Goal: Task Accomplishment & Management: Use online tool/utility

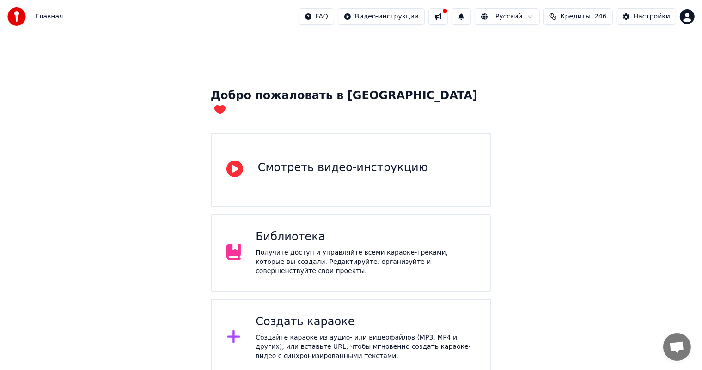
click at [335, 315] on div "Создать караоке" at bounding box center [365, 322] width 220 height 15
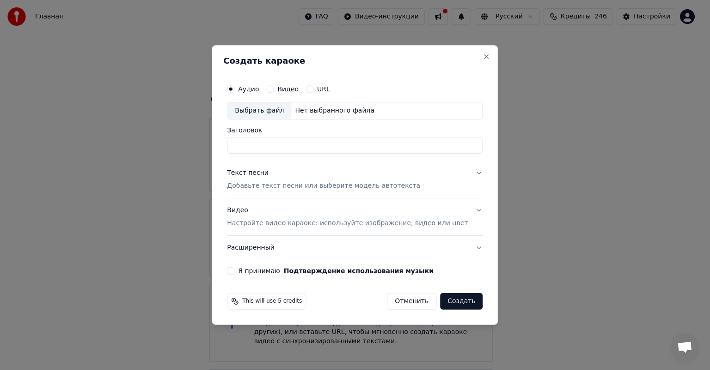
click at [261, 110] on div "Выбрать файл" at bounding box center [259, 111] width 64 height 17
type input "**********"
click at [337, 188] on p "Добавьте текст песни или выберите модель автотекста" at bounding box center [323, 186] width 193 height 9
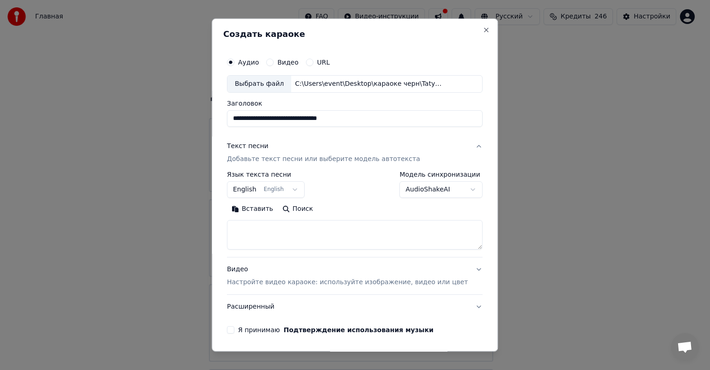
click at [315, 242] on textarea at bounding box center [354, 235] width 255 height 30
paste textarea "**********"
type textarea "**********"
click at [321, 275] on div "Видео Настройте видео караоке: используйте изображение, видео или цвет" at bounding box center [347, 276] width 241 height 22
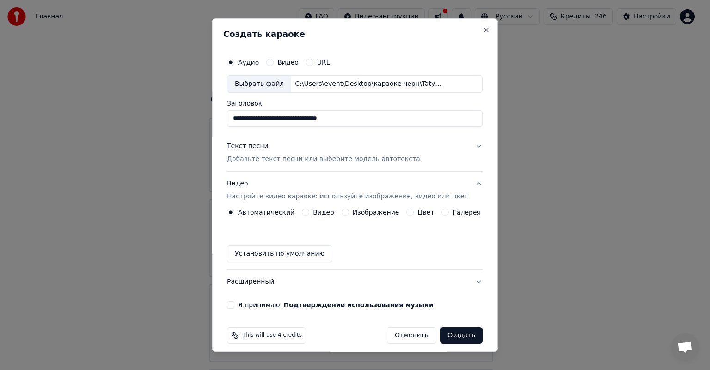
click at [344, 214] on button "Изображение" at bounding box center [344, 212] width 7 height 7
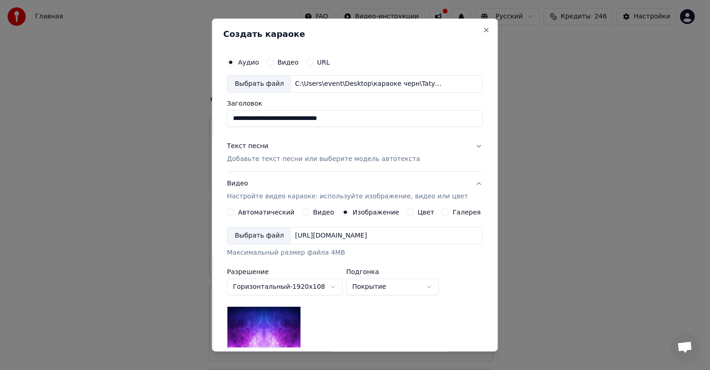
click at [278, 236] on div "Выбрать файл" at bounding box center [259, 236] width 64 height 17
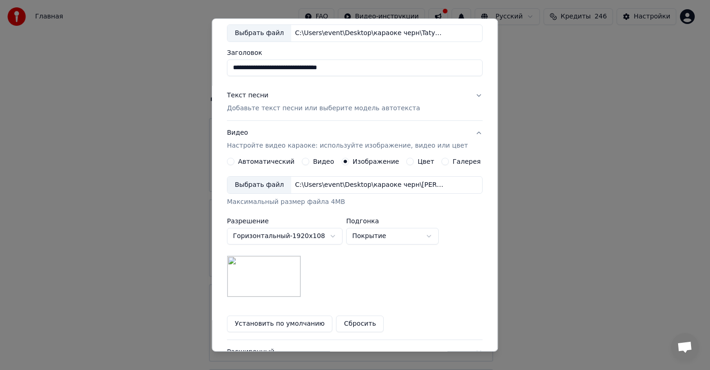
scroll to position [127, 0]
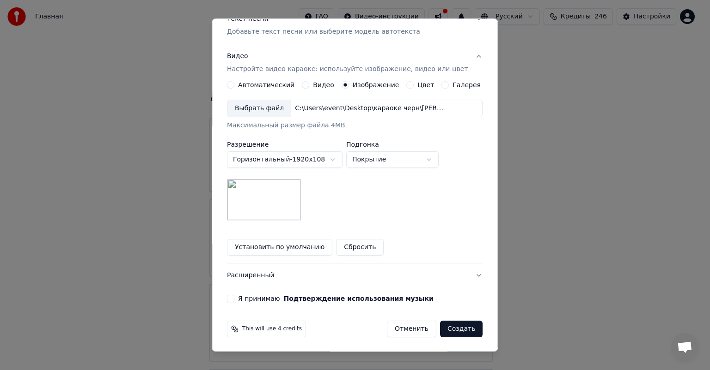
click at [241, 298] on div "Я принимаю Подтверждение использования музыки" at bounding box center [354, 298] width 255 height 7
click at [234, 299] on button "Я принимаю Подтверждение использования музыки" at bounding box center [230, 298] width 7 height 7
click at [453, 328] on button "Создать" at bounding box center [461, 329] width 42 height 17
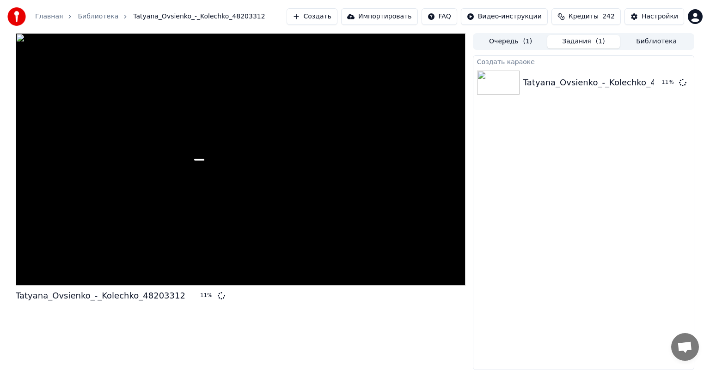
click at [336, 17] on button "Создать" at bounding box center [311, 16] width 51 height 17
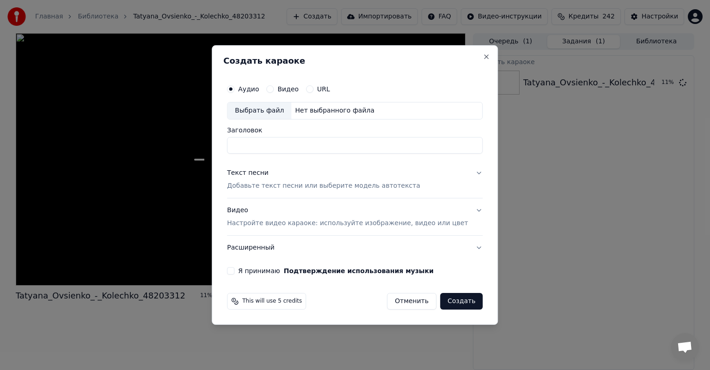
click at [276, 96] on div "Аудио Видео URL" at bounding box center [354, 89] width 255 height 18
click at [270, 105] on div "Выбрать файл" at bounding box center [259, 111] width 64 height 17
type input "**********"
click at [316, 185] on p "Добавьте текст песни или выберите модель автотекста" at bounding box center [323, 186] width 193 height 9
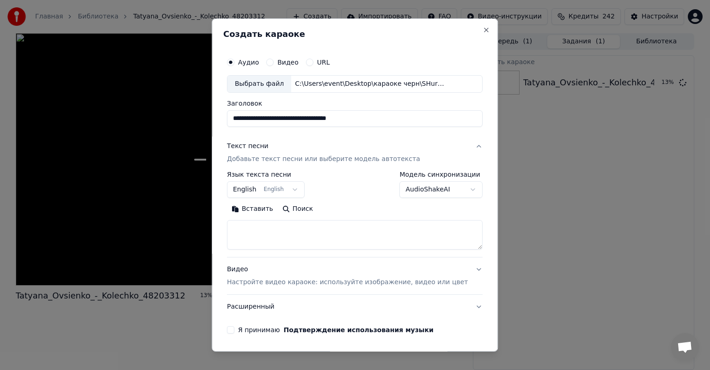
click at [313, 236] on textarea at bounding box center [354, 235] width 255 height 30
paste textarea "**********"
type textarea "**********"
click at [339, 270] on div "Видео Настройте видео караоке: используйте изображение, видео или цвет" at bounding box center [347, 276] width 241 height 22
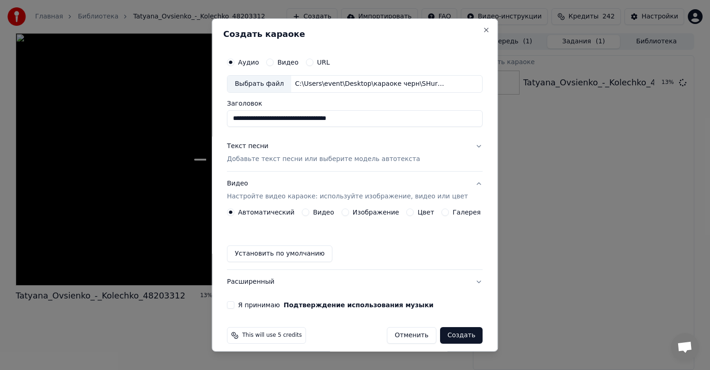
click at [347, 209] on div "Изображение" at bounding box center [370, 212] width 58 height 7
click at [345, 213] on button "Изображение" at bounding box center [344, 212] width 7 height 7
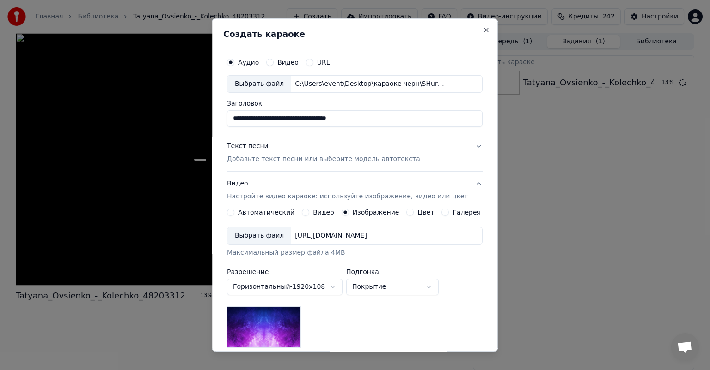
click at [267, 233] on div "Выбрать файл" at bounding box center [259, 236] width 64 height 17
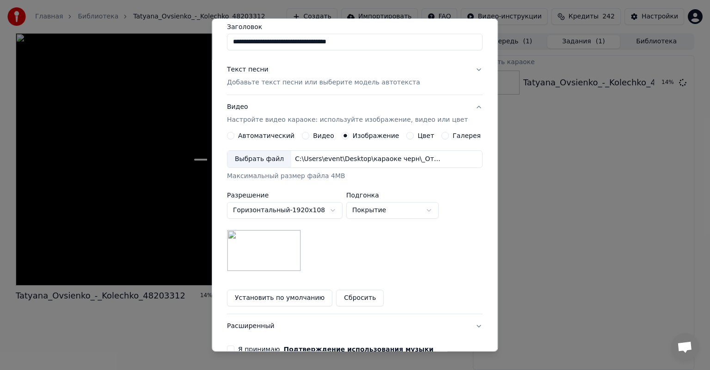
scroll to position [127, 0]
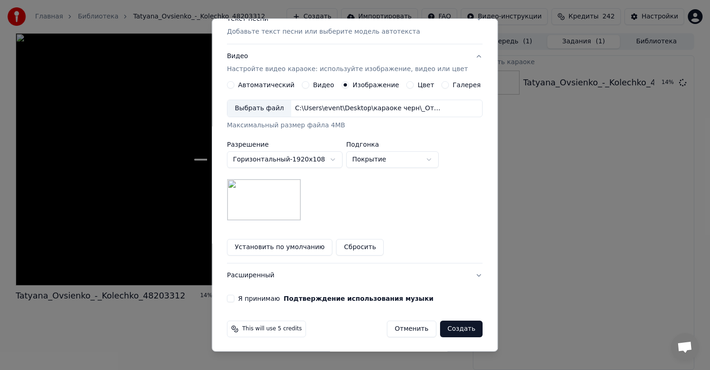
click at [234, 297] on button "Я принимаю Подтверждение использования музыки" at bounding box center [230, 298] width 7 height 7
click at [444, 325] on button "Создать" at bounding box center [461, 329] width 42 height 17
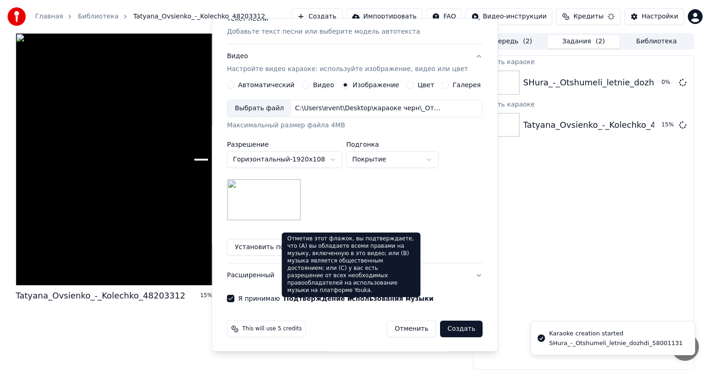
scroll to position [7, 0]
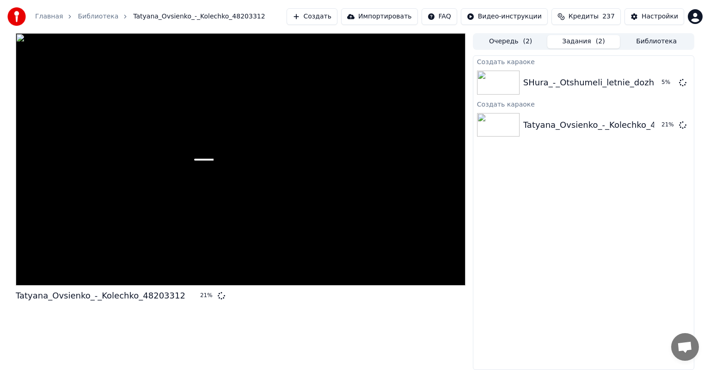
click at [322, 15] on button "Создать" at bounding box center [311, 16] width 51 height 17
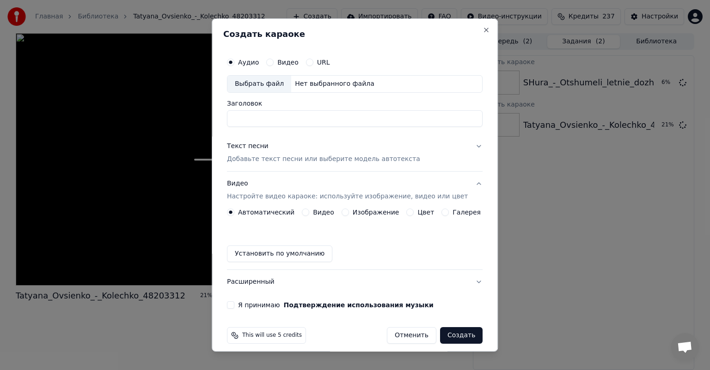
click at [251, 86] on div "Выбрать файл" at bounding box center [259, 84] width 64 height 17
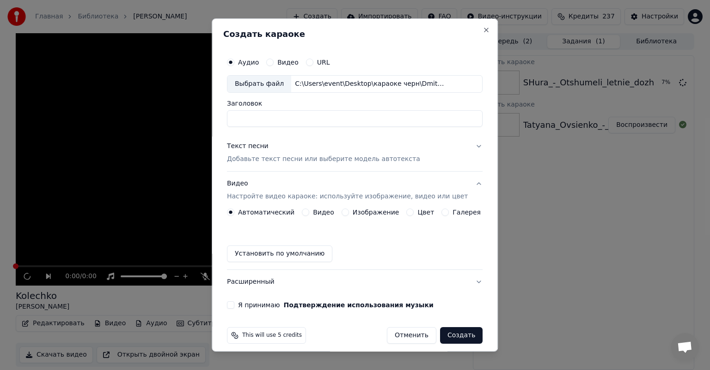
type input "**********"
click at [295, 155] on p "Добавьте текст песни или выберите модель автотекста" at bounding box center [323, 159] width 193 height 9
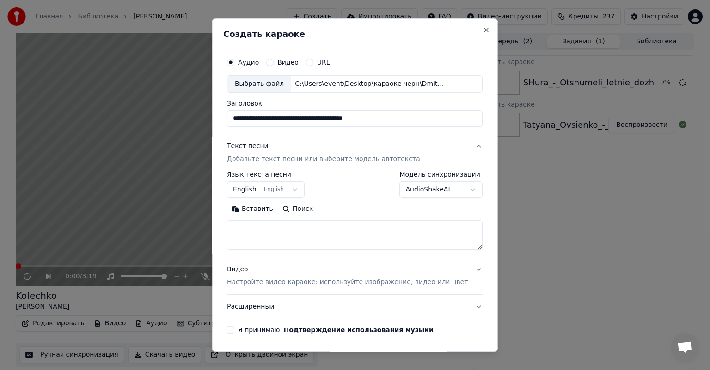
click at [340, 230] on textarea at bounding box center [354, 235] width 255 height 30
paste textarea "**********"
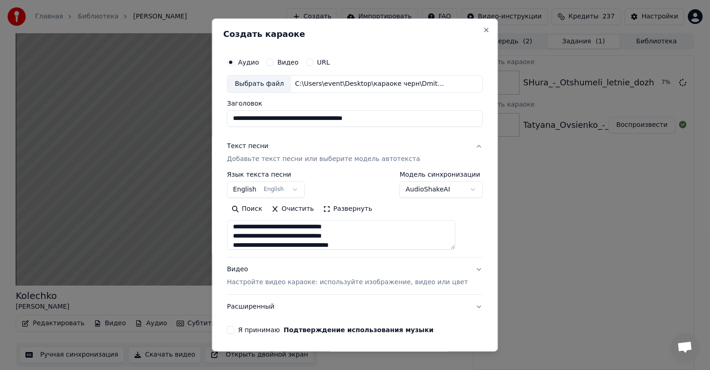
scroll to position [145, 0]
type textarea "**********"
click at [283, 285] on p "Настройте видео караоке: используйте изображение, видео или цвет" at bounding box center [347, 282] width 241 height 9
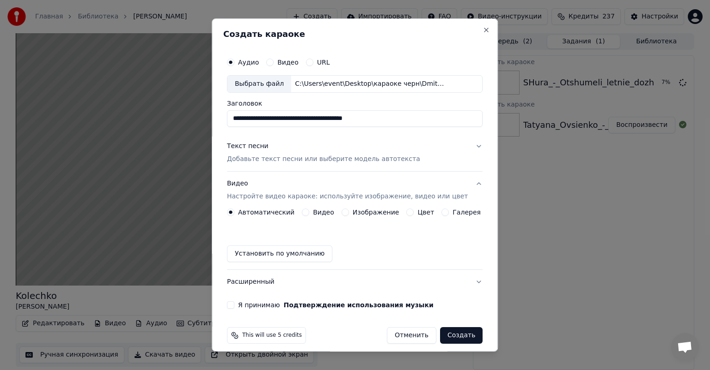
click at [342, 215] on button "Изображение" at bounding box center [344, 212] width 7 height 7
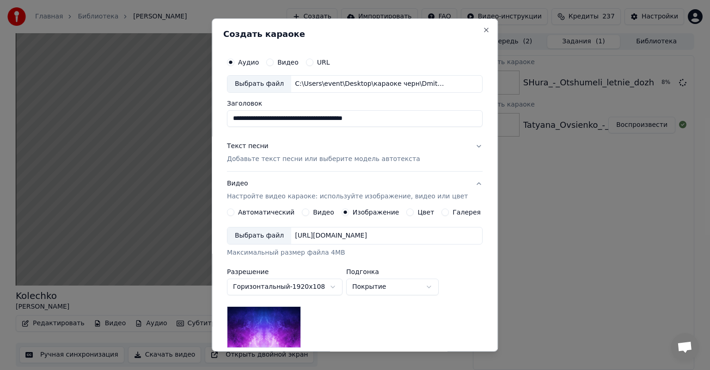
click at [264, 233] on div "Выбрать файл" at bounding box center [259, 236] width 64 height 17
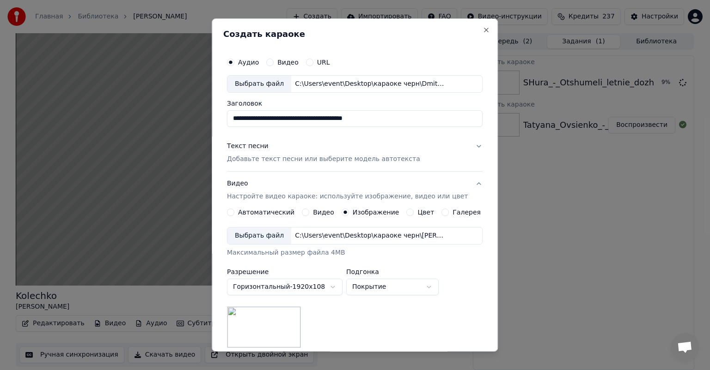
scroll to position [127, 0]
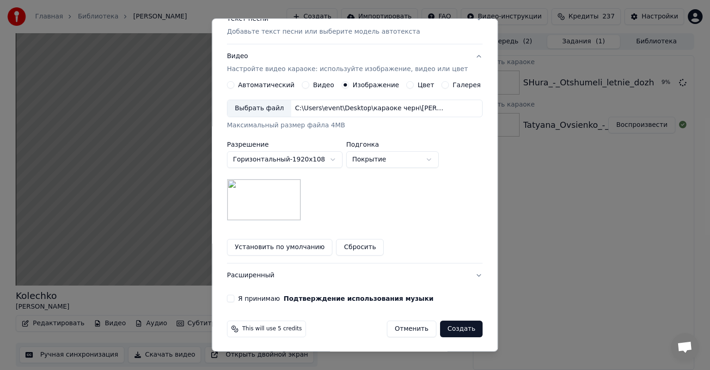
click at [234, 296] on button "Я принимаю Подтверждение использования музыки" at bounding box center [230, 298] width 7 height 7
click at [447, 328] on button "Создать" at bounding box center [461, 329] width 42 height 17
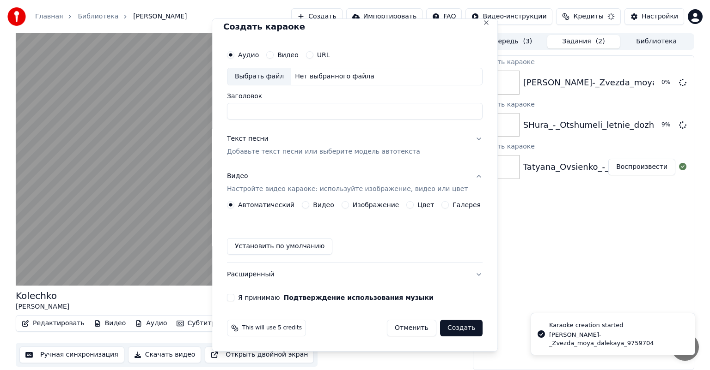
scroll to position [7, 0]
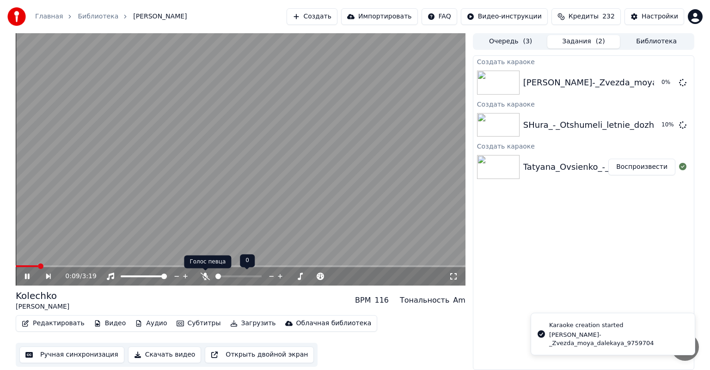
click at [203, 278] on icon at bounding box center [204, 276] width 9 height 7
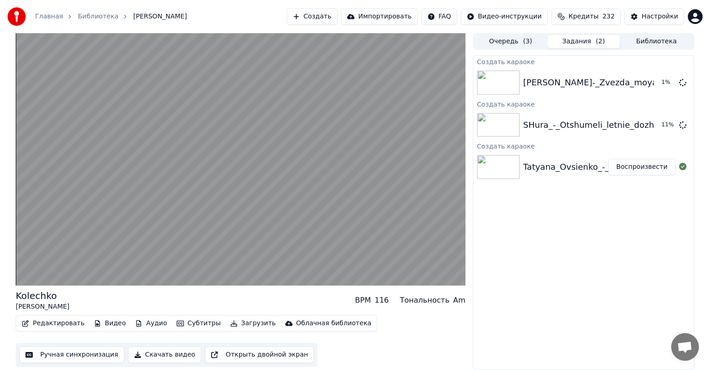
click at [150, 226] on video at bounding box center [240, 159] width 449 height 253
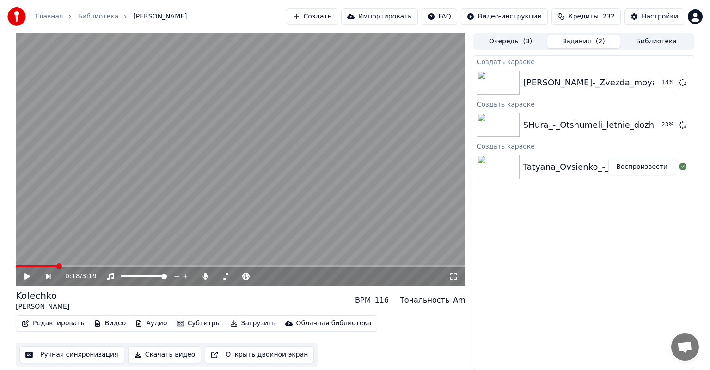
click at [337, 16] on button "Создать" at bounding box center [311, 16] width 51 height 17
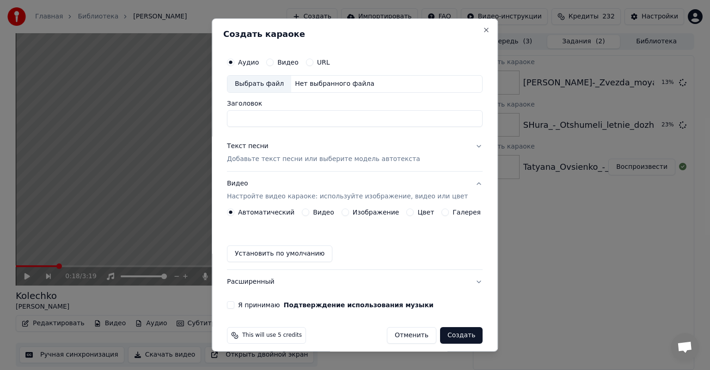
click at [265, 87] on div "Выбрать файл" at bounding box center [259, 84] width 64 height 17
type input "**********"
click at [342, 213] on button "Изображение" at bounding box center [344, 212] width 7 height 7
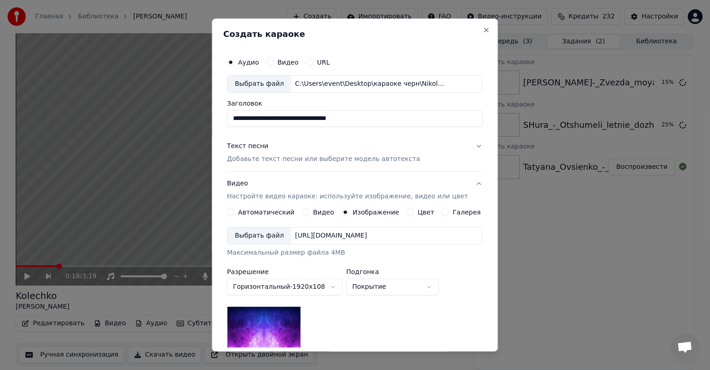
click at [264, 233] on div "Выбрать файл" at bounding box center [259, 236] width 64 height 17
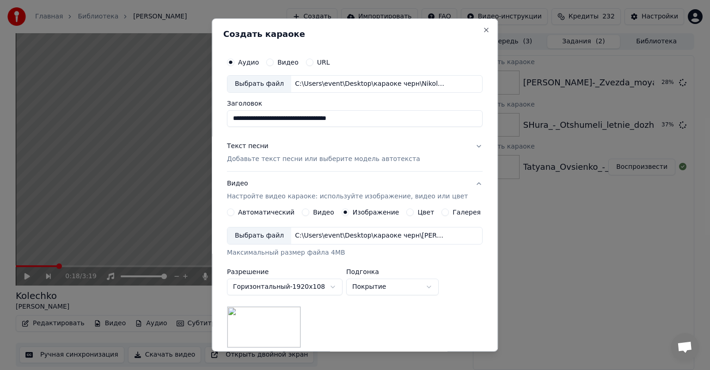
click at [288, 157] on p "Добавьте текст песни или выберите модель автотекста" at bounding box center [323, 159] width 193 height 9
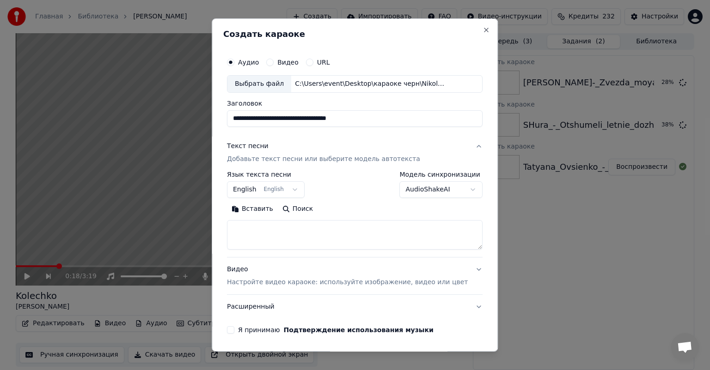
click at [307, 231] on textarea at bounding box center [354, 235] width 255 height 30
paste textarea "**********"
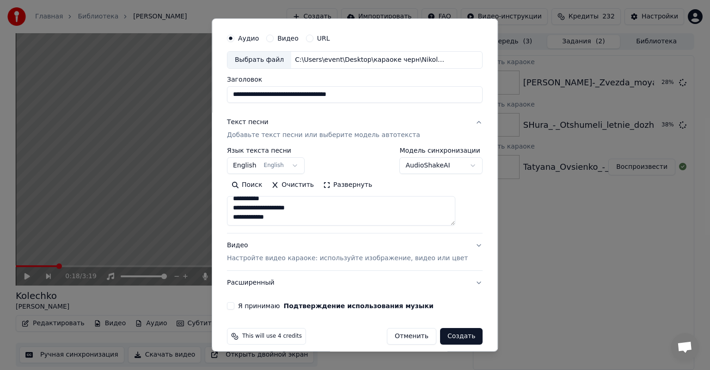
scroll to position [31, 0]
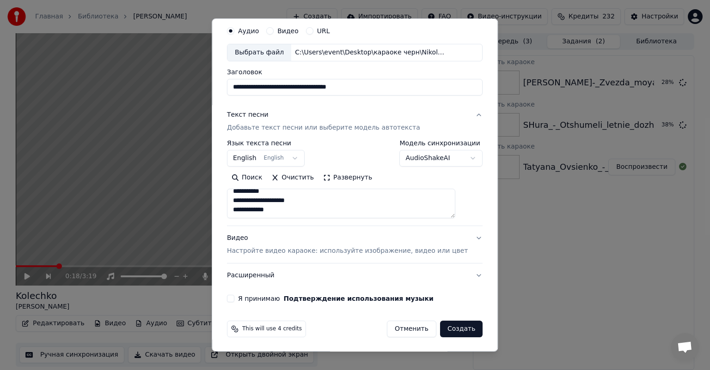
type textarea "**********"
click at [234, 297] on button "Я принимаю Подтверждение использования музыки" at bounding box center [230, 298] width 7 height 7
click at [448, 327] on button "Создать" at bounding box center [461, 329] width 42 height 17
select select "**"
select select
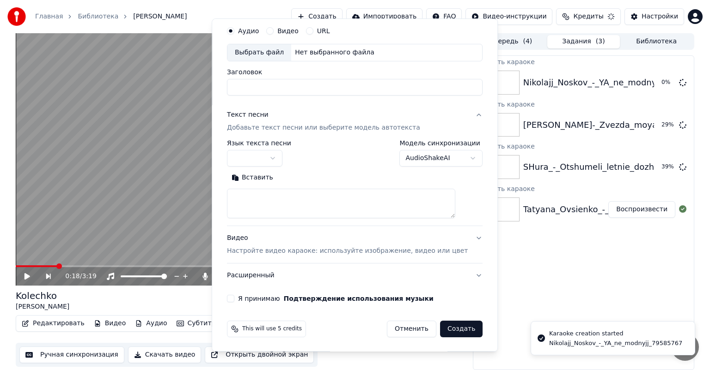
scroll to position [0, 0]
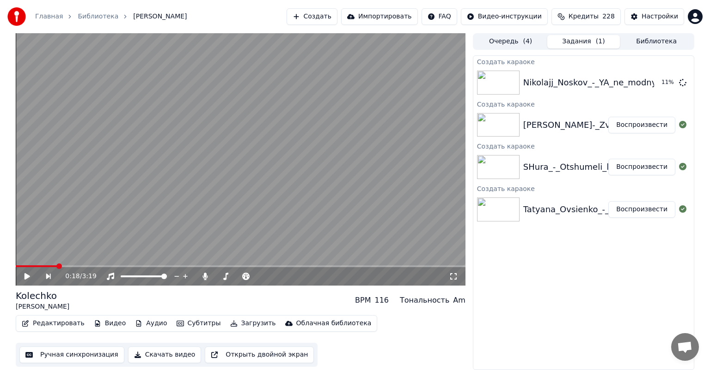
click at [337, 18] on button "Создать" at bounding box center [311, 16] width 51 height 17
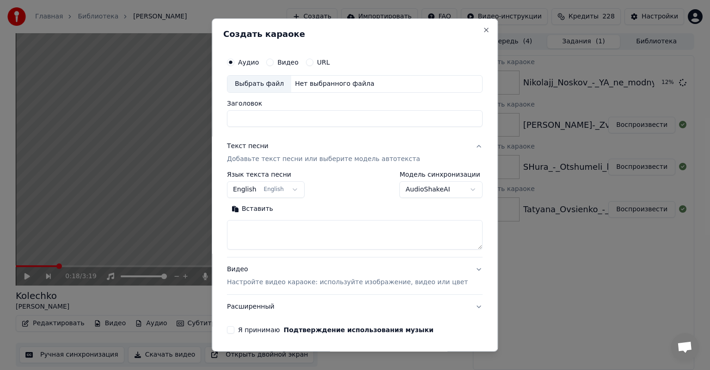
click at [274, 84] on div "Выбрать файл" at bounding box center [259, 84] width 64 height 17
type input "**********"
click at [309, 243] on textarea at bounding box center [354, 235] width 255 height 30
paste textarea "**********"
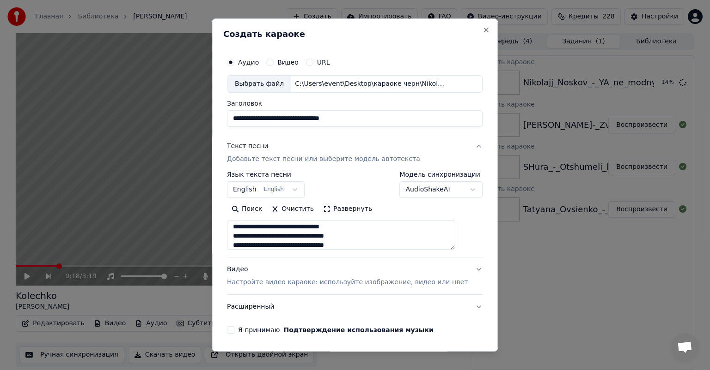
scroll to position [403, 0]
type textarea "**********"
click at [353, 286] on p "Настройте видео караоке: используйте изображение, видео или цвет" at bounding box center [347, 282] width 241 height 9
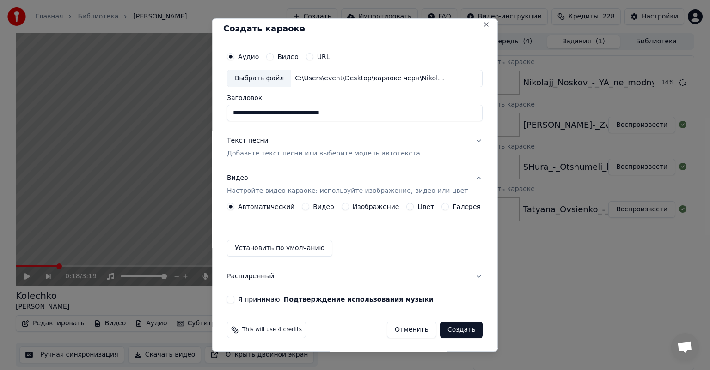
scroll to position [7, 0]
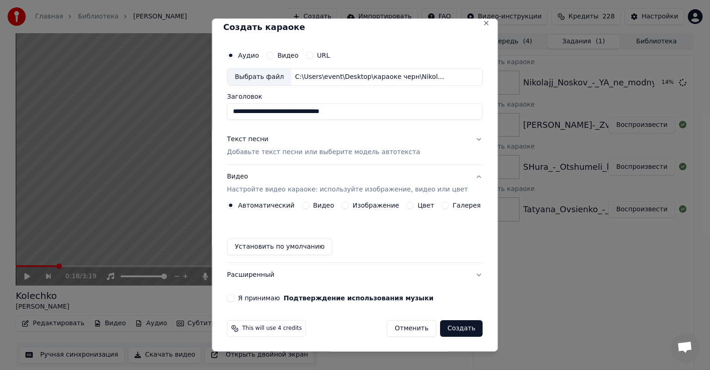
click at [344, 206] on button "Изображение" at bounding box center [344, 205] width 7 height 7
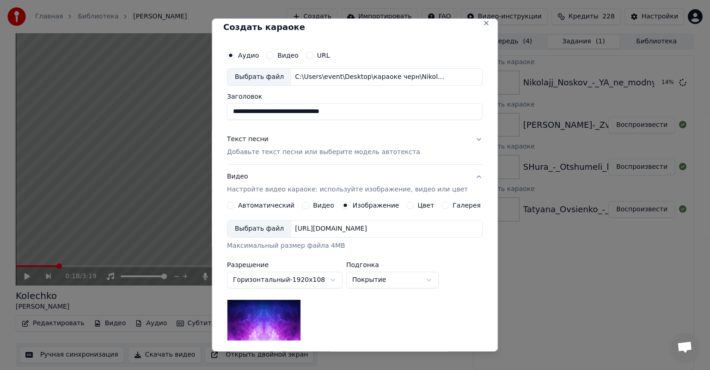
click at [281, 235] on div "Выбрать файл" at bounding box center [259, 229] width 64 height 17
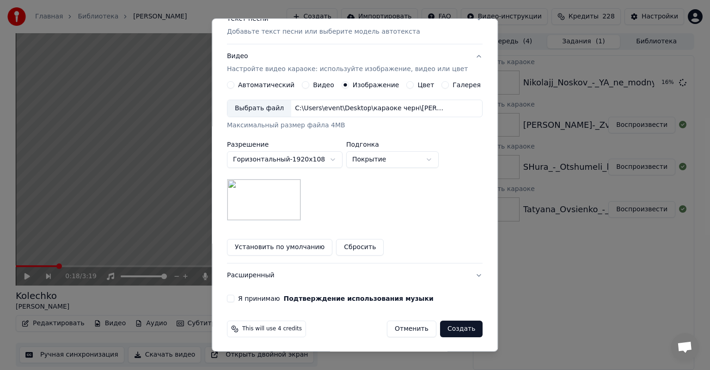
scroll to position [127, 0]
click at [234, 297] on button "Я принимаю Подтверждение использования музыки" at bounding box center [230, 298] width 7 height 7
click at [443, 325] on button "Создать" at bounding box center [461, 329] width 42 height 17
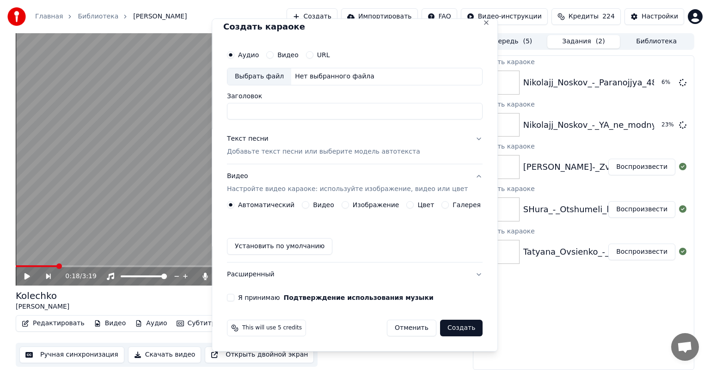
scroll to position [7, 0]
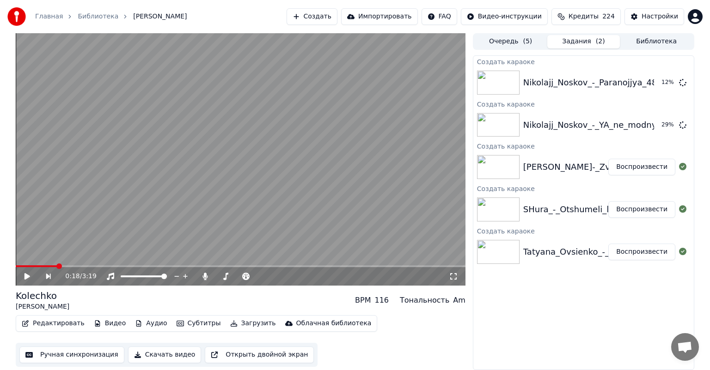
click at [337, 17] on button "Создать" at bounding box center [311, 16] width 51 height 17
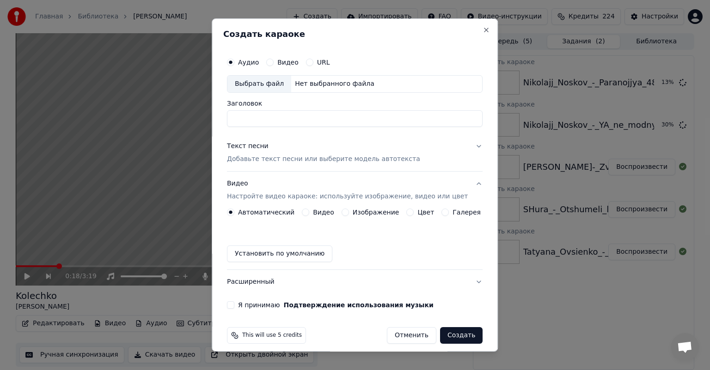
click at [249, 77] on div "Выбрать файл" at bounding box center [259, 84] width 64 height 17
type input "**********"
click at [319, 166] on button "Текст песни Добавьте текст песни или выберите модель автотекста" at bounding box center [354, 152] width 255 height 37
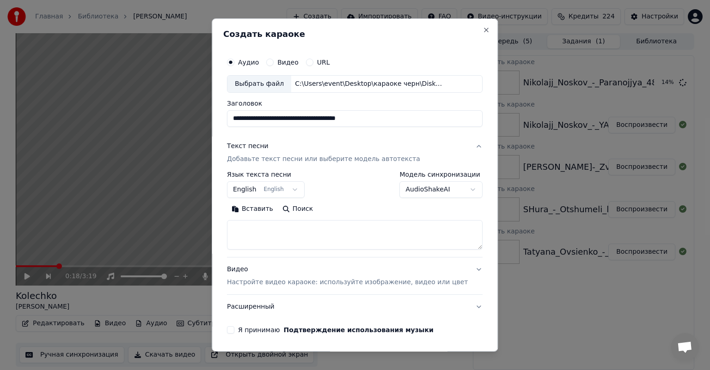
click at [334, 229] on textarea at bounding box center [354, 235] width 255 height 30
paste textarea "**********"
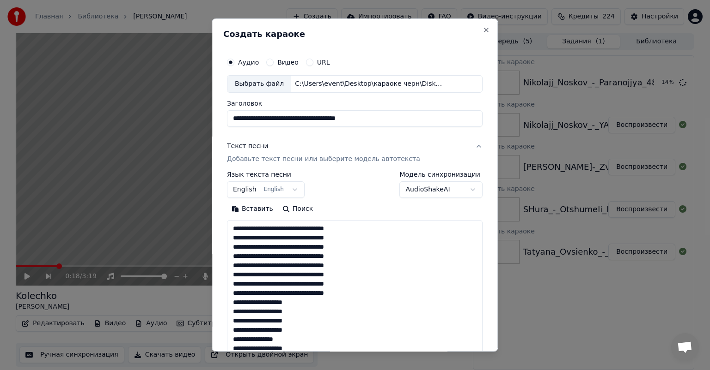
scroll to position [297, 0]
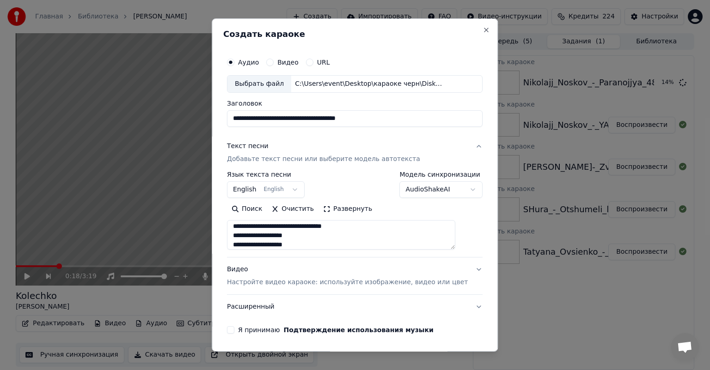
type textarea "**********"
click at [327, 275] on div "Видео Настройте видео караоке: используйте изображение, видео или цвет" at bounding box center [347, 276] width 241 height 22
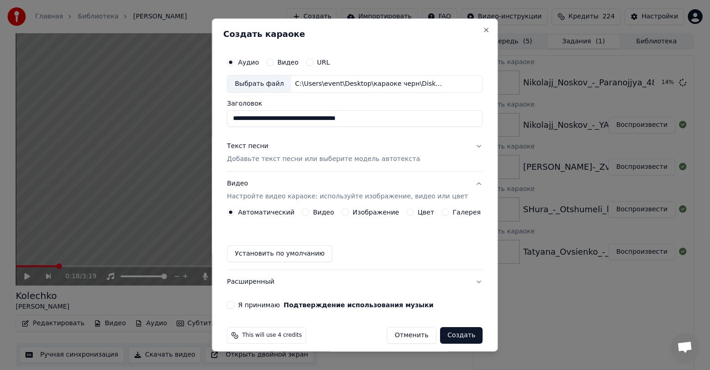
click at [341, 213] on button "Изображение" at bounding box center [344, 212] width 7 height 7
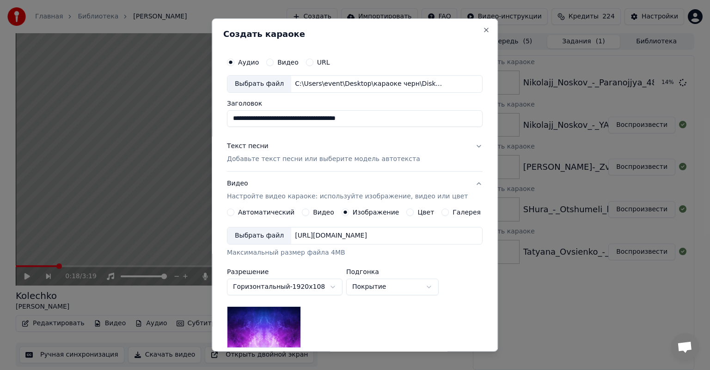
click at [279, 234] on div "Выбрать файл" at bounding box center [259, 236] width 64 height 17
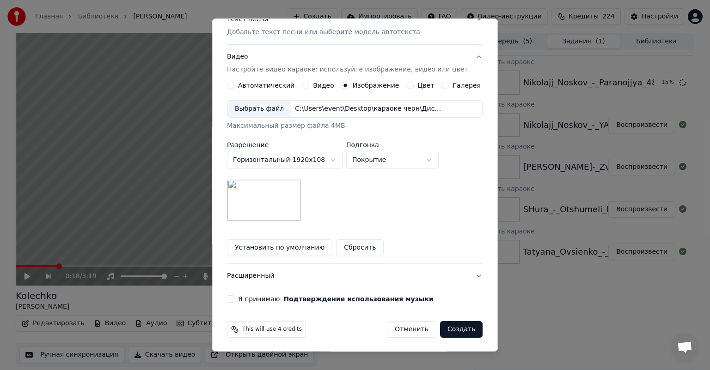
scroll to position [127, 0]
click at [234, 297] on button "Я принимаю Подтверждение использования музыки" at bounding box center [230, 298] width 7 height 7
click at [462, 330] on button "Создать" at bounding box center [461, 329] width 42 height 17
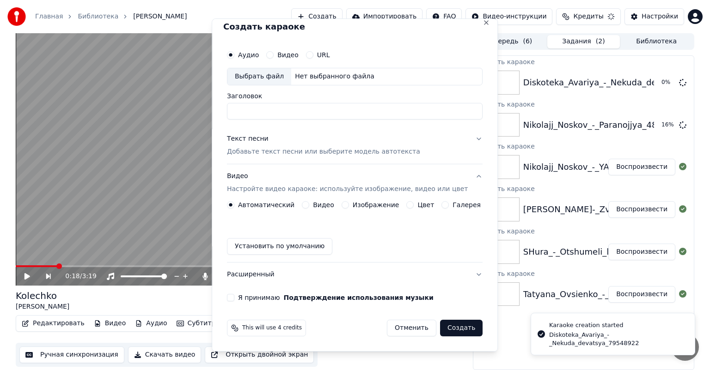
scroll to position [7, 0]
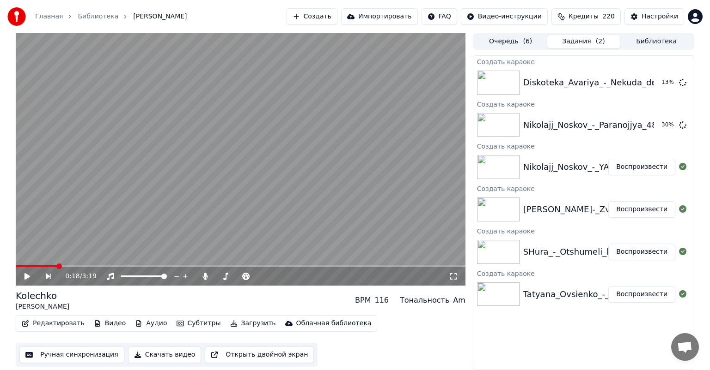
click at [337, 13] on button "Создать" at bounding box center [311, 16] width 51 height 17
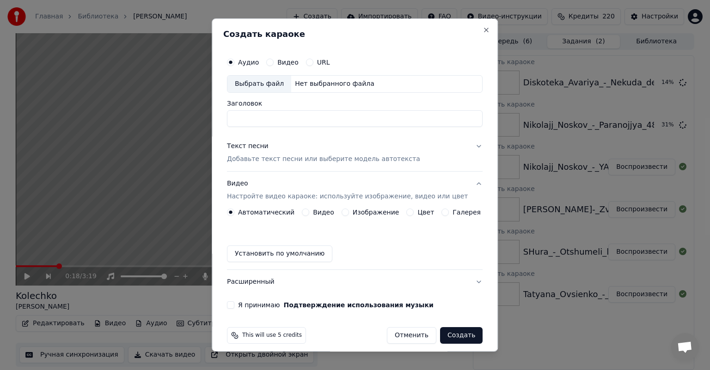
click at [235, 75] on div "Выбрать файл Нет выбранного файла" at bounding box center [354, 84] width 255 height 18
click at [248, 82] on div "Выбрать файл" at bounding box center [259, 84] width 64 height 17
type input "**********"
click at [285, 159] on p "Добавьте текст песни или выберите модель автотекста" at bounding box center [323, 159] width 193 height 9
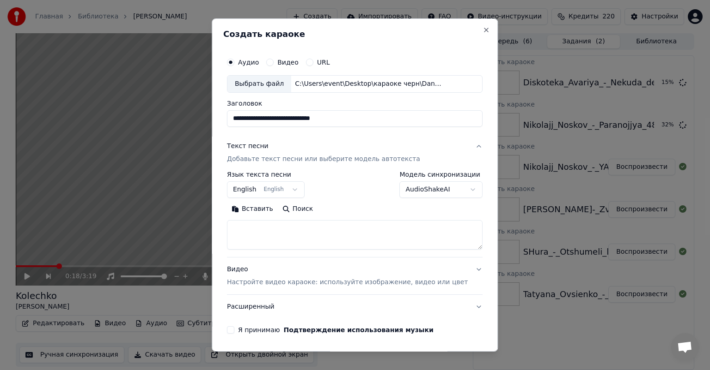
click at [337, 229] on textarea at bounding box center [354, 235] width 255 height 30
paste textarea "**********"
type textarea "**********"
click at [323, 282] on p "Настройте видео караоке: используйте изображение, видео или цвет" at bounding box center [347, 282] width 241 height 9
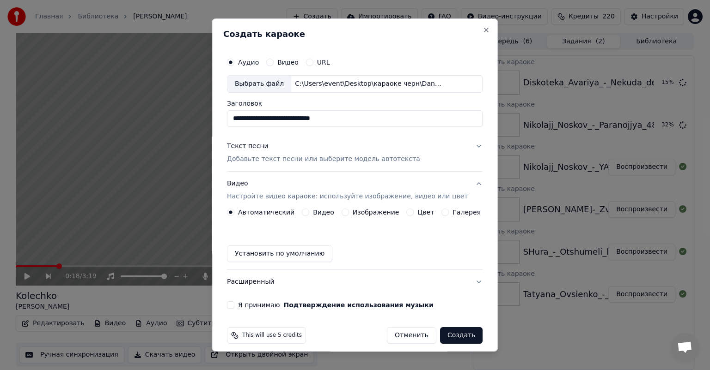
click at [345, 212] on button "Изображение" at bounding box center [344, 212] width 7 height 7
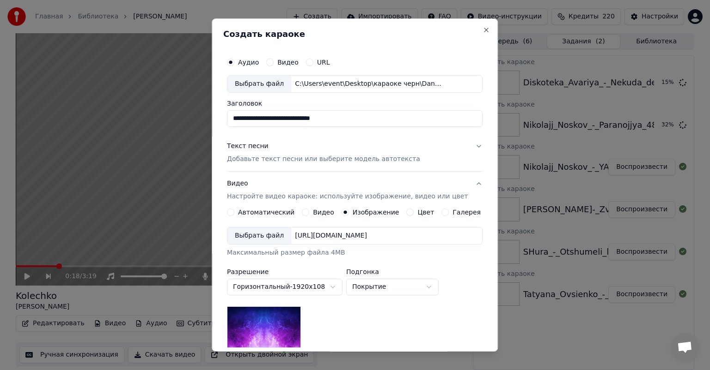
click at [281, 238] on div "Выбрать файл" at bounding box center [259, 236] width 64 height 17
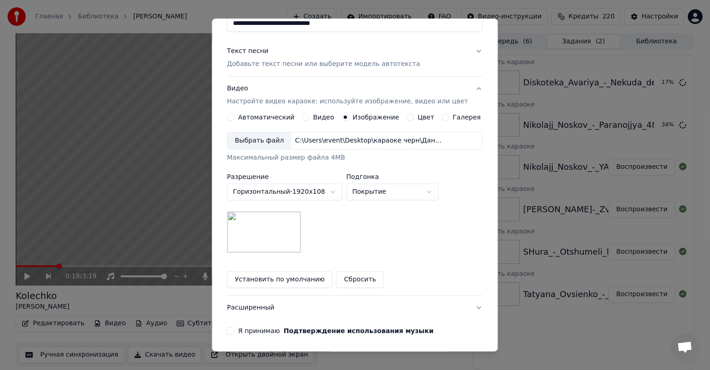
scroll to position [127, 0]
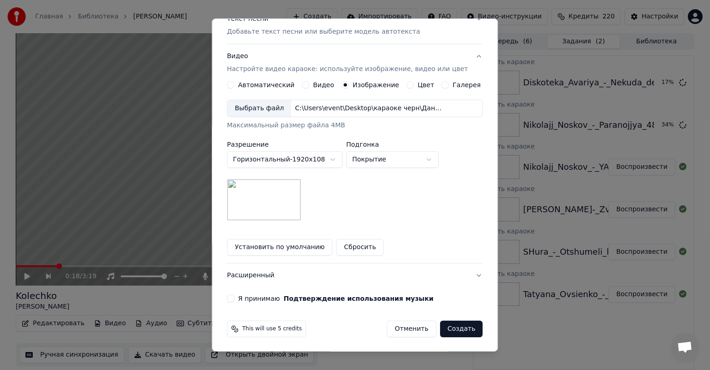
click at [234, 298] on button "Я принимаю Подтверждение использования музыки" at bounding box center [230, 298] width 7 height 7
click at [451, 328] on button "Создать" at bounding box center [461, 329] width 42 height 17
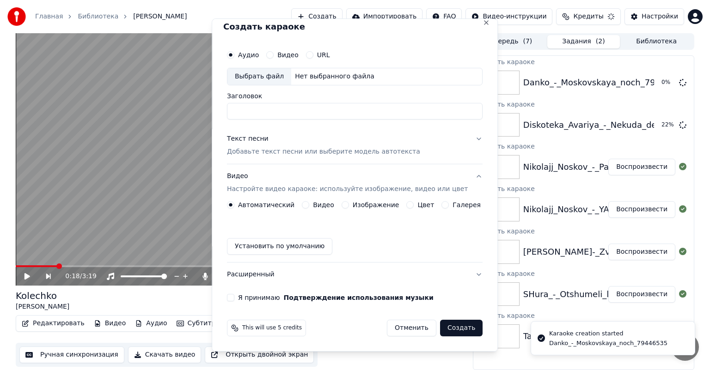
scroll to position [7, 0]
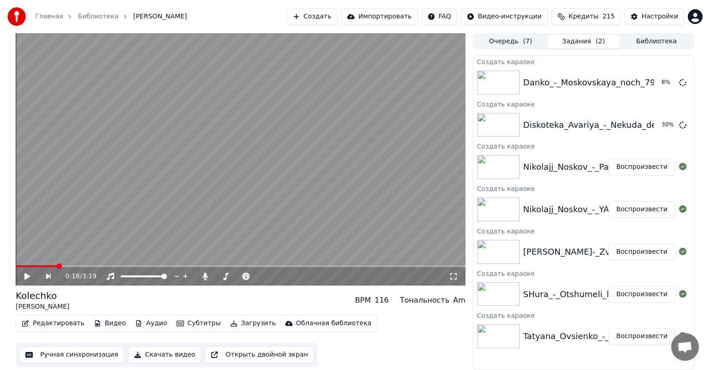
click at [337, 18] on button "Создать" at bounding box center [311, 16] width 51 height 17
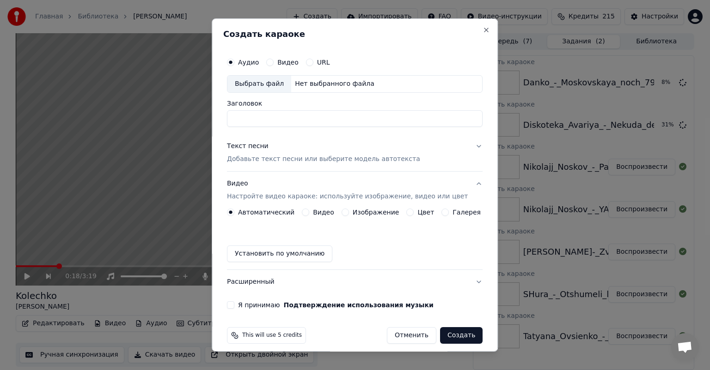
click at [257, 92] on div "Выбрать файл" at bounding box center [259, 84] width 64 height 17
type input "**********"
click at [328, 162] on p "Добавьте текст песни или выберите модель автотекста" at bounding box center [323, 159] width 193 height 9
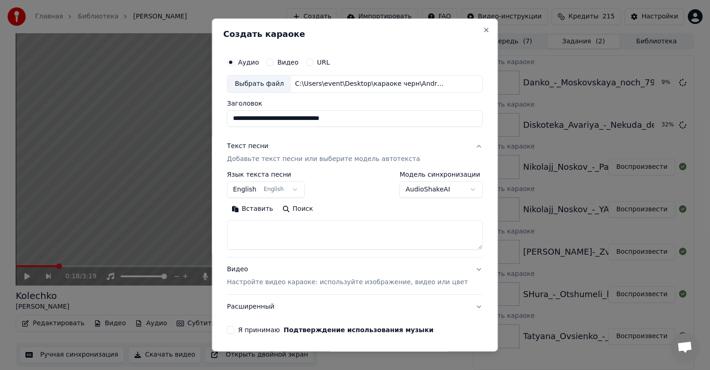
click at [325, 229] on textarea at bounding box center [354, 235] width 255 height 30
paste textarea "**********"
type textarea "**********"
click at [310, 278] on p "Настройте видео караоке: используйте изображение, видео или цвет" at bounding box center [347, 282] width 241 height 9
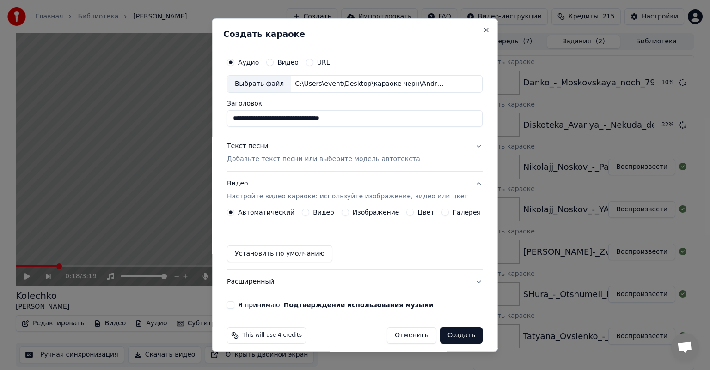
click at [341, 213] on div "Изображение" at bounding box center [370, 212] width 58 height 7
click at [344, 212] on button "Изображение" at bounding box center [344, 212] width 7 height 7
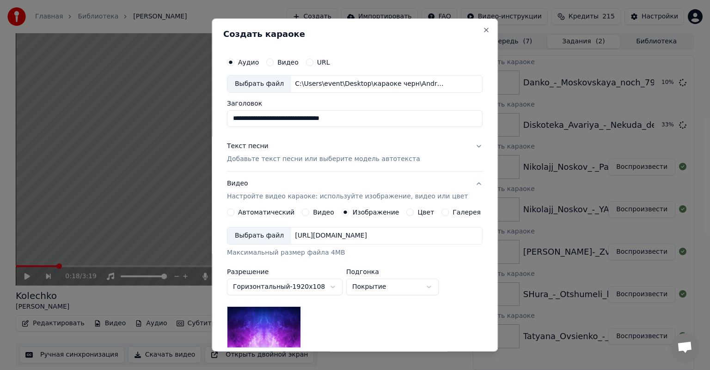
click at [255, 236] on div "Выбрать файл" at bounding box center [259, 236] width 64 height 17
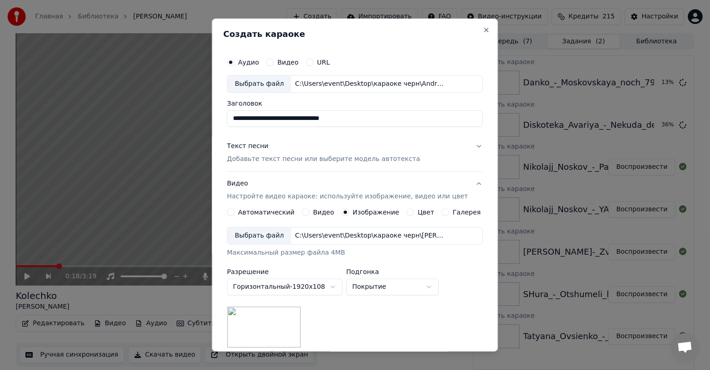
click at [279, 163] on p "Добавьте текст песни или выберите модель автотекста" at bounding box center [323, 159] width 193 height 9
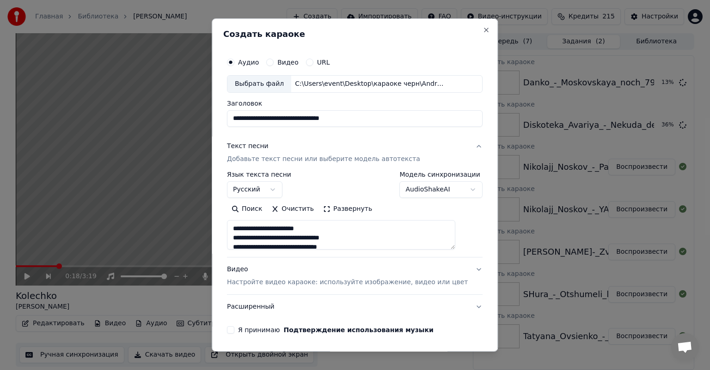
scroll to position [31, 0]
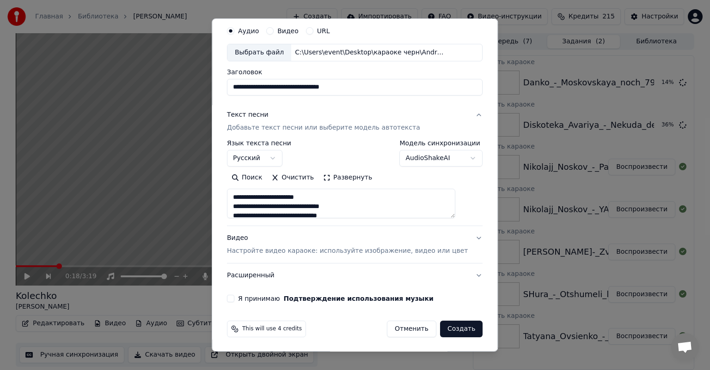
click at [234, 298] on button "Я принимаю Подтверждение использования музыки" at bounding box center [230, 298] width 7 height 7
click at [447, 325] on button "Создать" at bounding box center [461, 329] width 42 height 17
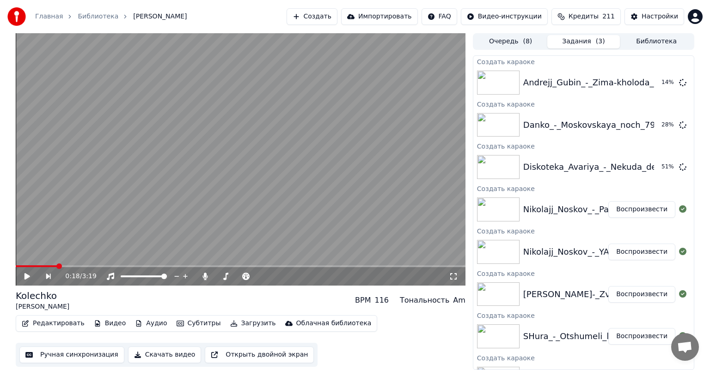
click at [337, 15] on button "Создать" at bounding box center [311, 16] width 51 height 17
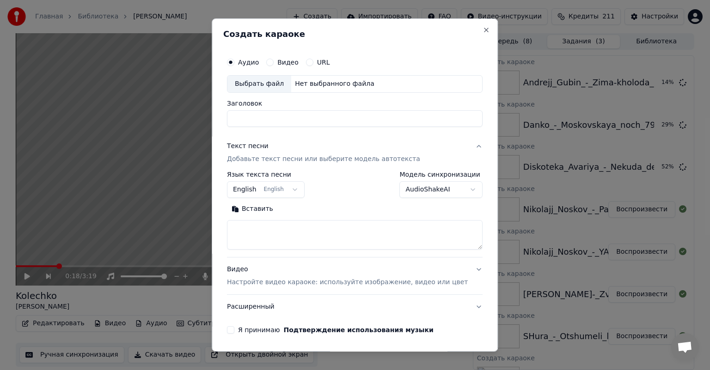
click at [271, 84] on div "Выбрать файл" at bounding box center [259, 84] width 64 height 17
type input "**********"
click at [352, 227] on textarea at bounding box center [354, 235] width 255 height 30
paste textarea "**********"
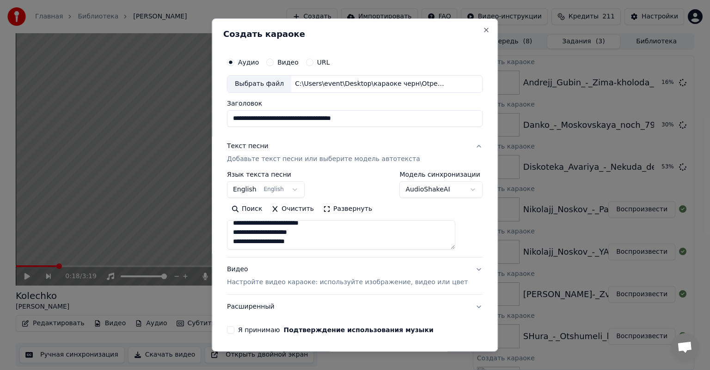
scroll to position [347, 0]
type textarea "**********"
click at [322, 280] on p "Настройте видео караоке: используйте изображение, видео или цвет" at bounding box center [347, 282] width 241 height 9
click at [322, 280] on div "Видео Настройте видео караоке: используйте изображение, видео или цвет" at bounding box center [354, 276] width 255 height 37
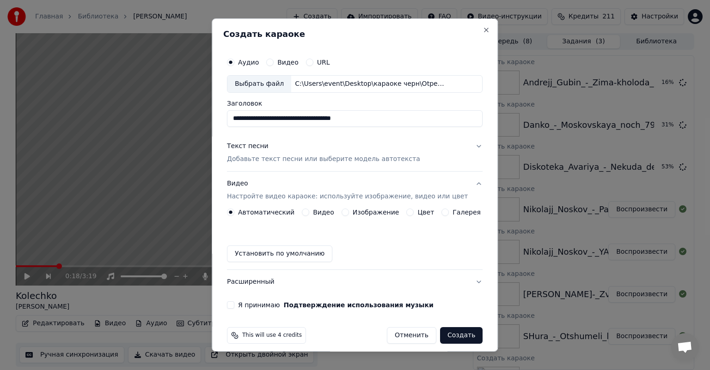
click at [344, 214] on button "Изображение" at bounding box center [344, 212] width 7 height 7
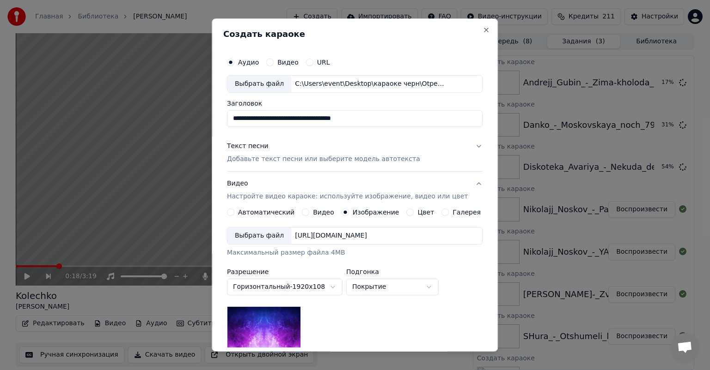
click at [280, 240] on div "Выбрать файл" at bounding box center [259, 236] width 64 height 17
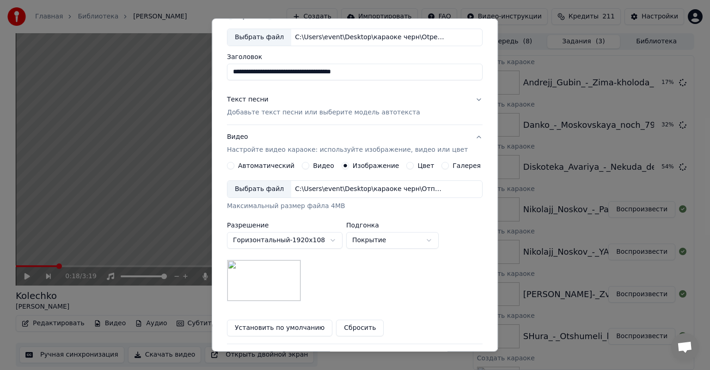
scroll to position [127, 0]
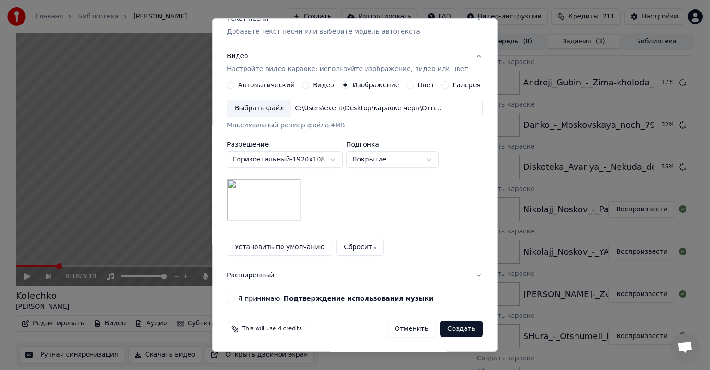
click at [234, 297] on button "Я принимаю Подтверждение использования музыки" at bounding box center [230, 298] width 7 height 7
click at [455, 328] on button "Создать" at bounding box center [461, 329] width 42 height 17
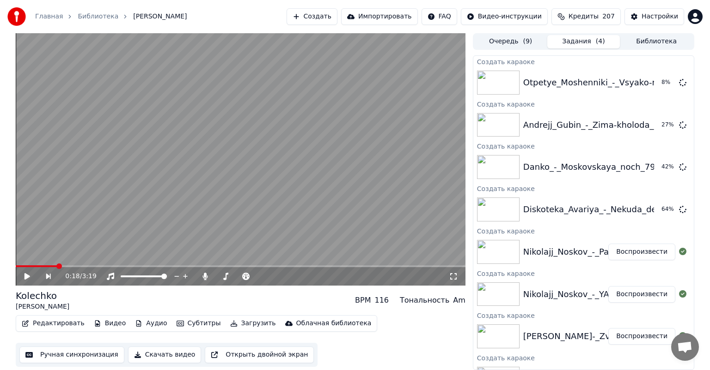
click at [337, 12] on button "Создать" at bounding box center [311, 16] width 51 height 17
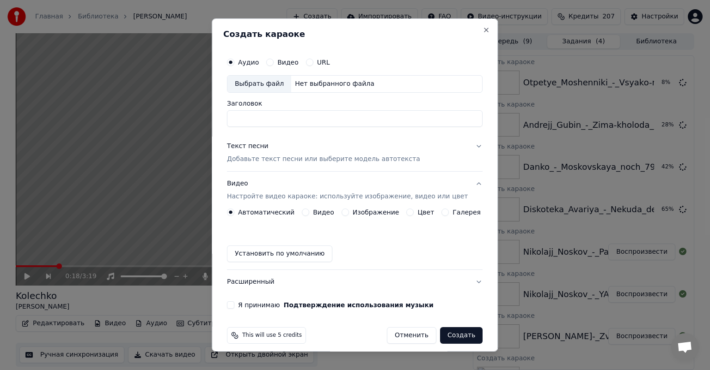
click at [245, 82] on div "Выбрать файл" at bounding box center [259, 84] width 64 height 17
type input "**********"
click at [336, 160] on p "Добавьте текст песни или выберите модель автотекста" at bounding box center [323, 159] width 193 height 9
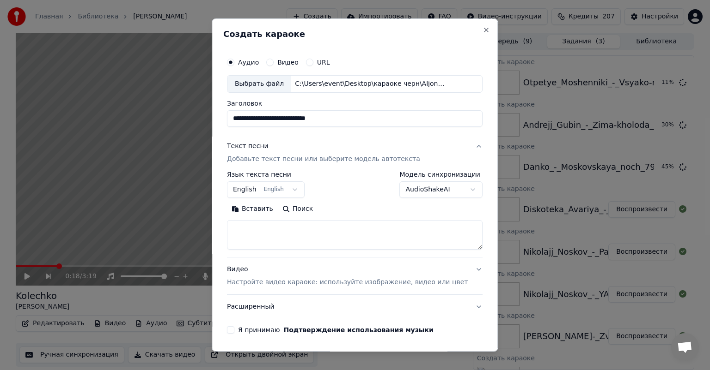
click at [323, 231] on textarea at bounding box center [354, 235] width 255 height 30
paste textarea "**********"
type textarea "**********"
click at [341, 285] on p "Настройте видео караоке: используйте изображение, видео или цвет" at bounding box center [347, 282] width 241 height 9
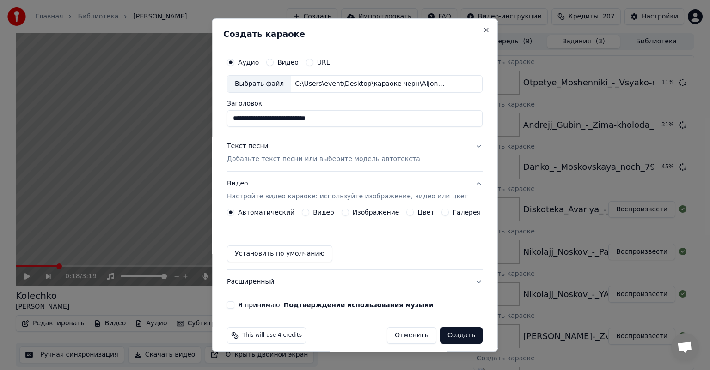
click at [341, 213] on button "Изображение" at bounding box center [344, 212] width 7 height 7
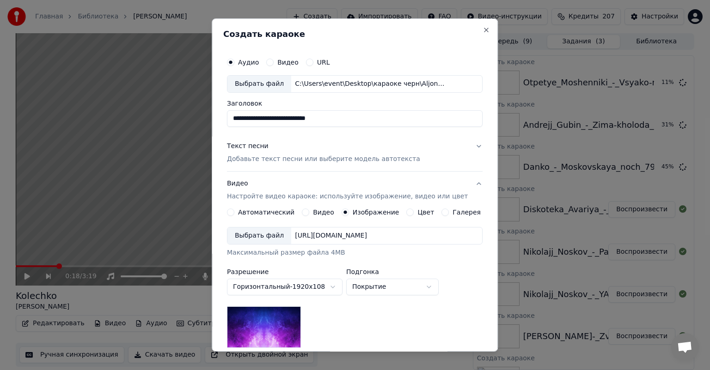
click at [256, 240] on div "Выбрать файл" at bounding box center [259, 236] width 64 height 17
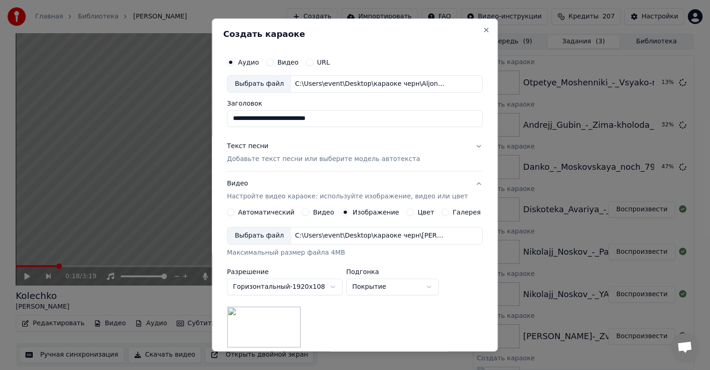
scroll to position [127, 0]
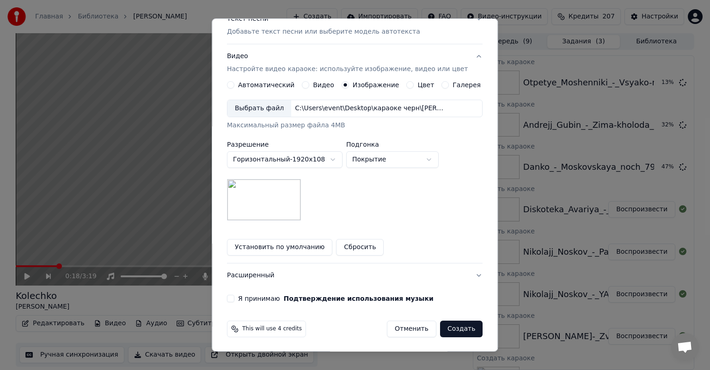
click at [234, 296] on button "Я принимаю Подтверждение использования музыки" at bounding box center [230, 298] width 7 height 7
click at [444, 328] on button "Создать" at bounding box center [461, 329] width 42 height 17
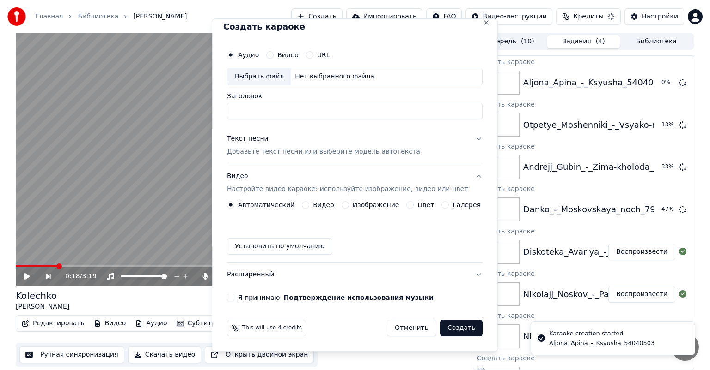
scroll to position [7, 0]
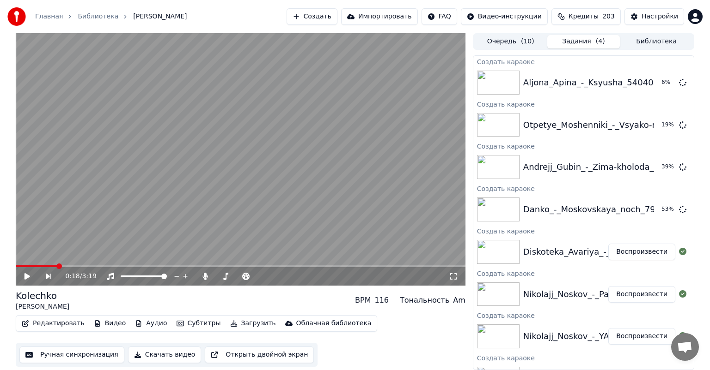
click at [337, 14] on button "Создать" at bounding box center [311, 16] width 51 height 17
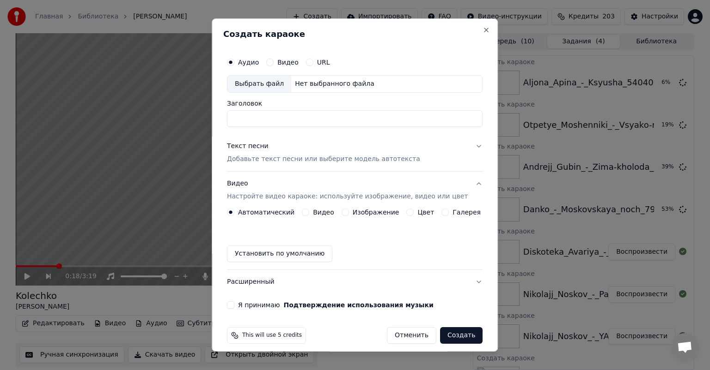
click at [261, 85] on div "Выбрать файл" at bounding box center [259, 84] width 64 height 17
type input "**********"
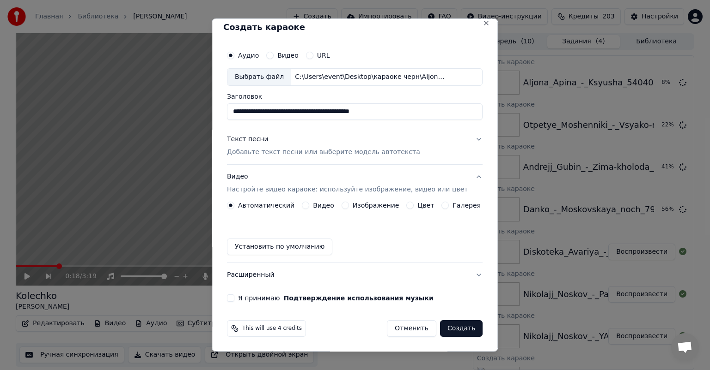
click at [307, 150] on p "Добавьте текст песни или выберите модель автотекста" at bounding box center [323, 152] width 193 height 9
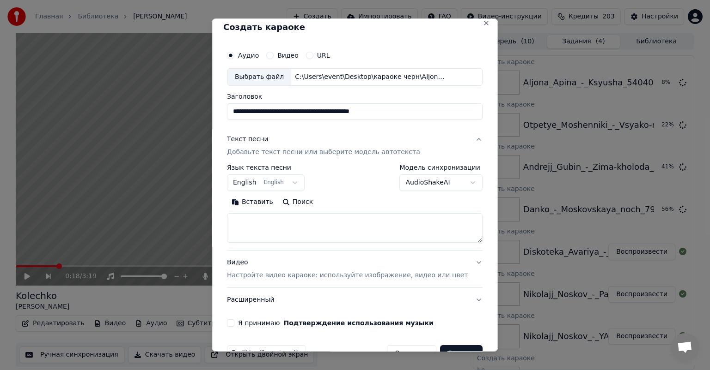
click at [314, 233] on textarea at bounding box center [354, 228] width 255 height 30
paste textarea "**********"
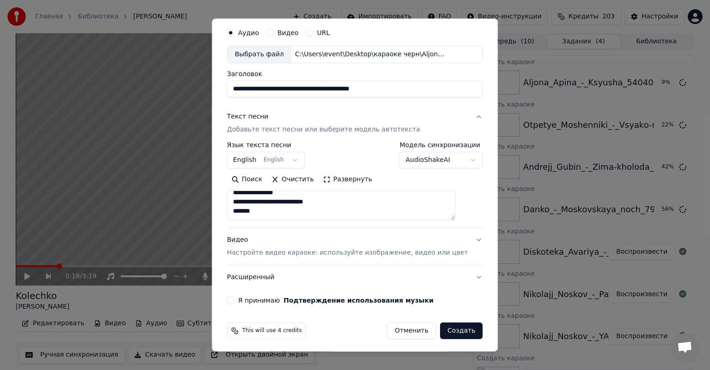
scroll to position [31, 0]
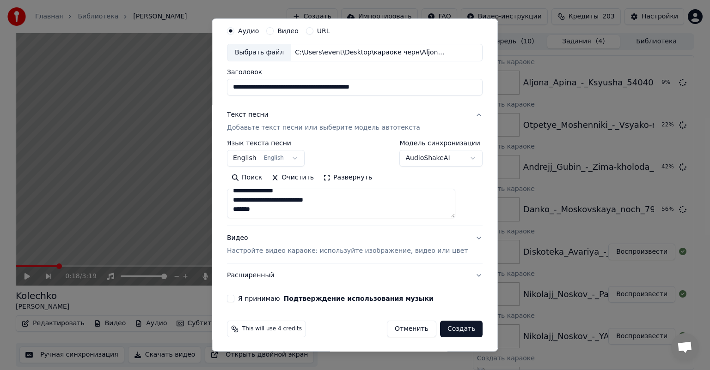
type textarea "**********"
click at [262, 244] on div "Видео Настройте видео караоке: используйте изображение, видео или цвет" at bounding box center [347, 245] width 241 height 22
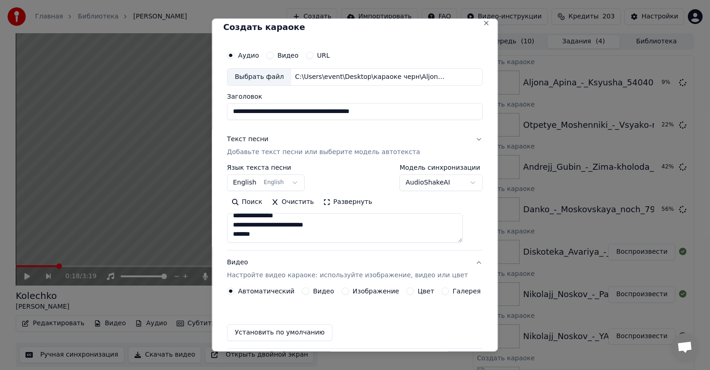
scroll to position [7, 0]
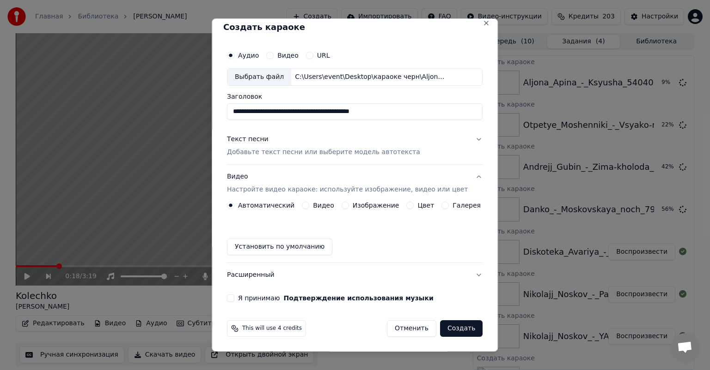
click at [343, 207] on button "Изображение" at bounding box center [344, 205] width 7 height 7
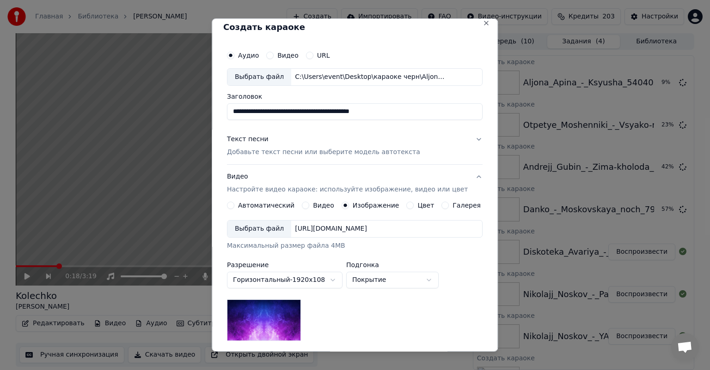
click at [266, 233] on div "Выбрать файл" at bounding box center [259, 229] width 64 height 17
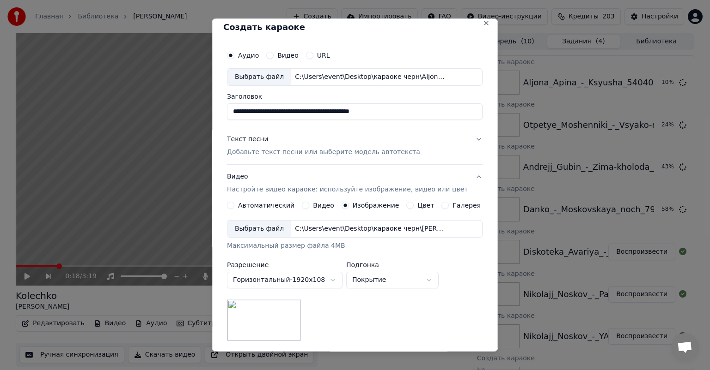
scroll to position [127, 0]
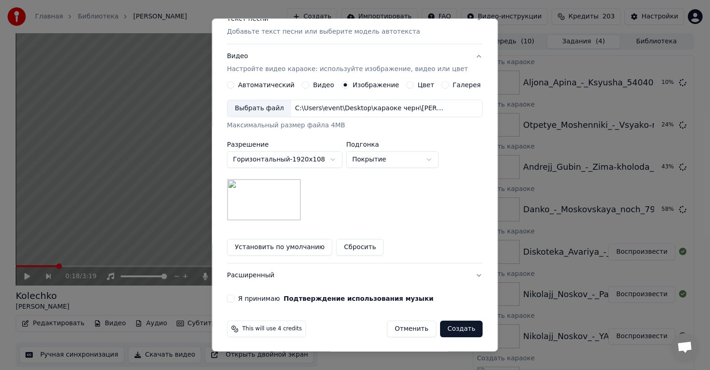
click at [234, 299] on button "Я принимаю Подтверждение использования музыки" at bounding box center [230, 298] width 7 height 7
click at [449, 327] on button "Создать" at bounding box center [461, 329] width 42 height 17
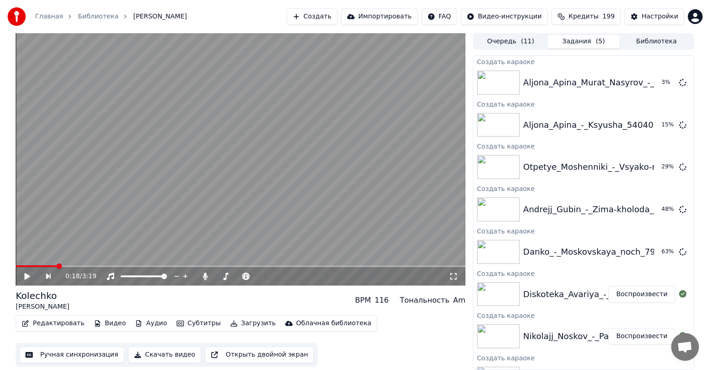
click at [337, 15] on button "Создать" at bounding box center [311, 16] width 51 height 17
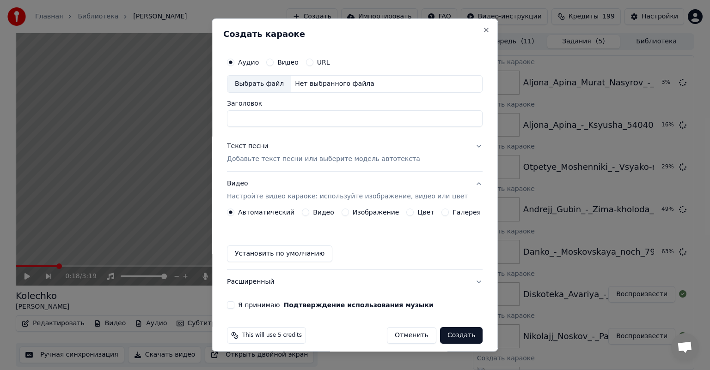
click at [256, 86] on div "Выбрать файл" at bounding box center [259, 84] width 64 height 17
type input "**********"
click at [316, 158] on p "Добавьте текст песни или выберите модель автотекста" at bounding box center [323, 159] width 193 height 9
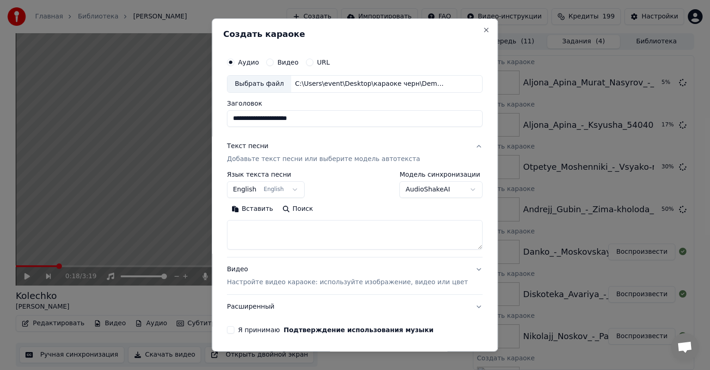
click at [329, 235] on textarea at bounding box center [354, 235] width 255 height 30
paste textarea "**********"
type textarea "**********"
click at [322, 281] on p "Настройте видео караоке: используйте изображение, видео или цвет" at bounding box center [347, 282] width 241 height 9
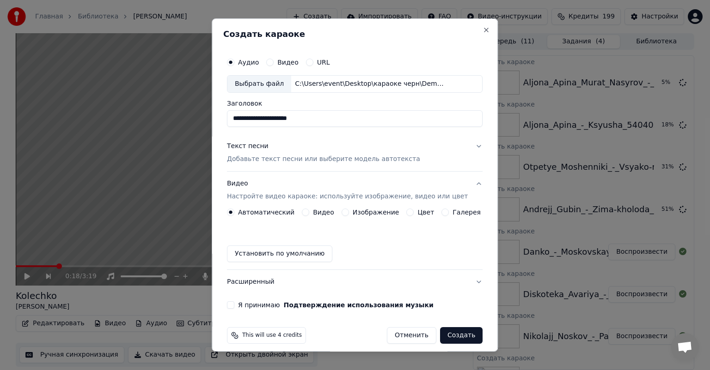
click at [343, 212] on button "Изображение" at bounding box center [344, 212] width 7 height 7
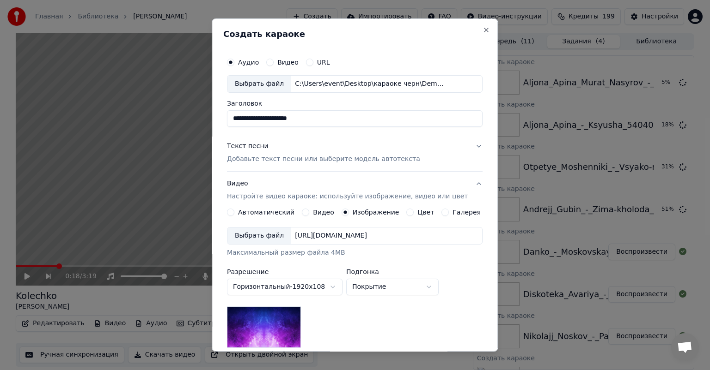
click at [275, 239] on div "Выбрать файл" at bounding box center [259, 236] width 64 height 17
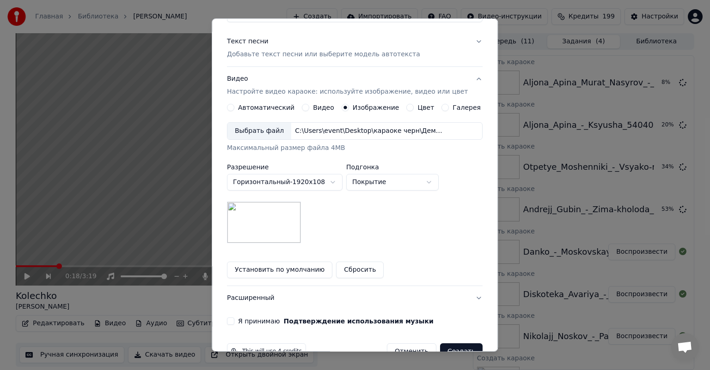
scroll to position [127, 0]
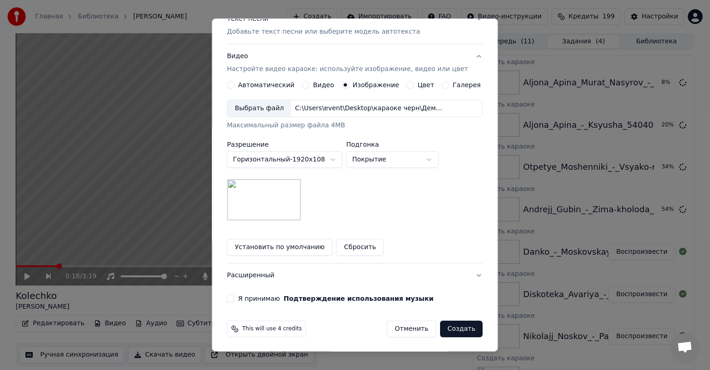
click at [234, 301] on button "Я принимаю Подтверждение использования музыки" at bounding box center [230, 298] width 7 height 7
click at [457, 329] on button "Создать" at bounding box center [461, 329] width 42 height 17
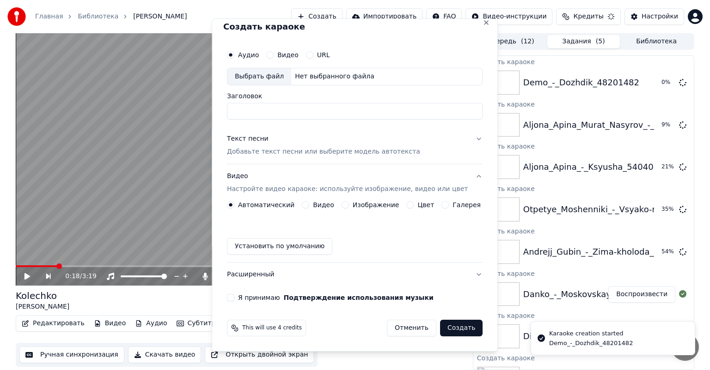
scroll to position [7, 0]
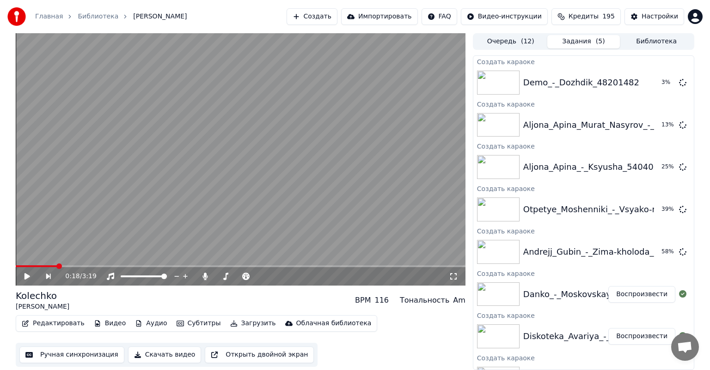
click at [337, 17] on button "Создать" at bounding box center [311, 16] width 51 height 17
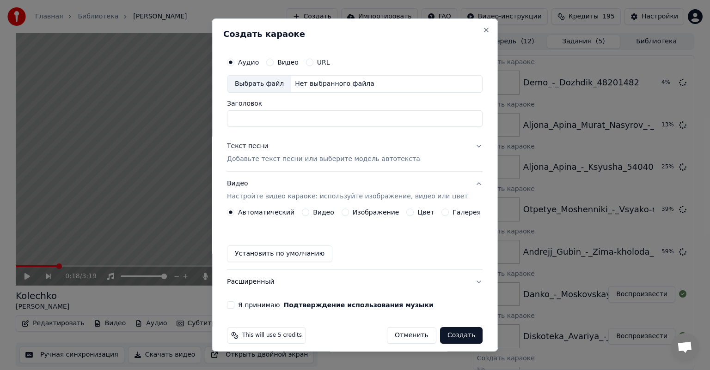
click at [268, 81] on div "Выбрать файл" at bounding box center [259, 84] width 64 height 17
click at [316, 161] on p "Добавьте текст песни или выберите модель автотекста" at bounding box center [323, 159] width 193 height 9
type input "**********"
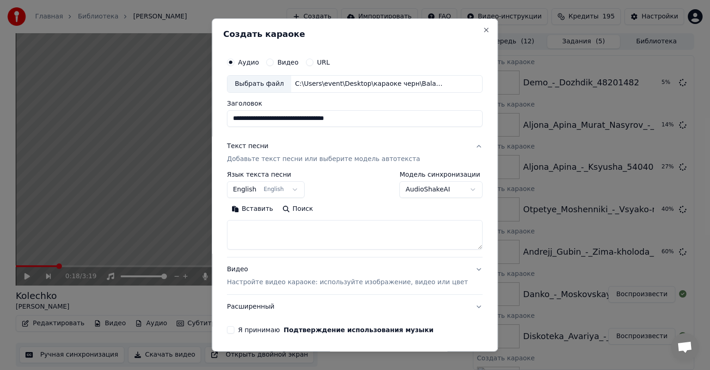
click at [304, 223] on textarea at bounding box center [354, 235] width 255 height 30
paste textarea "**********"
type textarea "**********"
click at [315, 278] on p "Настройте видео караоке: используйте изображение, видео или цвет" at bounding box center [347, 282] width 241 height 9
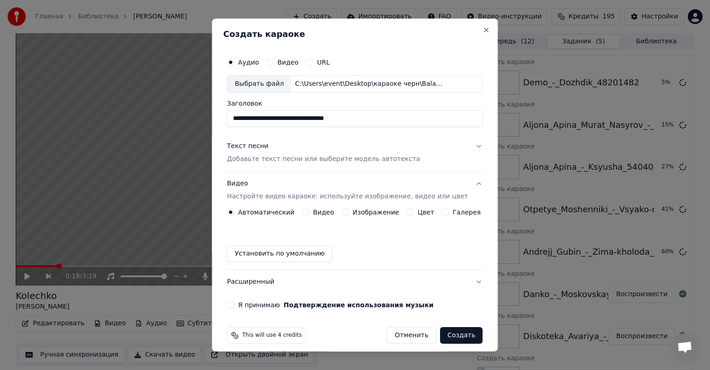
click at [345, 213] on button "Изображение" at bounding box center [344, 212] width 7 height 7
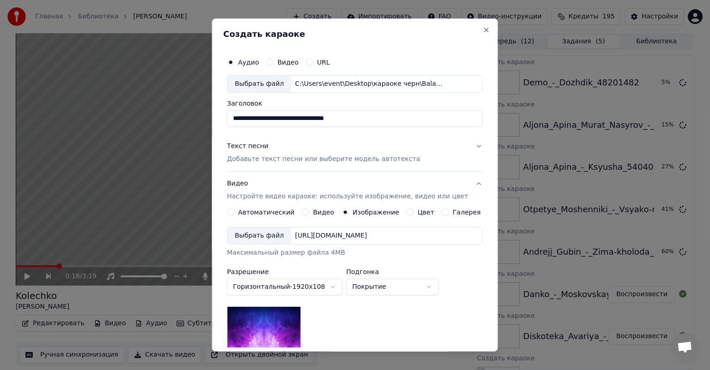
click at [256, 236] on div "Выбрать файл" at bounding box center [259, 236] width 64 height 17
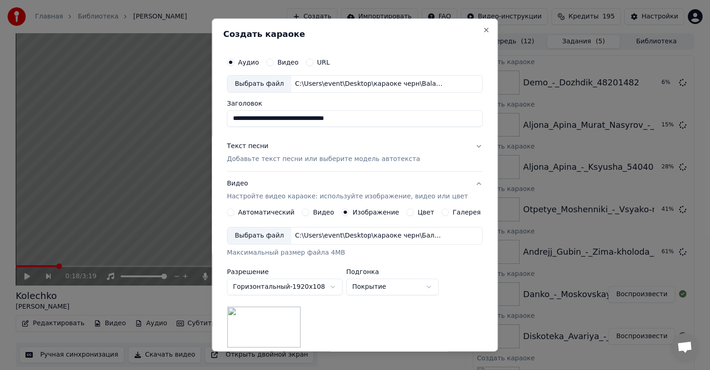
scroll to position [127, 0]
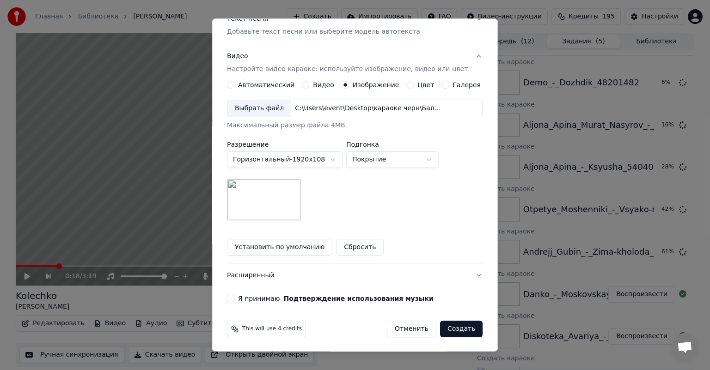
click at [240, 299] on div "Я принимаю Подтверждение использования музыки" at bounding box center [354, 298] width 255 height 7
click at [234, 298] on button "Я принимаю Подтверждение использования музыки" at bounding box center [230, 298] width 7 height 7
click at [451, 333] on button "Создать" at bounding box center [461, 329] width 42 height 17
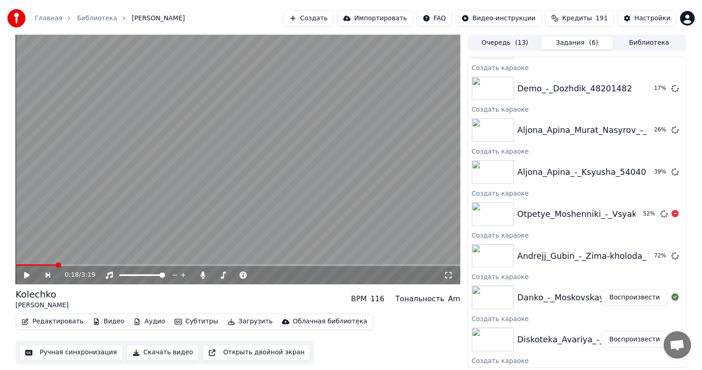
scroll to position [237, 0]
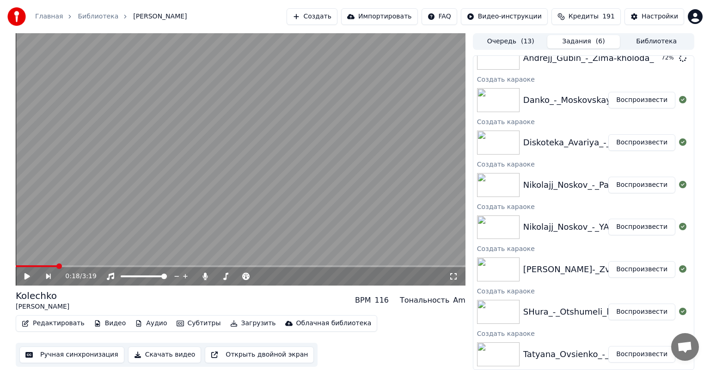
click at [72, 350] on button "Ручная синхронизация" at bounding box center [71, 355] width 105 height 17
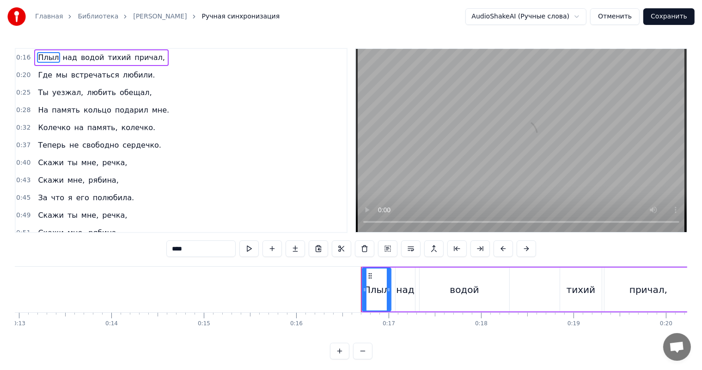
scroll to position [0, 1497]
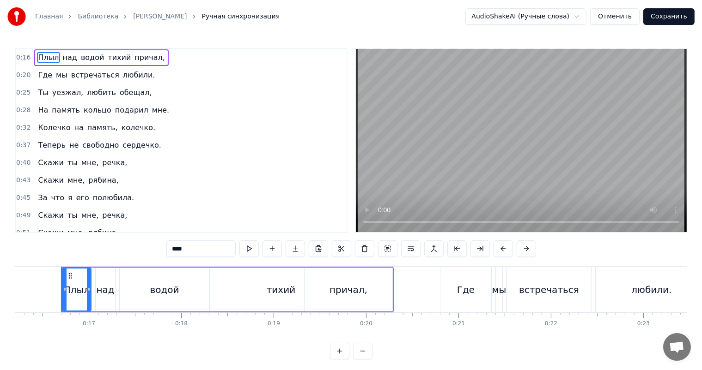
click at [431, 164] on video at bounding box center [521, 140] width 331 height 183
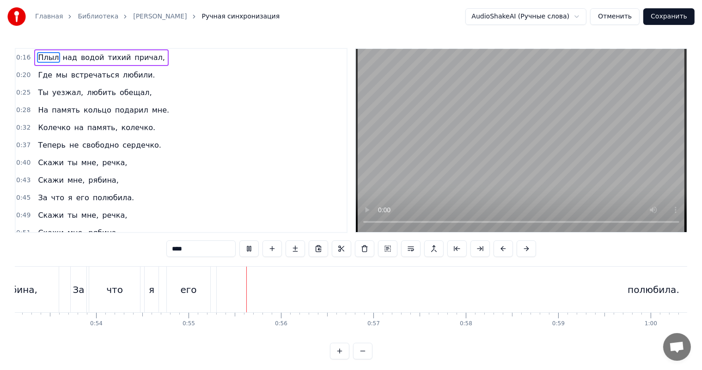
scroll to position [0, 5043]
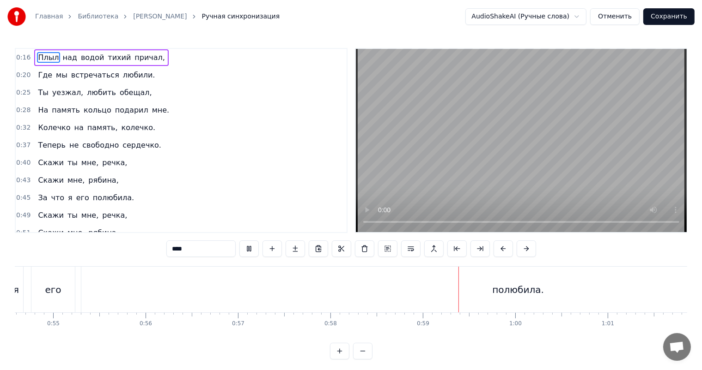
click at [468, 137] on video at bounding box center [521, 140] width 331 height 183
click at [499, 288] on div "полюбила." at bounding box center [518, 290] width 52 height 14
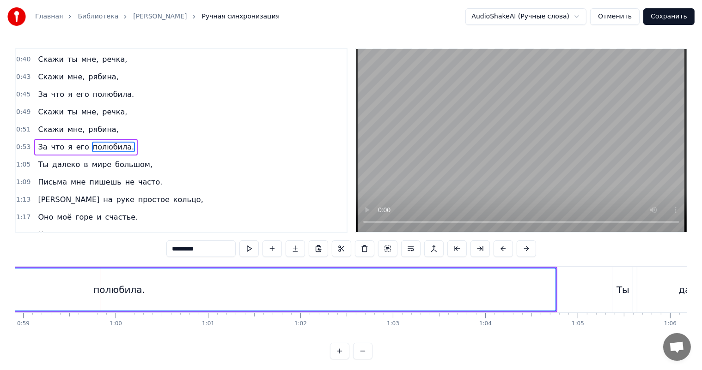
scroll to position [0, 5505]
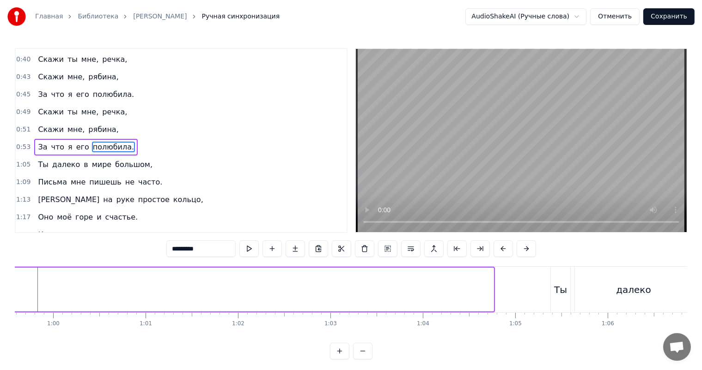
drag, startPoint x: 492, startPoint y: 291, endPoint x: 0, endPoint y: 290, distance: 492.4
click at [0, 290] on div "Главная Библиотека Kolechko • [PERSON_NAME] Ручная синхронизация AudioShakeAI (…" at bounding box center [351, 180] width 702 height 360
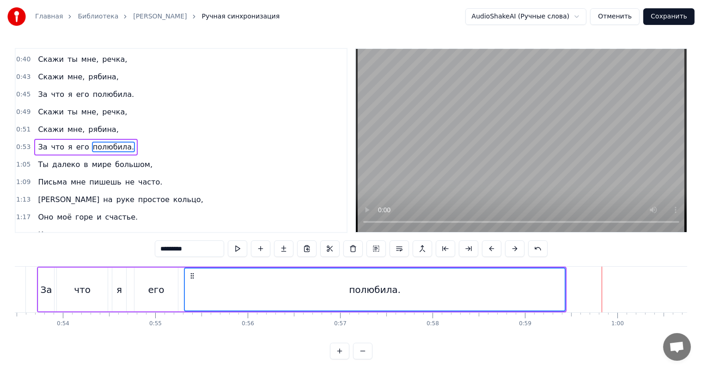
scroll to position [0, 4904]
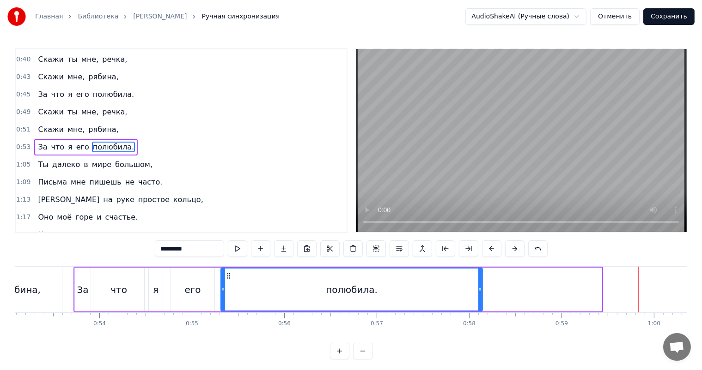
drag, startPoint x: 601, startPoint y: 288, endPoint x: 481, endPoint y: 298, distance: 119.6
click at [481, 298] on div at bounding box center [480, 290] width 4 height 42
click at [231, 290] on div "полюбила." at bounding box center [351, 290] width 261 height 42
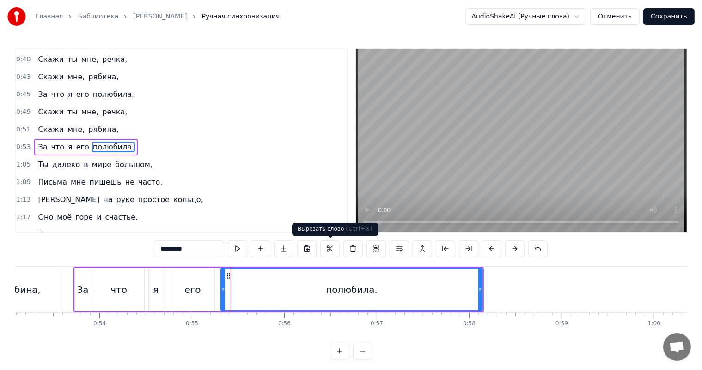
click at [552, 133] on video at bounding box center [521, 140] width 331 height 183
click at [552, 138] on video at bounding box center [521, 140] width 331 height 183
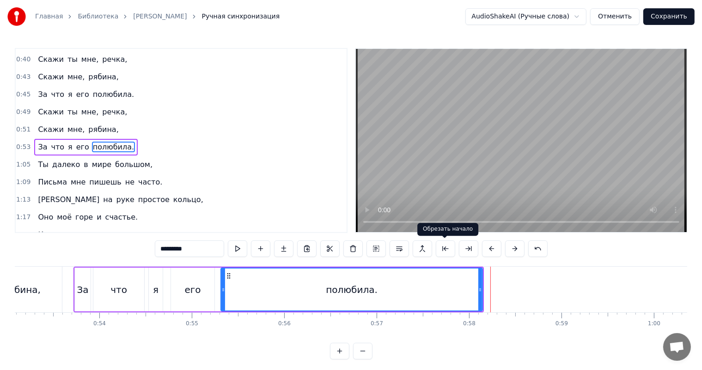
click at [438, 283] on div "полюбила." at bounding box center [351, 290] width 261 height 42
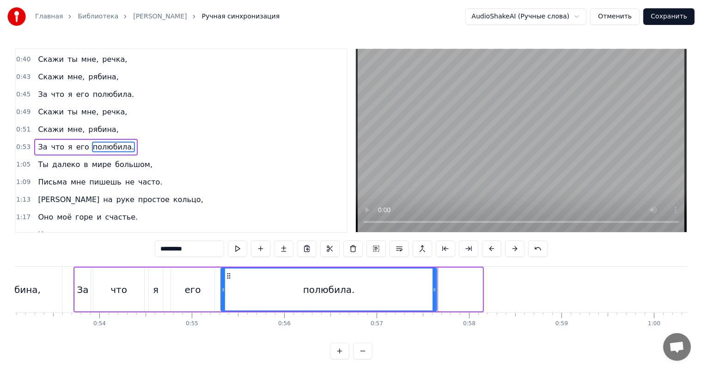
drag, startPoint x: 480, startPoint y: 285, endPoint x: 434, endPoint y: 288, distance: 45.9
click at [434, 288] on div at bounding box center [434, 290] width 4 height 42
click at [197, 281] on div "его" at bounding box center [192, 290] width 43 height 44
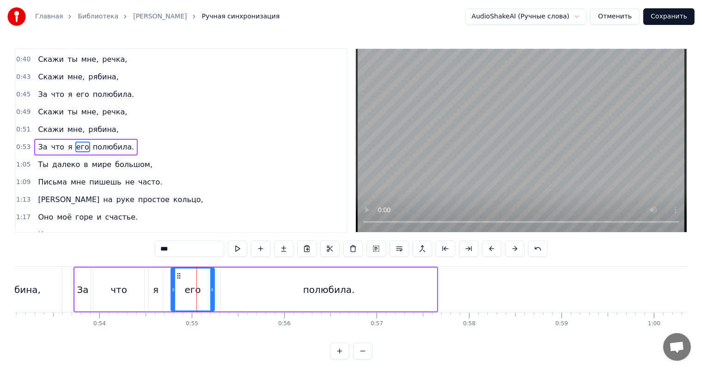
click at [510, 111] on video at bounding box center [521, 140] width 331 height 183
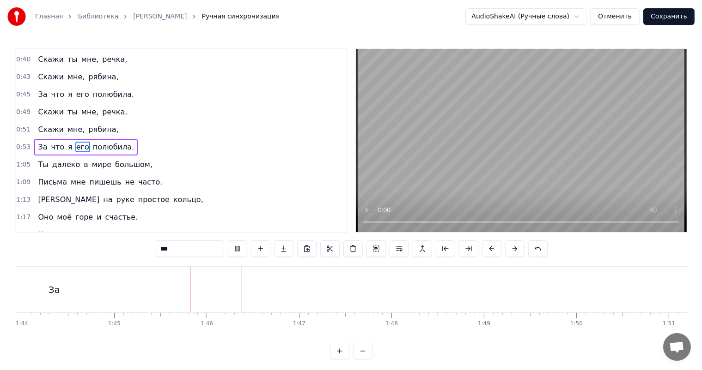
scroll to position [0, 9666]
click at [479, 159] on video at bounding box center [521, 140] width 331 height 183
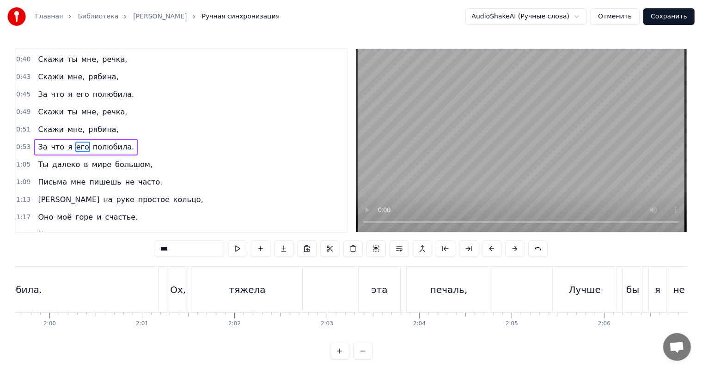
scroll to position [0, 10821]
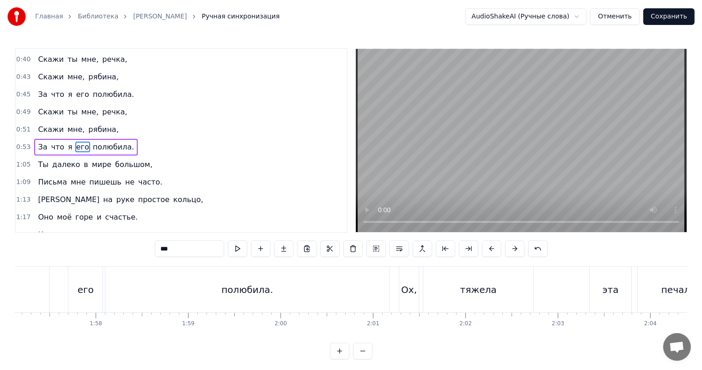
click at [342, 287] on div "полюбила." at bounding box center [247, 290] width 284 height 46
type input "*********"
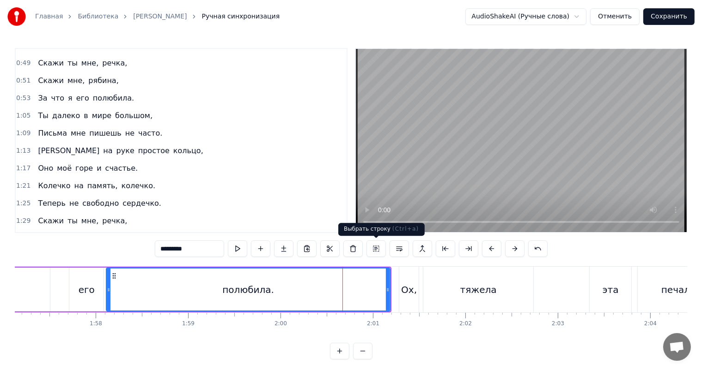
click at [466, 147] on video at bounding box center [521, 140] width 331 height 183
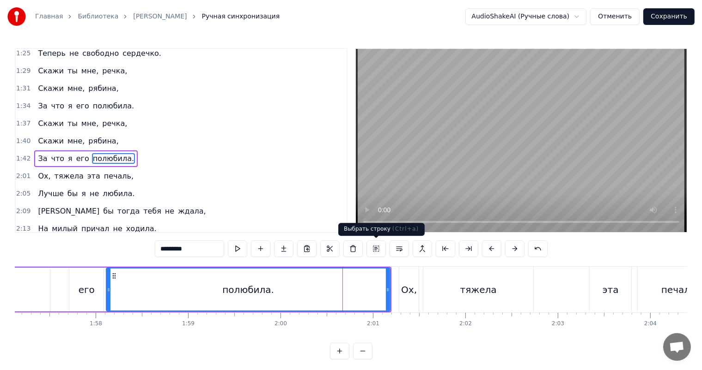
scroll to position [307, 0]
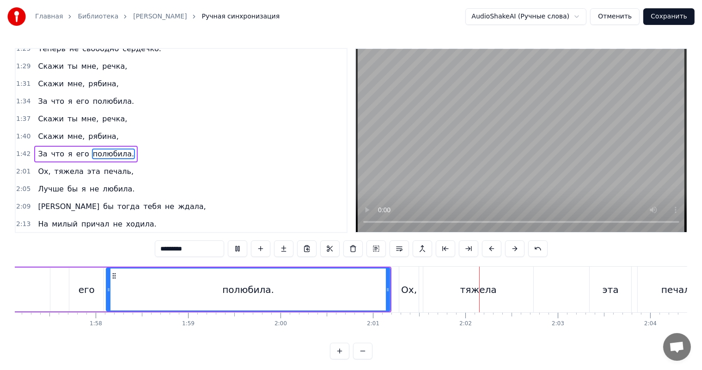
click at [466, 147] on video at bounding box center [521, 140] width 331 height 183
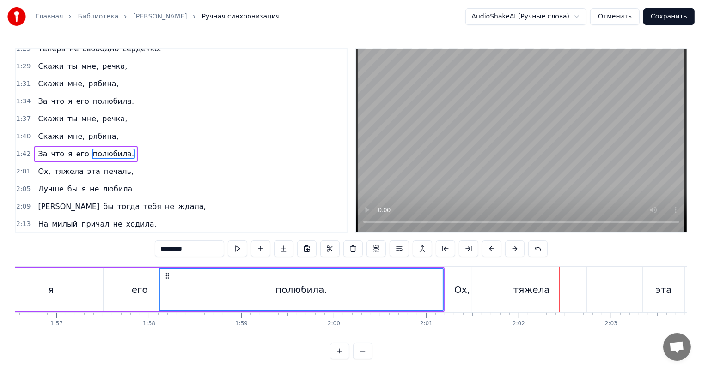
scroll to position [0, 10636]
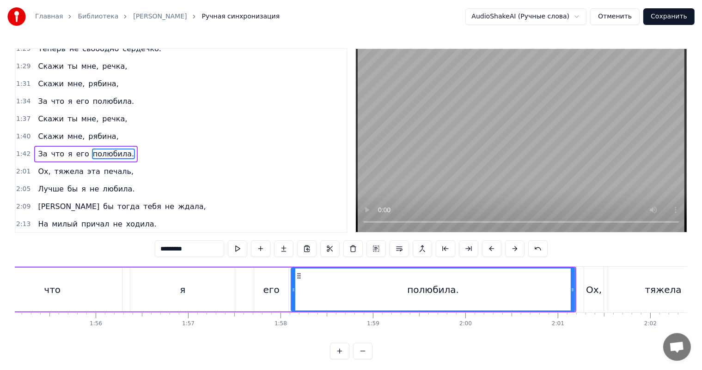
click at [21, 150] on span "1:42" at bounding box center [23, 154] width 14 height 9
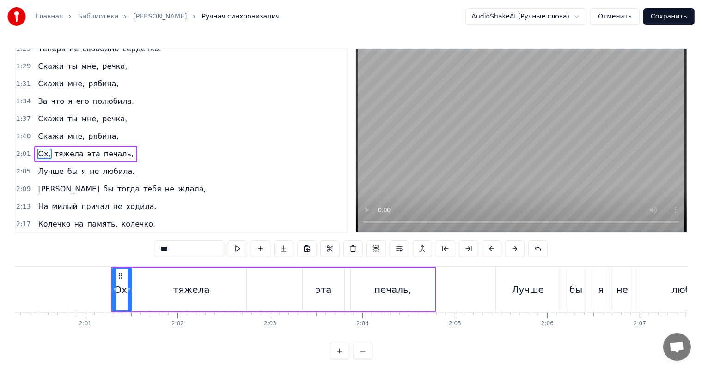
scroll to position [0, 11158]
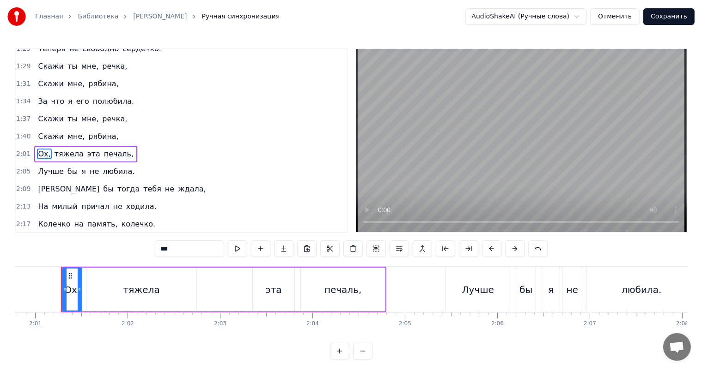
click at [17, 97] on span "1:34" at bounding box center [23, 101] width 14 height 9
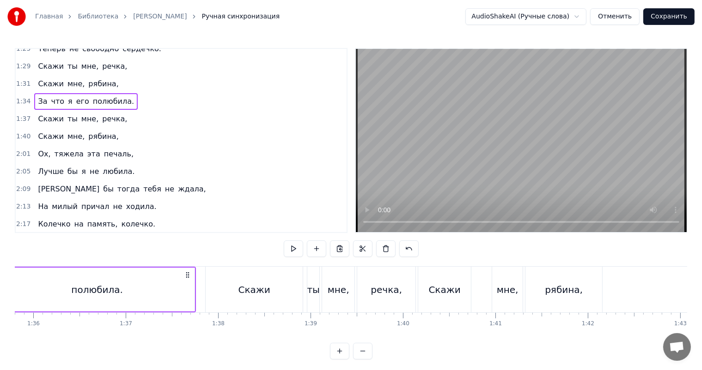
click at [20, 132] on span "1:40" at bounding box center [23, 136] width 14 height 9
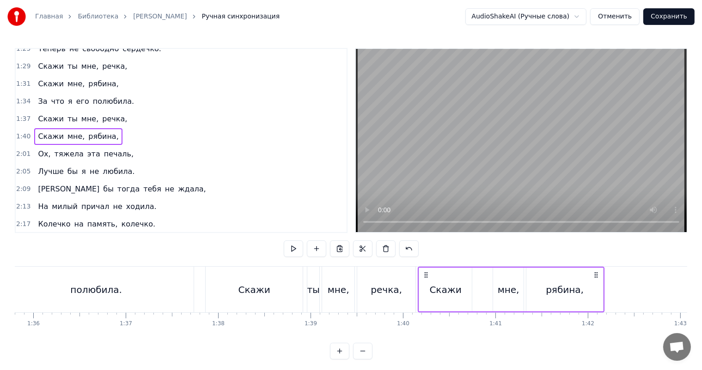
scroll to position [0, 8640]
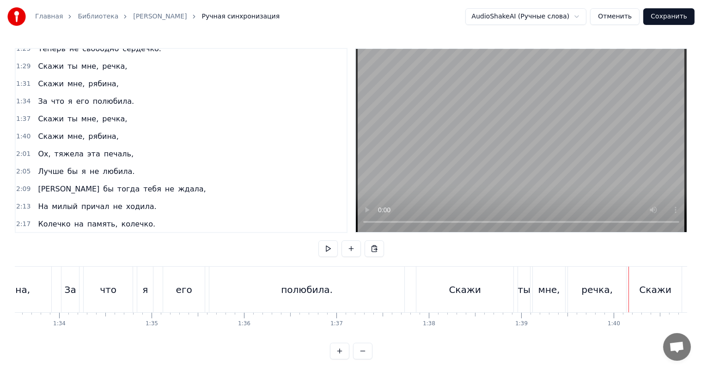
click at [20, 132] on span "1:40" at bounding box center [23, 136] width 14 height 9
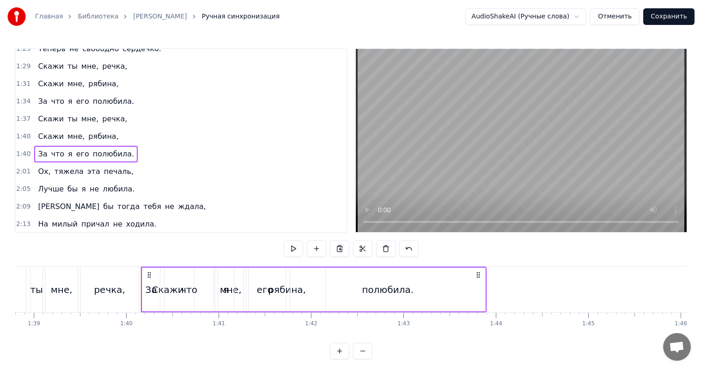
scroll to position [0, 9194]
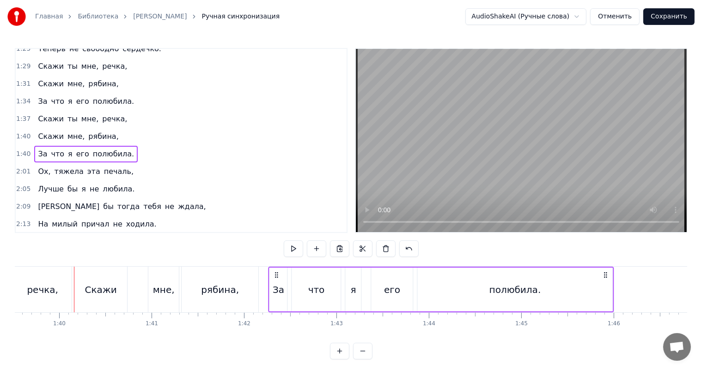
drag, startPoint x: 85, startPoint y: 273, endPoint x: 275, endPoint y: 281, distance: 190.0
click at [275, 281] on div "За что я его полюбила." at bounding box center [441, 290] width 346 height 46
click at [559, 293] on div "полюбила." at bounding box center [514, 290] width 195 height 44
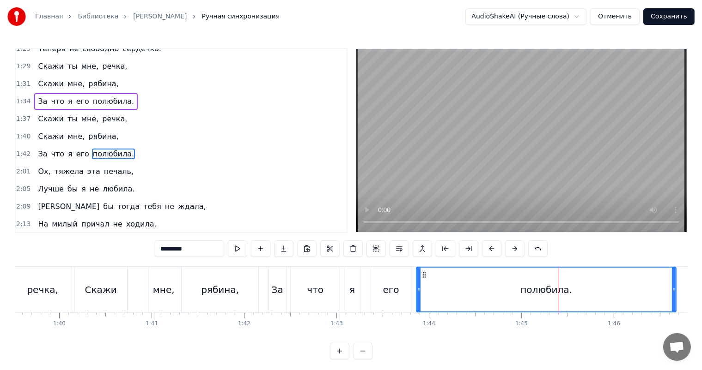
drag, startPoint x: 608, startPoint y: 290, endPoint x: 672, endPoint y: 286, distance: 63.9
click at [673, 286] on icon at bounding box center [674, 289] width 4 height 7
click at [207, 277] on div "рябина," at bounding box center [220, 290] width 77 height 46
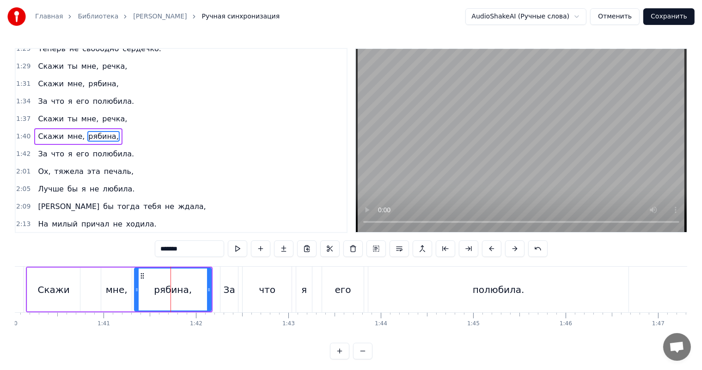
scroll to position [290, 0]
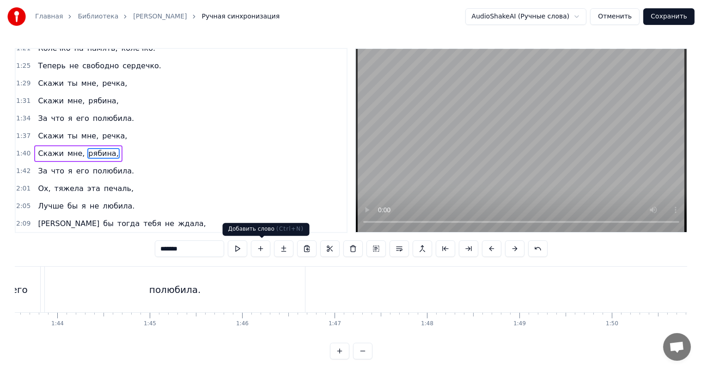
click at [473, 153] on video at bounding box center [521, 140] width 331 height 183
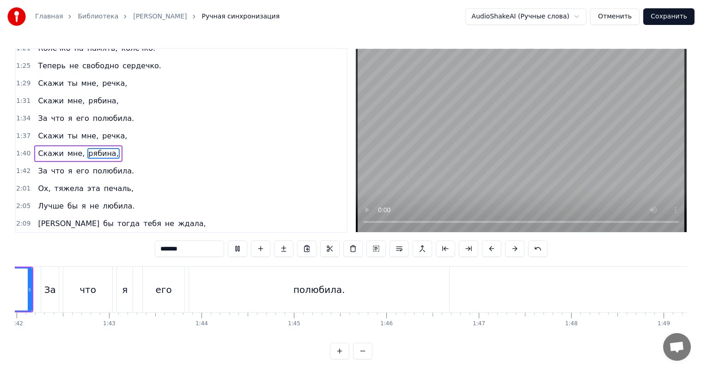
scroll to position [0, 9351]
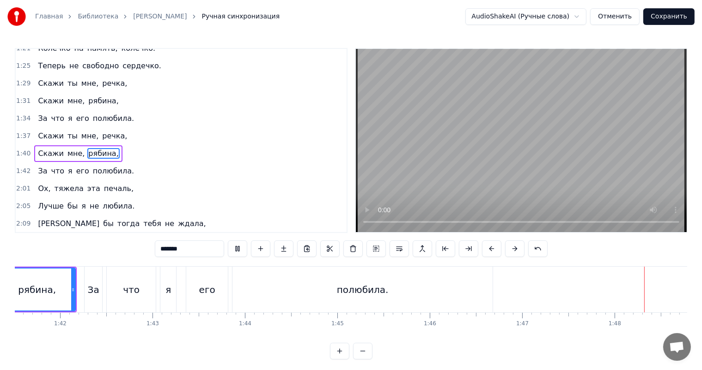
click at [232, 297] on div "полюбила." at bounding box center [362, 290] width 260 height 46
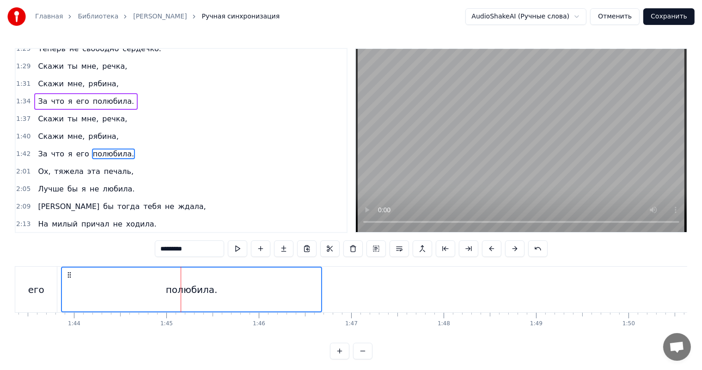
scroll to position [0, 9355]
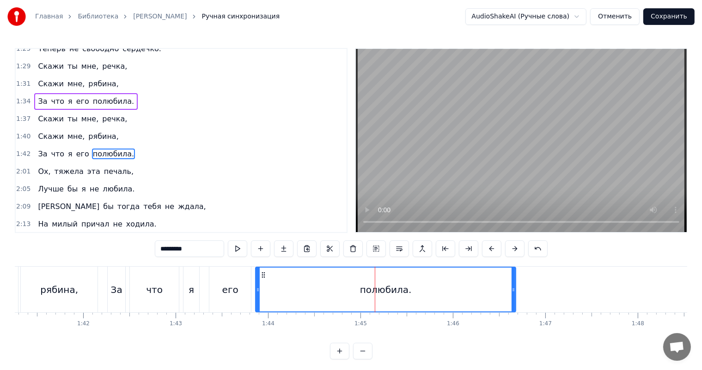
click at [191, 293] on div "я" at bounding box center [191, 290] width 6 height 14
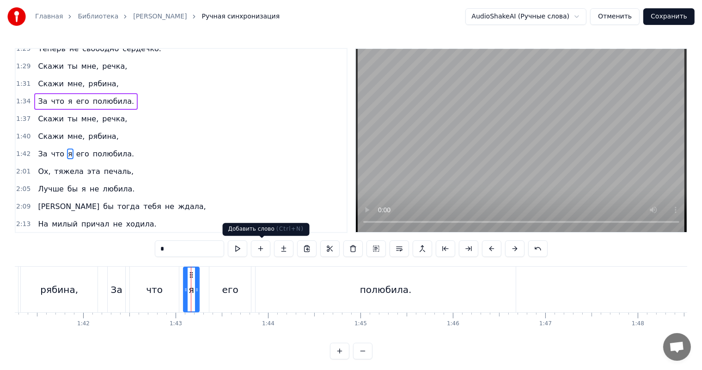
click at [414, 176] on video at bounding box center [521, 140] width 331 height 183
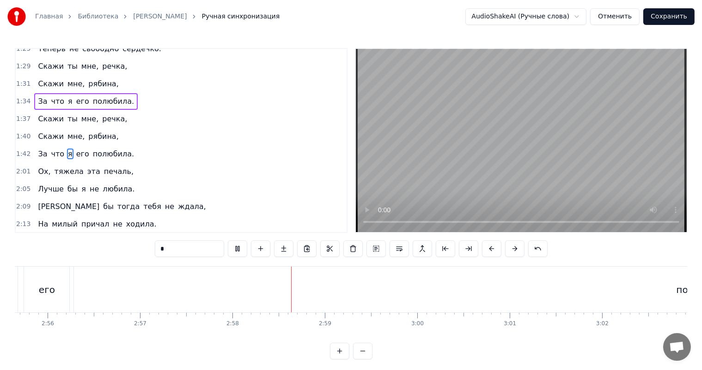
scroll to position [0, 16273]
click at [504, 164] on video at bounding box center [521, 140] width 331 height 183
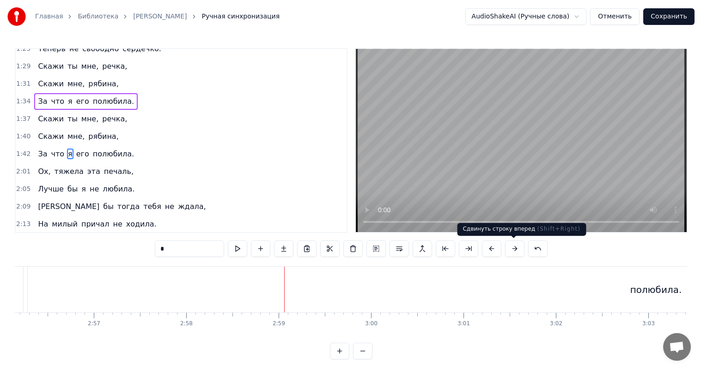
click at [521, 279] on div "полюбила." at bounding box center [656, 290] width 1256 height 46
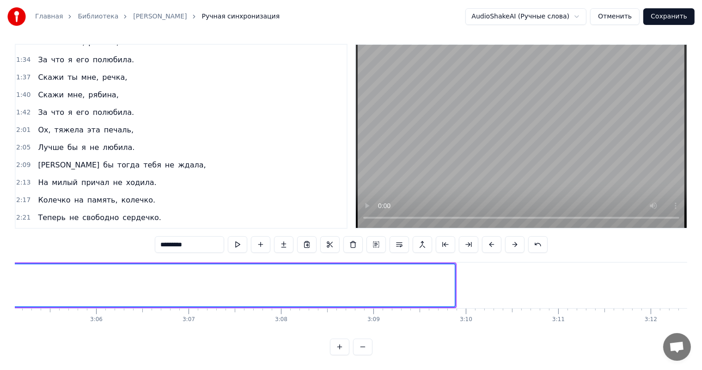
scroll to position [0, 17105]
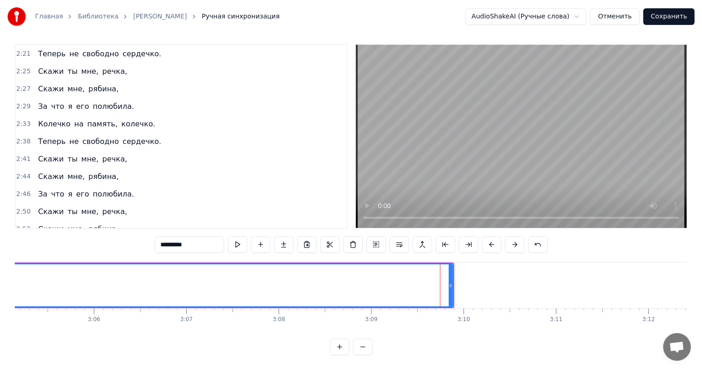
scroll to position [513, 0]
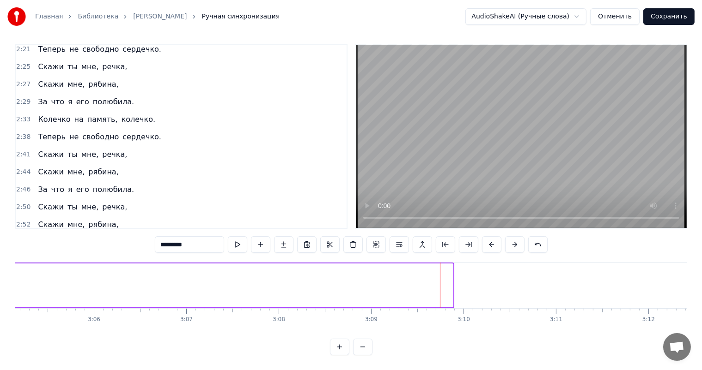
drag, startPoint x: 451, startPoint y: 277, endPoint x: 0, endPoint y: 259, distance: 451.7
click at [0, 259] on div "Главная Библиотека Kolechko • [PERSON_NAME] Ручная синхронизация AudioShakeAI (…" at bounding box center [351, 176] width 702 height 360
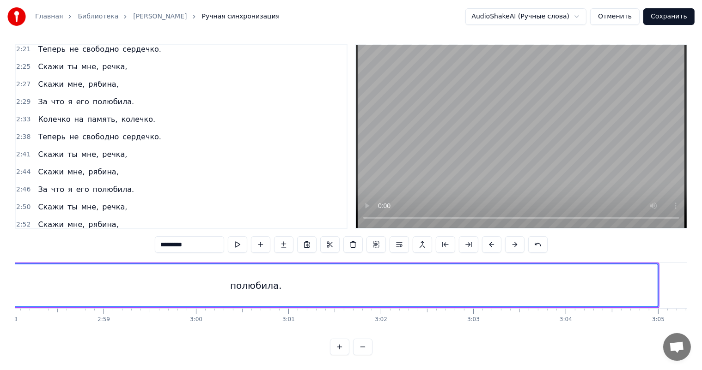
scroll to position [0, 16504]
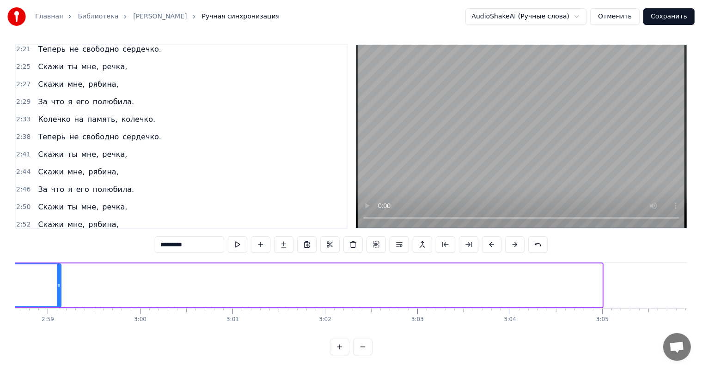
drag, startPoint x: 599, startPoint y: 275, endPoint x: 51, endPoint y: 273, distance: 547.9
click at [57, 273] on div at bounding box center [59, 286] width 4 height 42
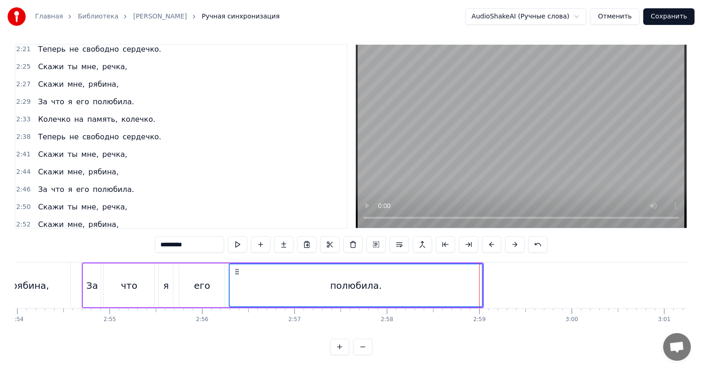
scroll to position [0, 16089]
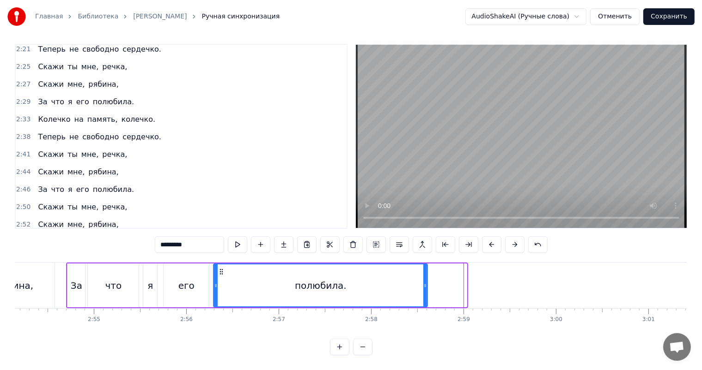
drag, startPoint x: 464, startPoint y: 275, endPoint x: 403, endPoint y: 287, distance: 62.1
click at [423, 282] on div at bounding box center [425, 286] width 4 height 42
click at [191, 279] on div "его" at bounding box center [186, 286] width 16 height 14
type input "***"
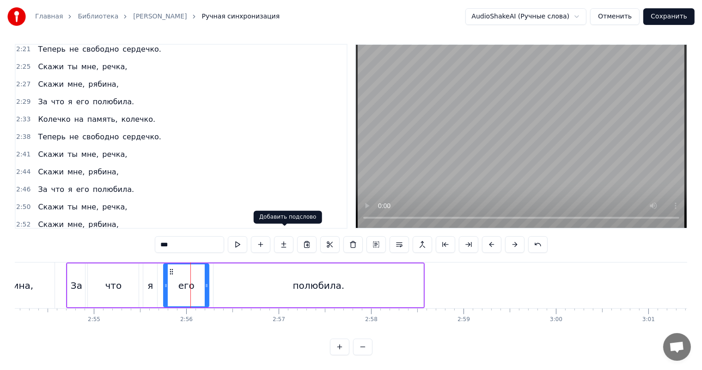
click at [537, 124] on video at bounding box center [521, 136] width 331 height 183
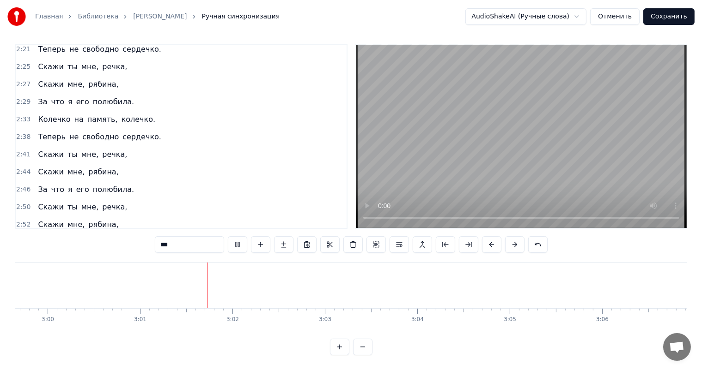
scroll to position [0, 16735]
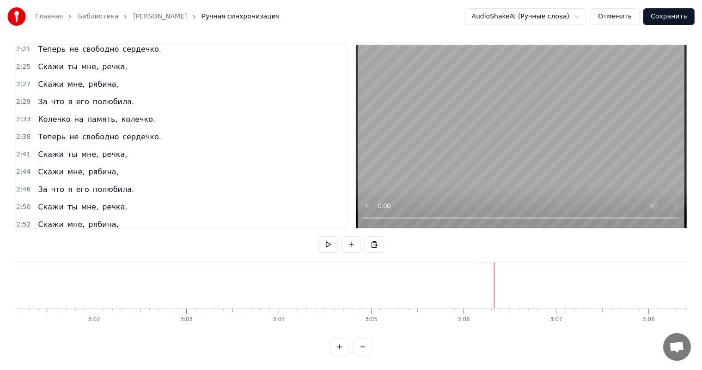
click at [548, 158] on video at bounding box center [521, 136] width 331 height 183
click at [667, 20] on button "Сохранить" at bounding box center [668, 16] width 51 height 17
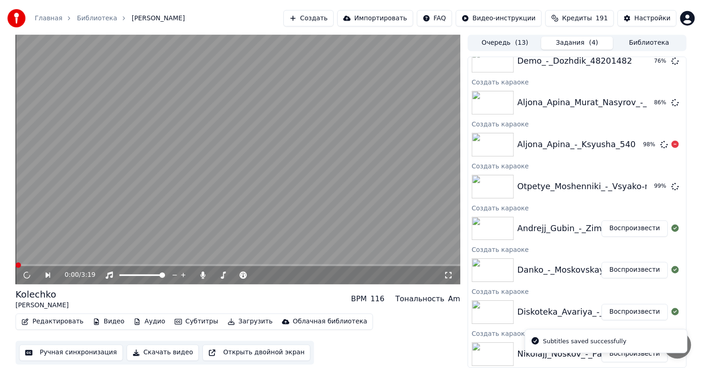
scroll to position [237, 0]
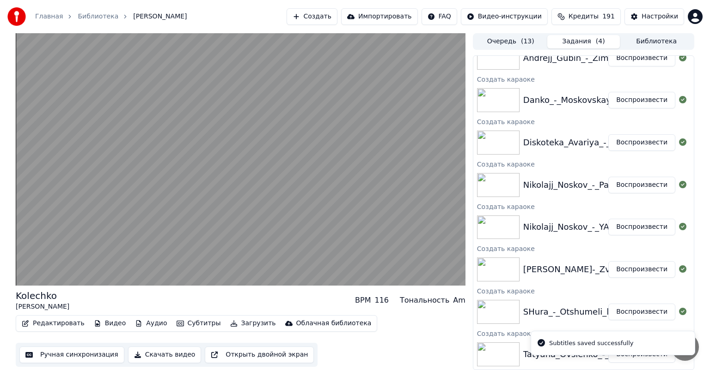
click at [634, 309] on button "Воспроизвести" at bounding box center [641, 312] width 67 height 17
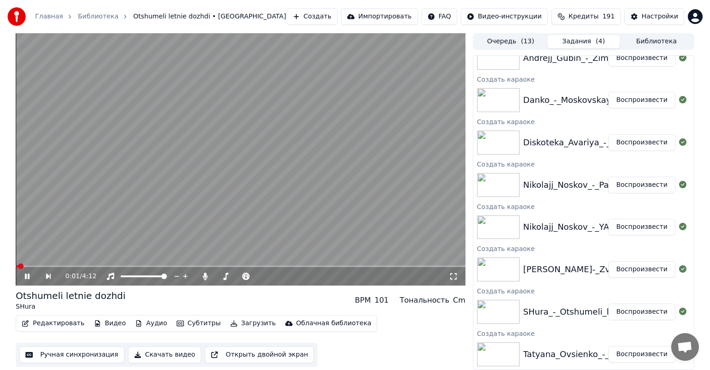
click at [84, 358] on button "Ручная синхронизация" at bounding box center [71, 355] width 105 height 17
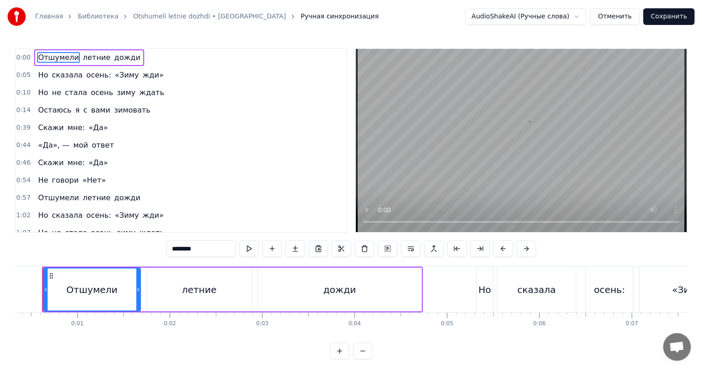
scroll to position [0, 11]
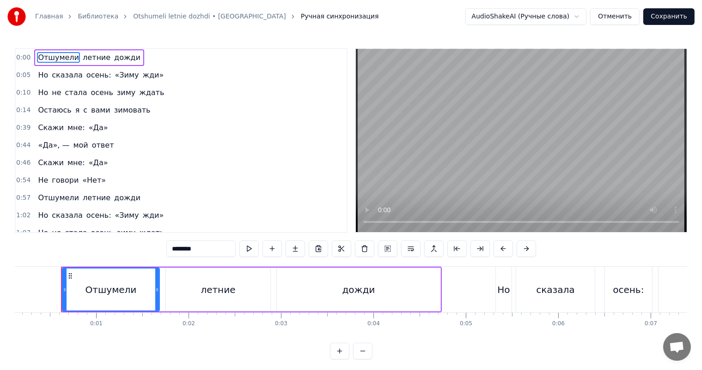
click at [494, 171] on video at bounding box center [521, 140] width 331 height 183
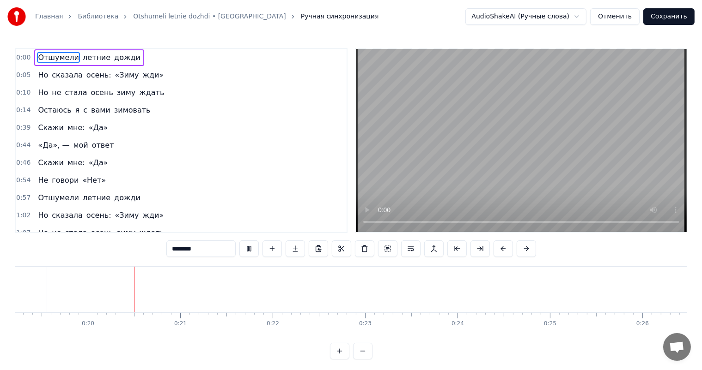
scroll to position [0, 1780]
click at [555, 158] on video at bounding box center [521, 140] width 331 height 183
click at [335, 290] on div "зимовать" at bounding box center [225, 290] width 278 height 46
type input "********"
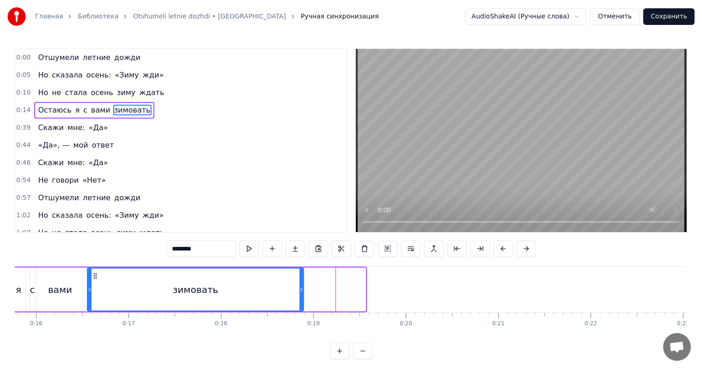
drag, startPoint x: 364, startPoint y: 285, endPoint x: 295, endPoint y: 297, distance: 70.3
click at [301, 296] on div at bounding box center [301, 290] width 4 height 42
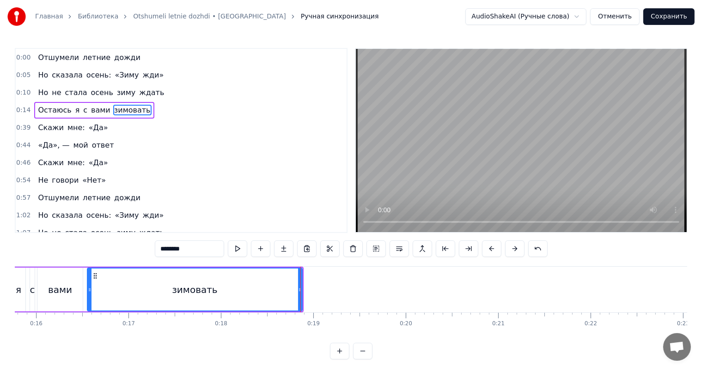
click at [233, 293] on div "зимовать" at bounding box center [195, 290] width 214 height 42
click at [486, 166] on video at bounding box center [521, 140] width 331 height 183
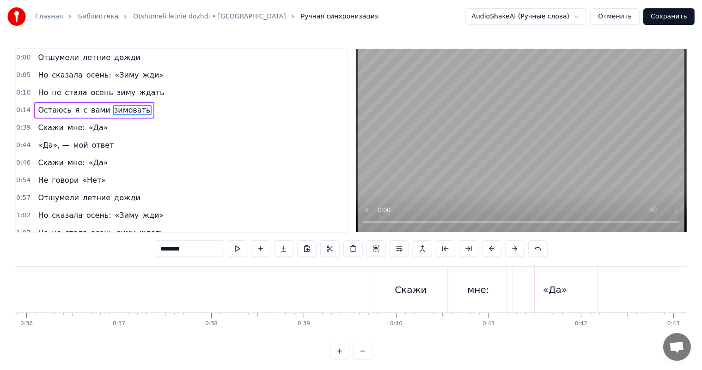
scroll to position [0, 3315]
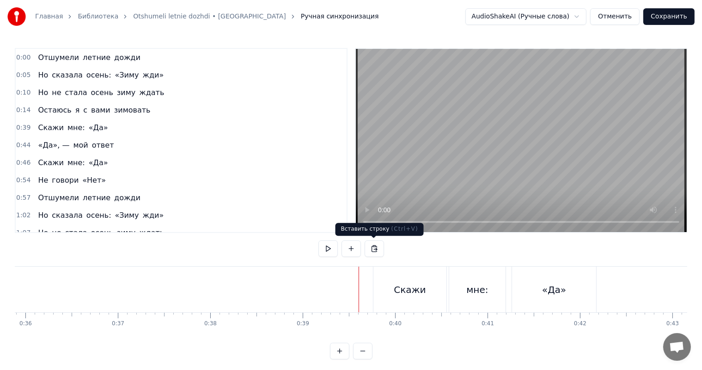
click at [429, 150] on video at bounding box center [521, 140] width 331 height 183
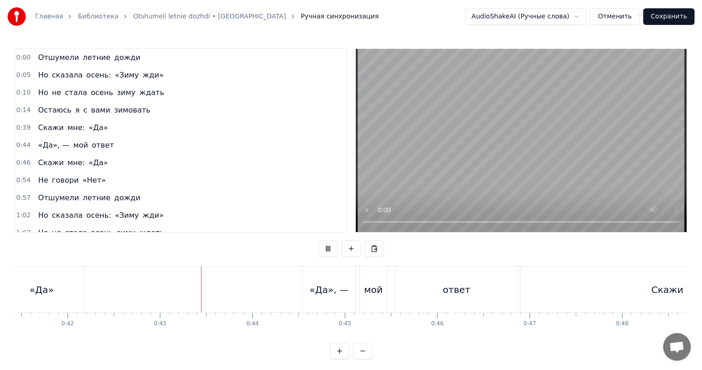
scroll to position [0, 3902]
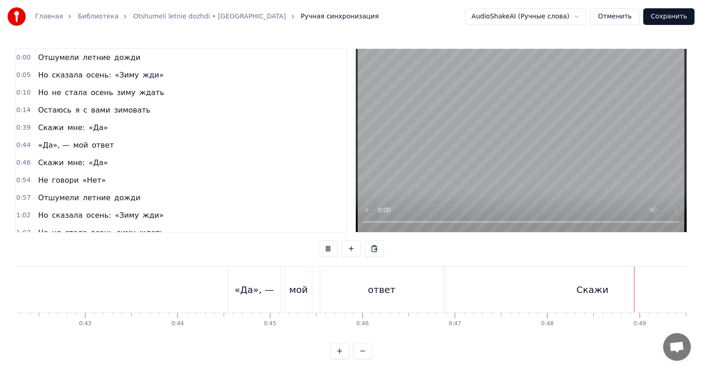
click at [553, 187] on video at bounding box center [521, 140] width 331 height 183
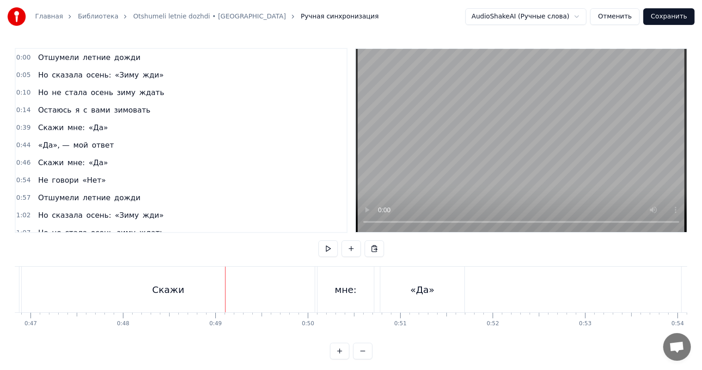
scroll to position [0, 4207]
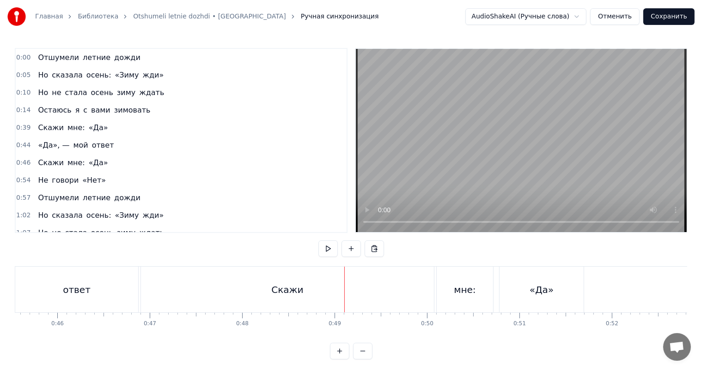
click at [291, 285] on div "Скажи" at bounding box center [287, 290] width 32 height 14
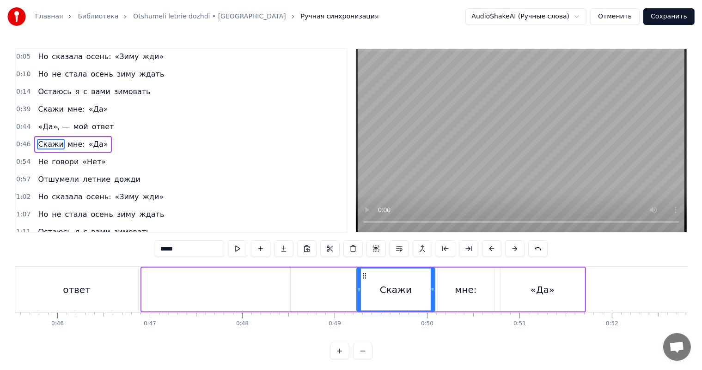
drag, startPoint x: 142, startPoint y: 291, endPoint x: 358, endPoint y: 281, distance: 216.4
click at [358, 281] on div at bounding box center [359, 290] width 4 height 42
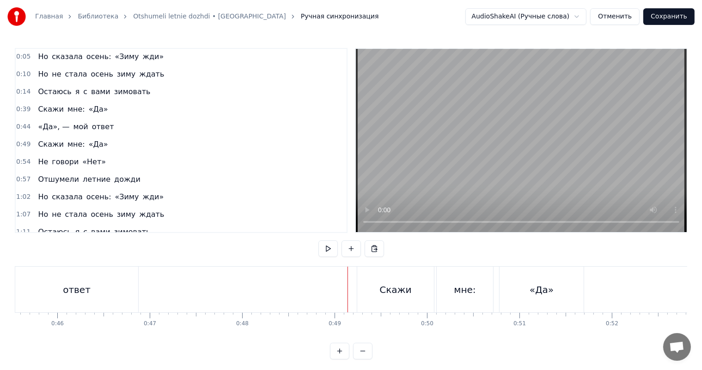
click at [469, 129] on video at bounding box center [521, 140] width 331 height 183
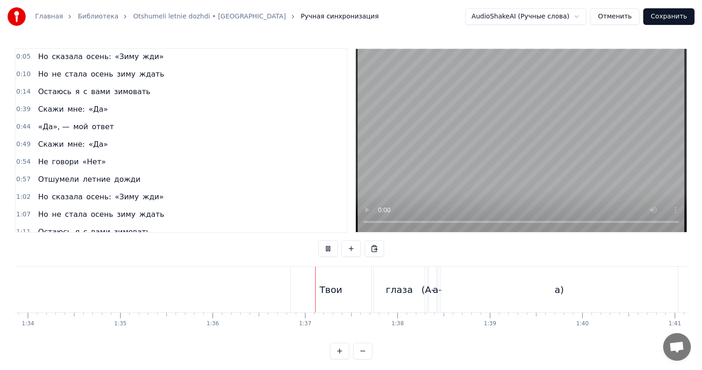
scroll to position [0, 8870]
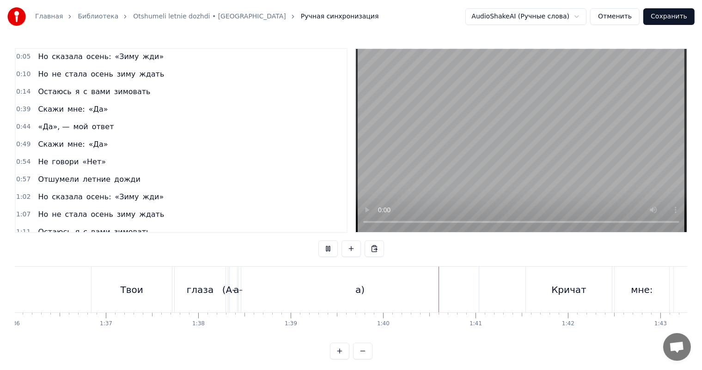
click at [510, 159] on video at bounding box center [521, 140] width 331 height 183
click at [354, 285] on div "а)" at bounding box center [359, 290] width 237 height 46
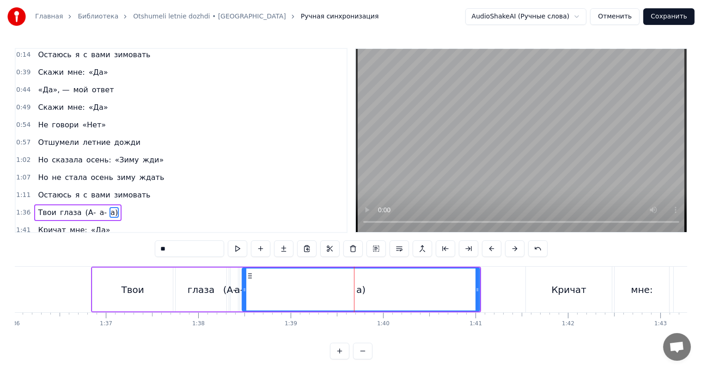
scroll to position [120, 0]
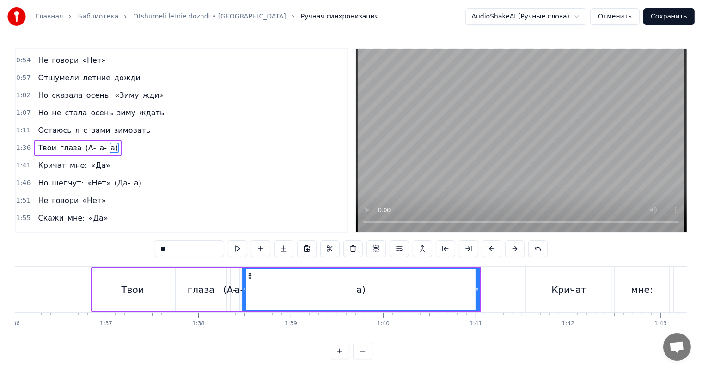
click at [85, 143] on span "(А-" at bounding box center [91, 148] width 12 height 11
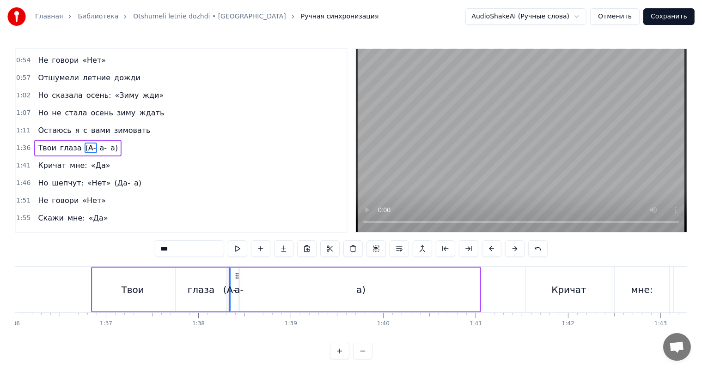
click at [99, 143] on span "а-" at bounding box center [103, 148] width 9 height 11
click at [109, 143] on span "а)" at bounding box center [113, 148] width 9 height 11
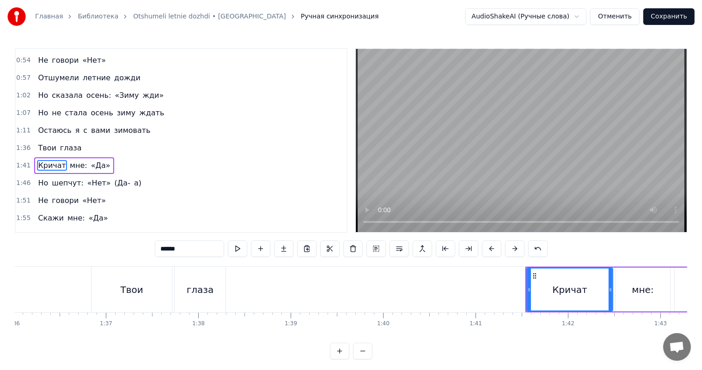
scroll to position [137, 0]
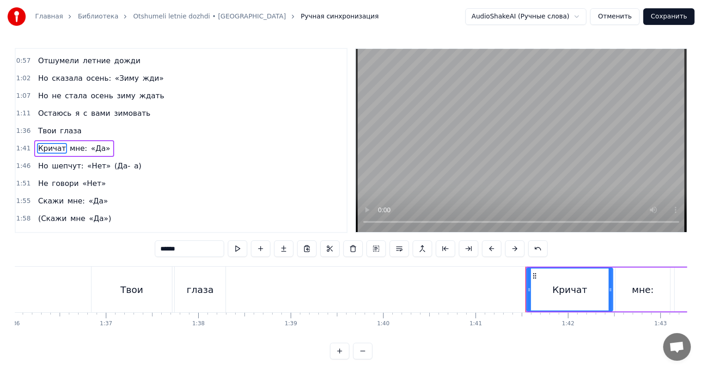
click at [121, 290] on div "Твои" at bounding box center [131, 290] width 23 height 14
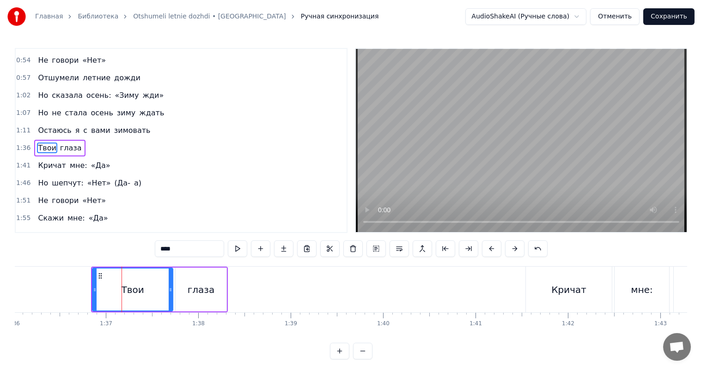
click at [549, 107] on video at bounding box center [521, 140] width 331 height 183
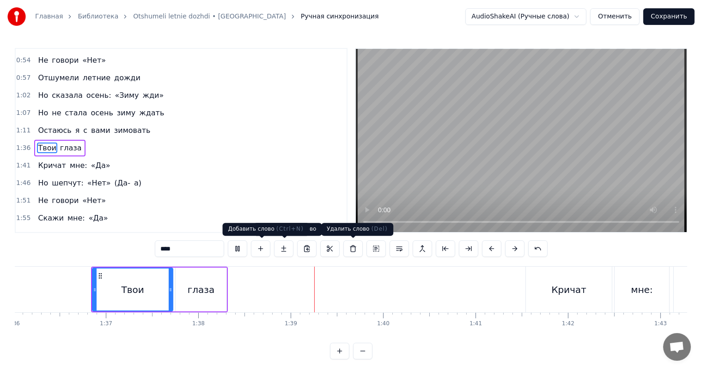
click at [212, 280] on div "глаза" at bounding box center [201, 290] width 51 height 44
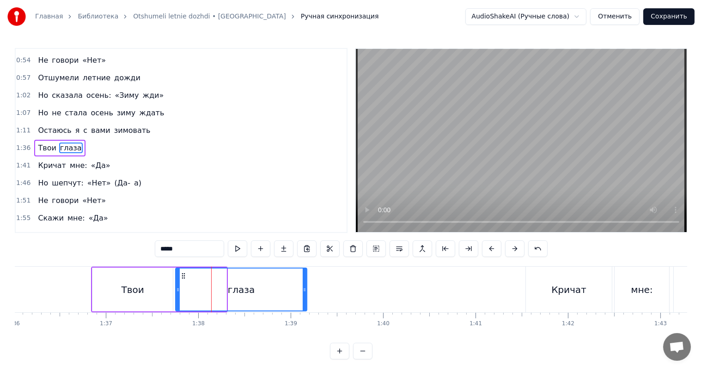
drag, startPoint x: 223, startPoint y: 288, endPoint x: 303, endPoint y: 286, distance: 80.4
click at [303, 286] on icon at bounding box center [305, 289] width 4 height 7
click at [235, 291] on div "глаза" at bounding box center [241, 290] width 27 height 14
click at [514, 140] on video at bounding box center [521, 140] width 331 height 183
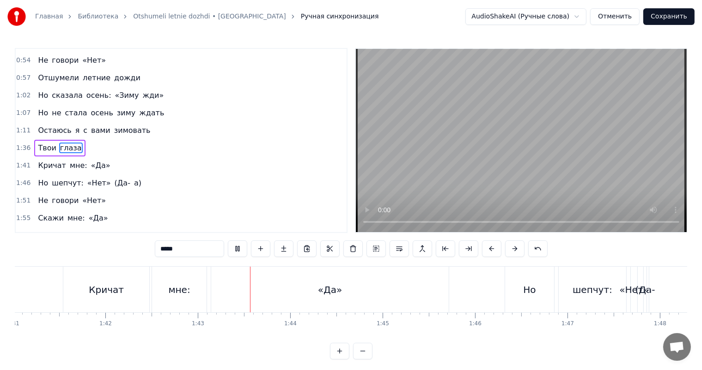
scroll to position [0, 9468]
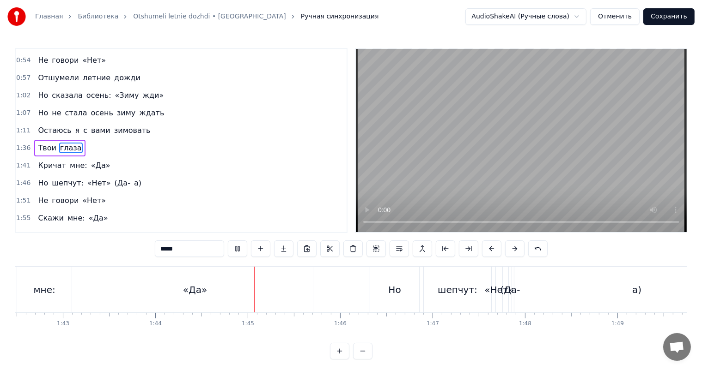
click at [575, 198] on video at bounding box center [521, 140] width 331 height 183
click at [223, 286] on div "«Да»" at bounding box center [194, 290] width 237 height 46
type input "****"
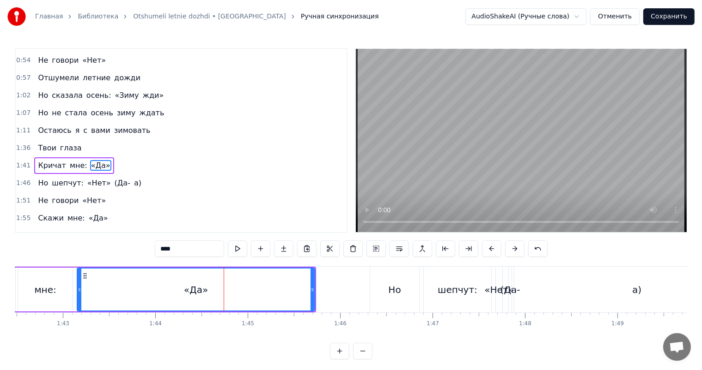
scroll to position [137, 0]
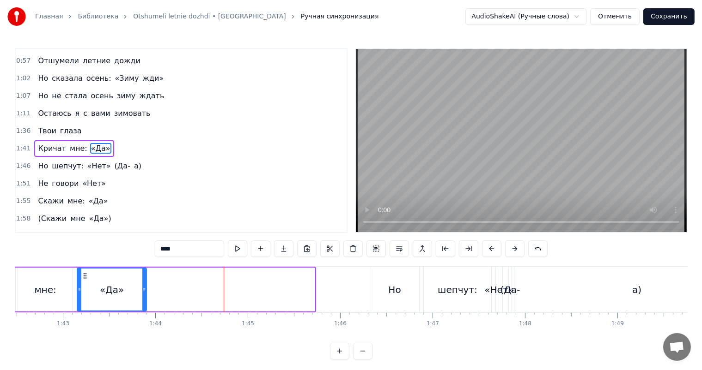
drag, startPoint x: 313, startPoint y: 283, endPoint x: 146, endPoint y: 283, distance: 166.3
click at [146, 283] on div at bounding box center [144, 290] width 4 height 42
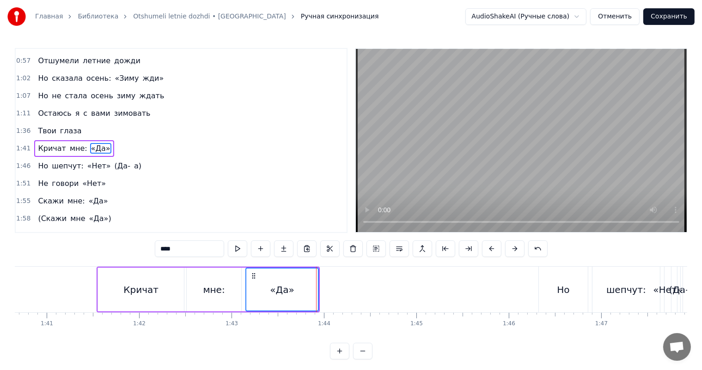
scroll to position [0, 9237]
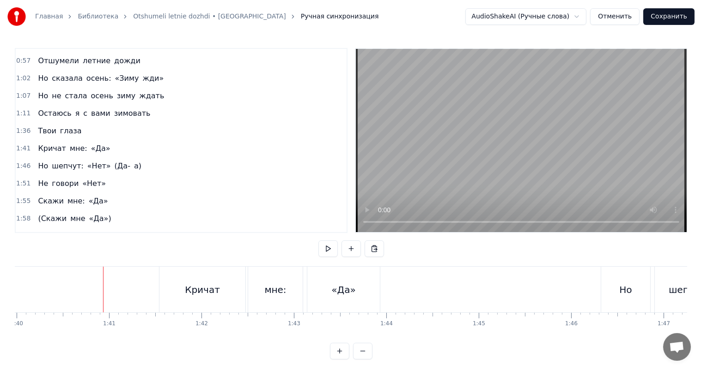
click at [508, 146] on video at bounding box center [521, 140] width 331 height 183
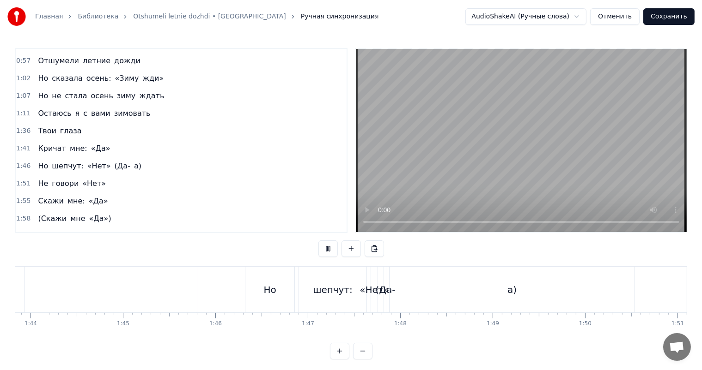
scroll to position [0, 9606]
click at [470, 178] on video at bounding box center [521, 140] width 331 height 183
click at [438, 273] on div "а)" at bounding box center [498, 290] width 245 height 46
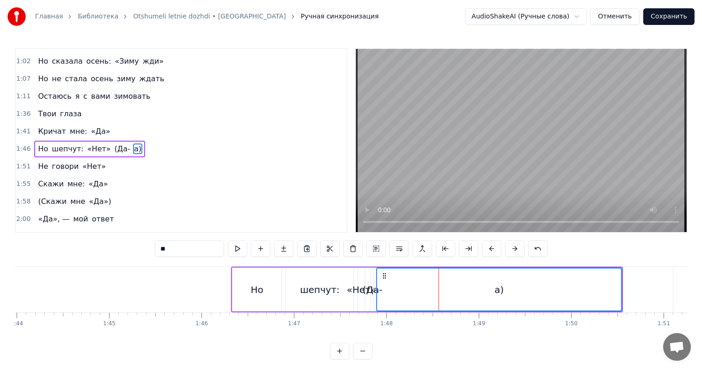
click at [114, 144] on span "(Да-" at bounding box center [123, 149] width 18 height 11
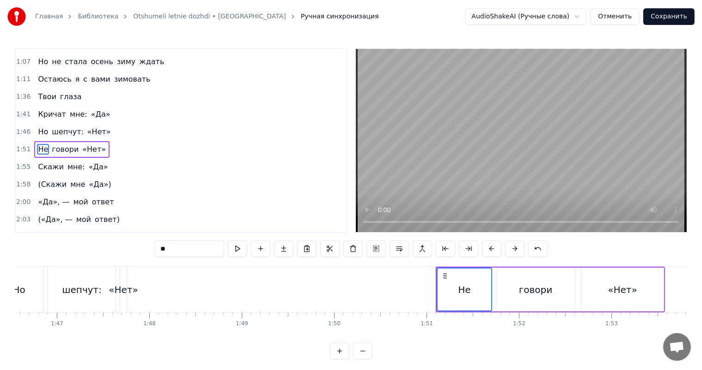
scroll to position [0, 9756]
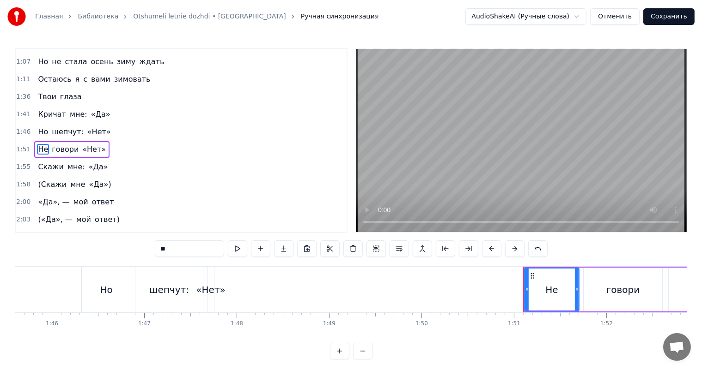
click at [218, 288] on div "«Нет»" at bounding box center [210, 290] width 29 height 14
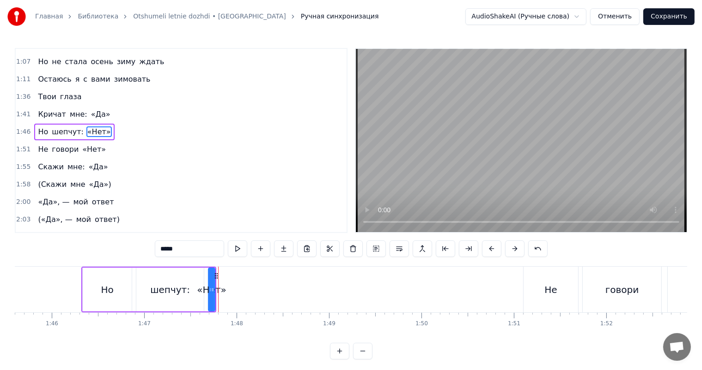
scroll to position [154, 0]
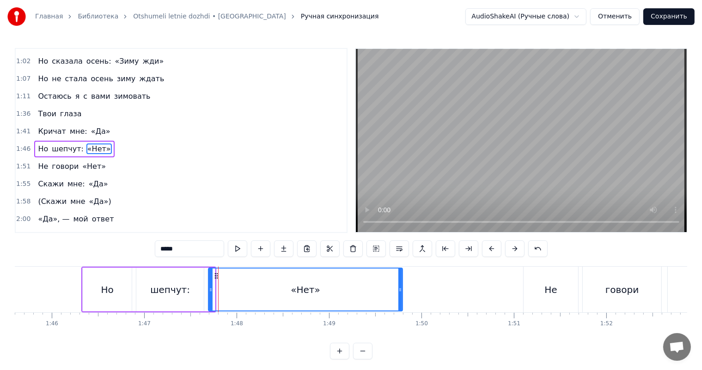
drag, startPoint x: 213, startPoint y: 289, endPoint x: 386, endPoint y: 293, distance: 172.8
click at [398, 290] on icon at bounding box center [400, 289] width 4 height 7
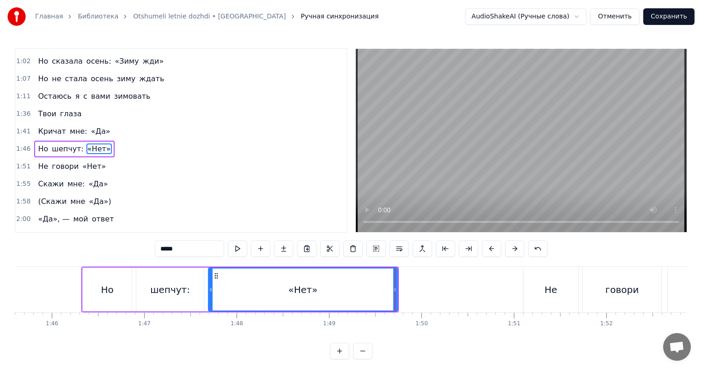
click at [161, 291] on div "шепчут:" at bounding box center [170, 290] width 40 height 14
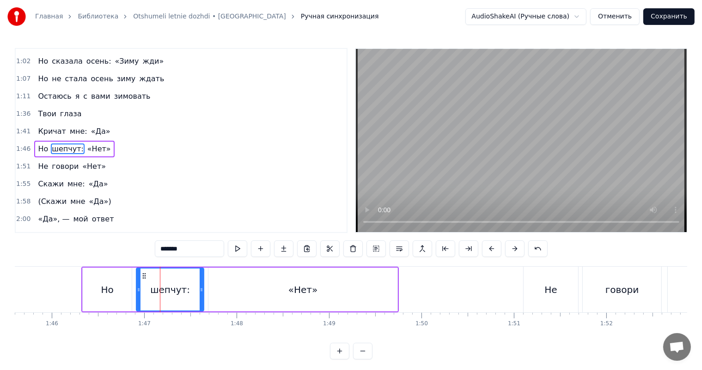
click at [374, 291] on div "«Нет»" at bounding box center [302, 290] width 189 height 44
type input "*****"
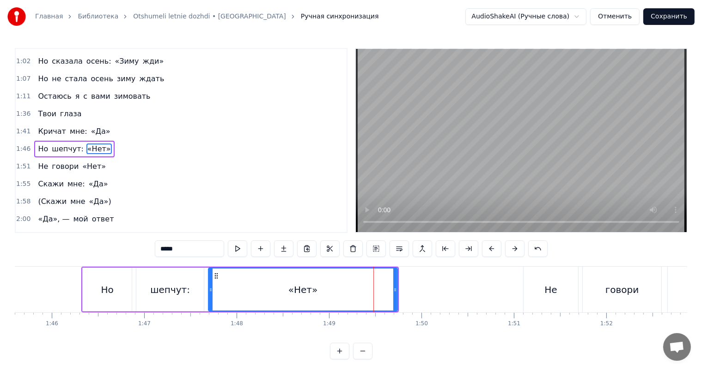
click at [396, 288] on div "«Нет»" at bounding box center [303, 290] width 190 height 44
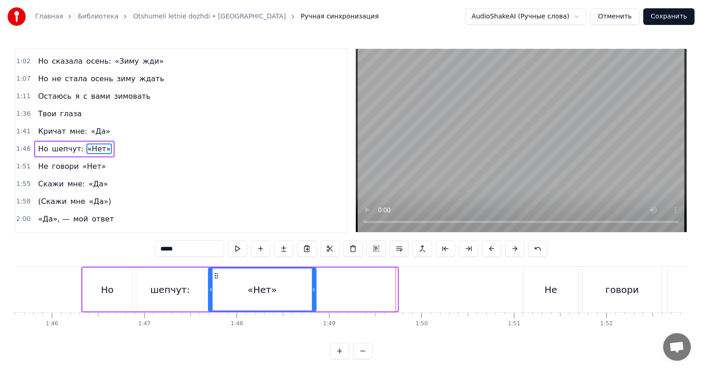
drag, startPoint x: 394, startPoint y: 288, endPoint x: 309, endPoint y: 292, distance: 84.6
click at [312, 292] on icon at bounding box center [314, 289] width 4 height 7
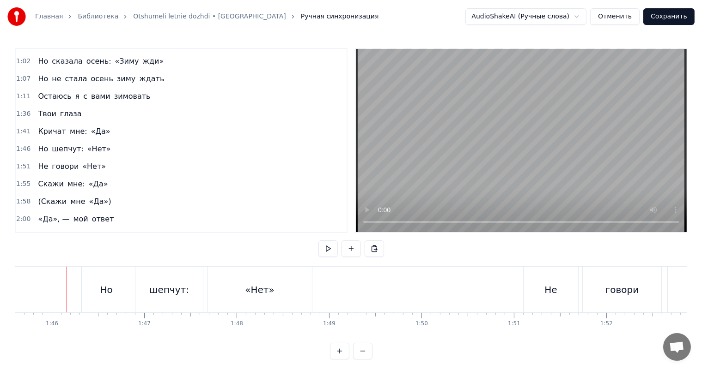
click at [459, 181] on video at bounding box center [521, 140] width 331 height 183
click at [669, 20] on button "Сохранить" at bounding box center [668, 16] width 51 height 17
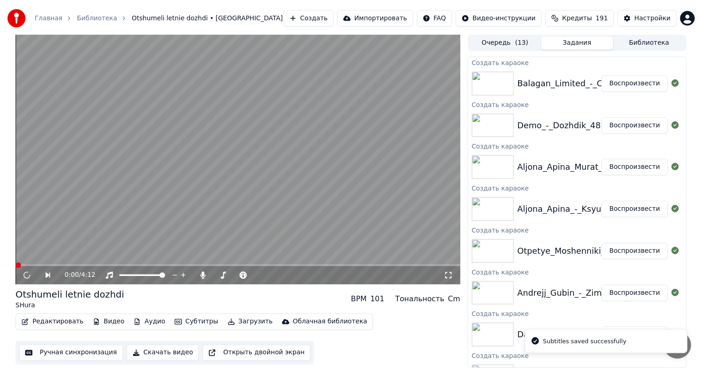
scroll to position [237, 0]
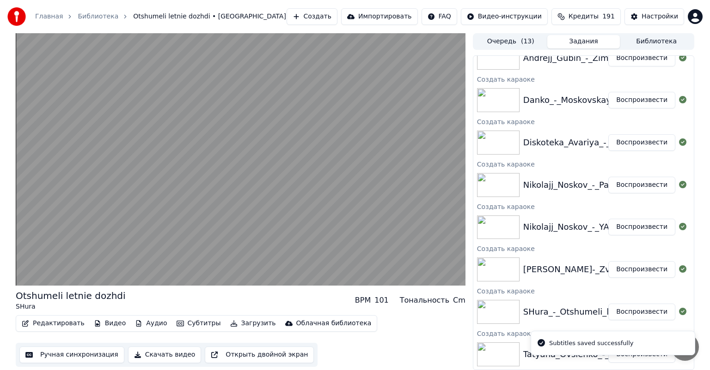
click at [627, 272] on button "Воспроизвести" at bounding box center [641, 269] width 67 height 17
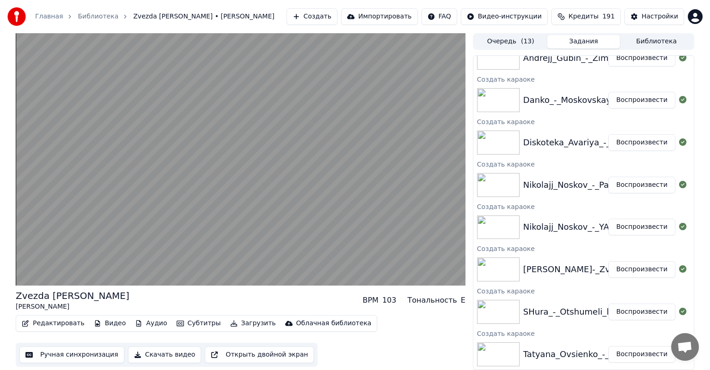
click at [82, 351] on button "Ручная синхронизация" at bounding box center [71, 355] width 105 height 17
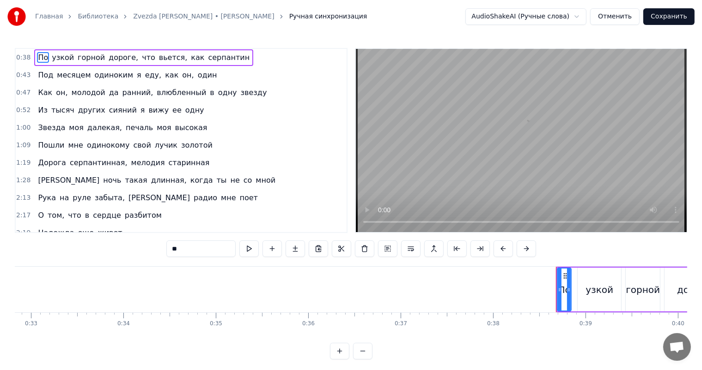
scroll to position [0, 3527]
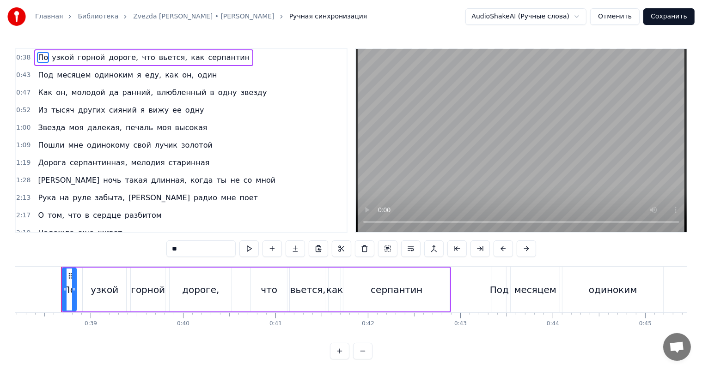
click at [461, 149] on video at bounding box center [521, 140] width 331 height 183
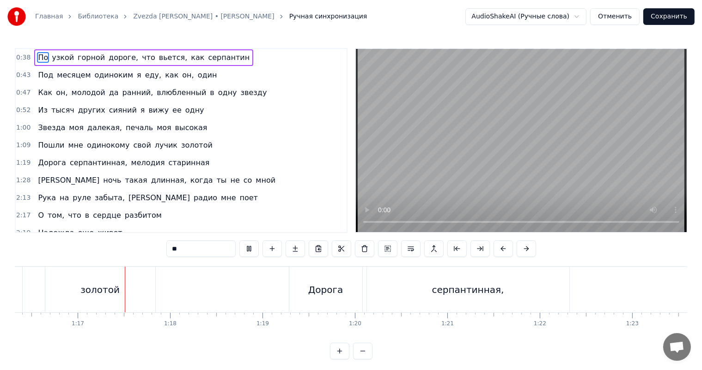
scroll to position [0, 7069]
click at [562, 176] on video at bounding box center [521, 140] width 331 height 183
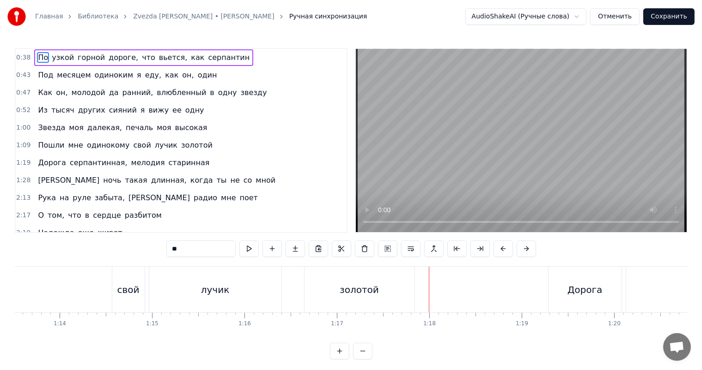
click at [212, 298] on div "лучик" at bounding box center [215, 290] width 132 height 46
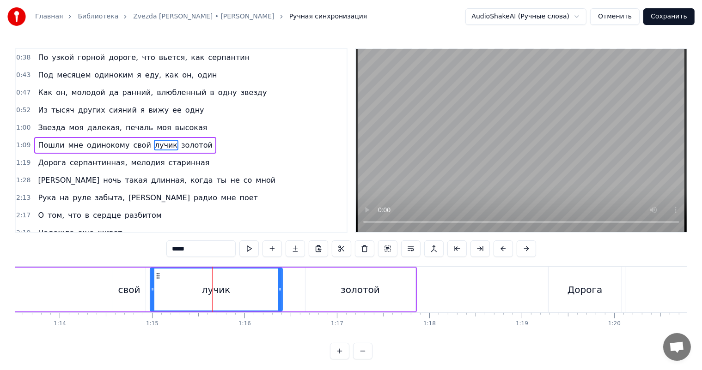
scroll to position [1, 0]
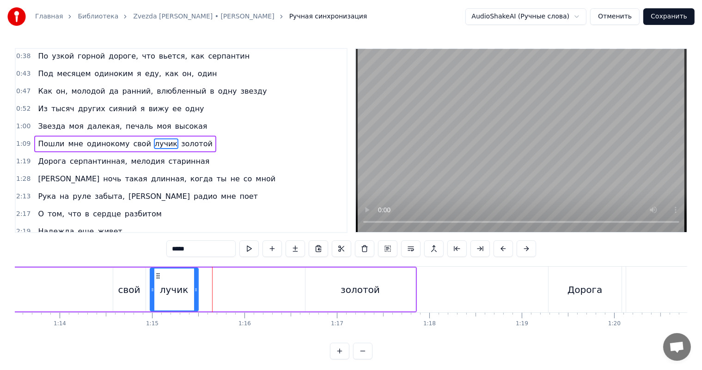
drag, startPoint x: 281, startPoint y: 287, endPoint x: 197, endPoint y: 287, distance: 84.1
click at [197, 287] on icon at bounding box center [196, 289] width 4 height 7
click at [117, 295] on div "свой" at bounding box center [129, 290] width 32 height 44
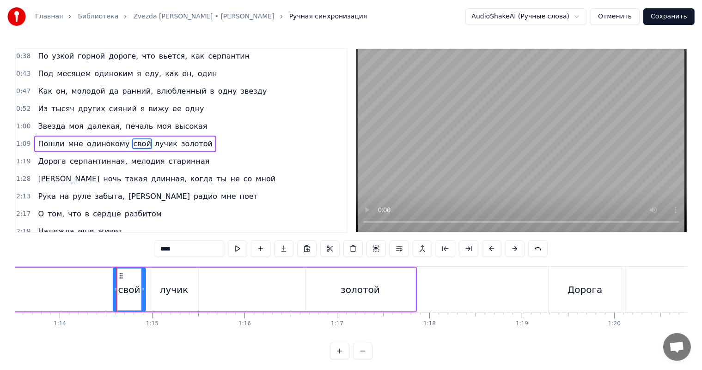
click at [485, 174] on video at bounding box center [521, 140] width 331 height 183
click at [185, 297] on div "лучик" at bounding box center [174, 290] width 48 height 44
type input "*****"
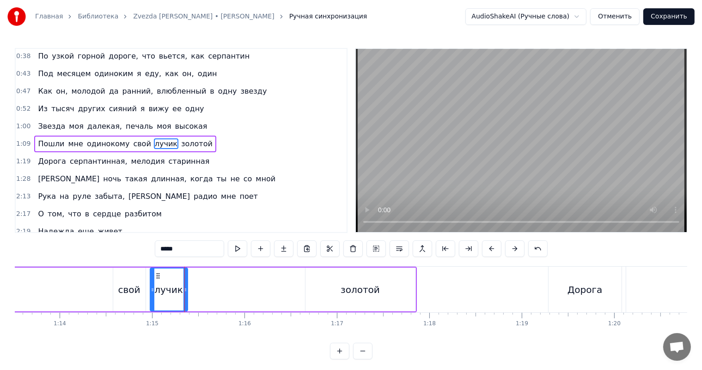
drag, startPoint x: 195, startPoint y: 296, endPoint x: 187, endPoint y: 294, distance: 8.5
click at [187, 294] on div at bounding box center [185, 290] width 4 height 42
click at [288, 293] on div "Пошли мне одинокому свой лучик золотой" at bounding box center [52, 290] width 730 height 46
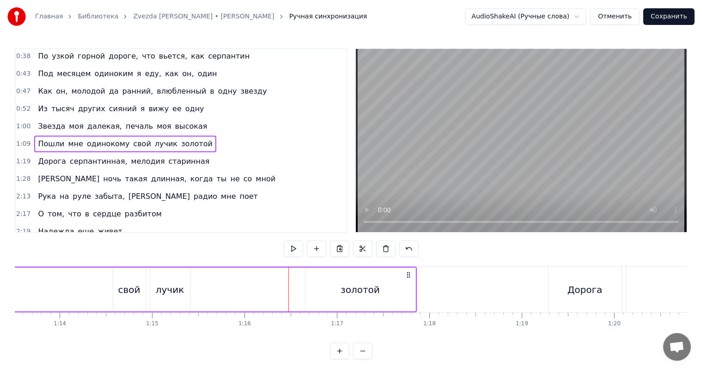
click at [357, 285] on div "золотой" at bounding box center [359, 290] width 39 height 14
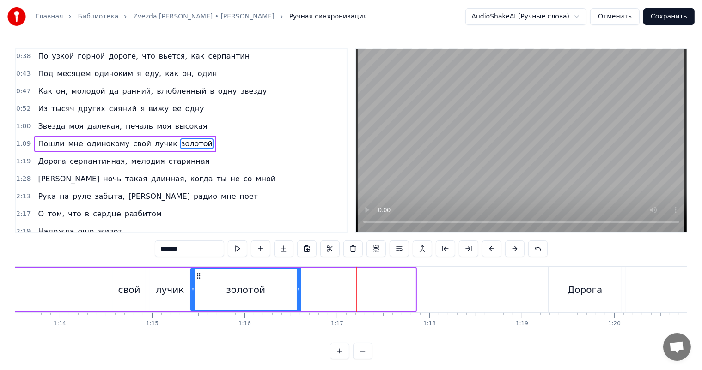
drag, startPoint x: 314, startPoint y: 275, endPoint x: 199, endPoint y: 285, distance: 115.4
click at [199, 285] on div "золотой" at bounding box center [245, 290] width 109 height 42
click at [169, 289] on div "лучик" at bounding box center [170, 290] width 29 height 14
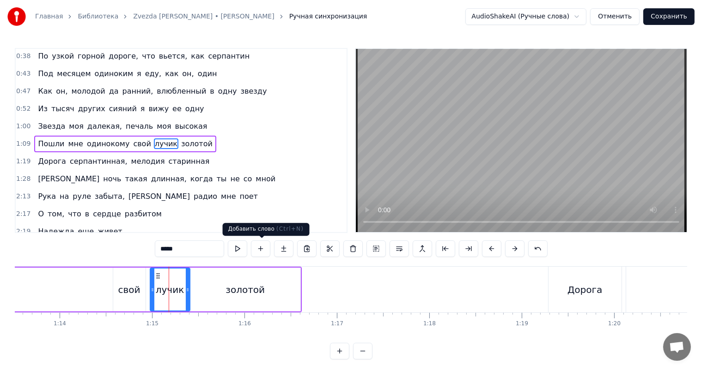
click at [493, 153] on video at bounding box center [521, 140] width 331 height 183
click at [286, 285] on div "золотой" at bounding box center [245, 290] width 110 height 44
type input "*******"
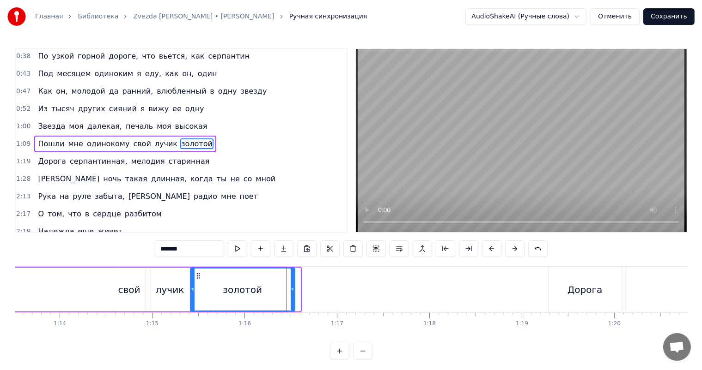
drag, startPoint x: 298, startPoint y: 283, endPoint x: 292, endPoint y: 283, distance: 6.0
click at [292, 283] on div at bounding box center [293, 290] width 4 height 42
click at [293, 283] on div at bounding box center [292, 290] width 4 height 42
click at [264, 249] on button at bounding box center [260, 249] width 19 height 17
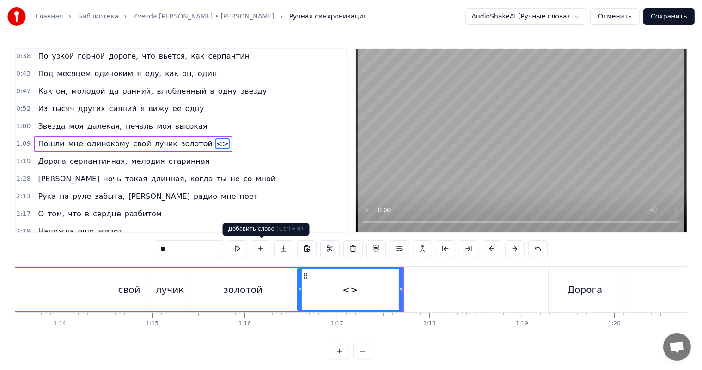
click at [254, 294] on div "золотой" at bounding box center [242, 290] width 39 height 14
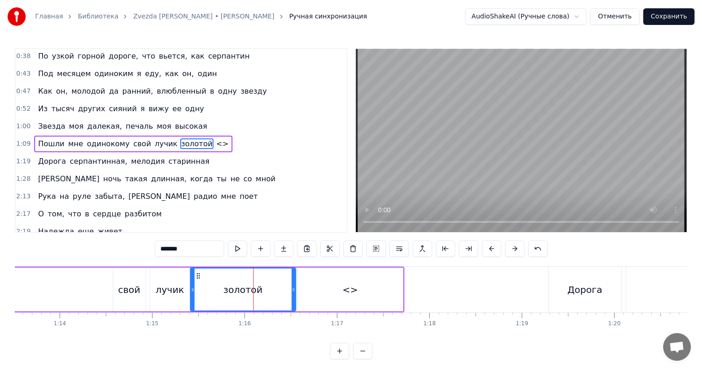
click at [205, 247] on input "*******" at bounding box center [189, 249] width 69 height 17
click at [380, 294] on div "<>" at bounding box center [349, 290] width 105 height 44
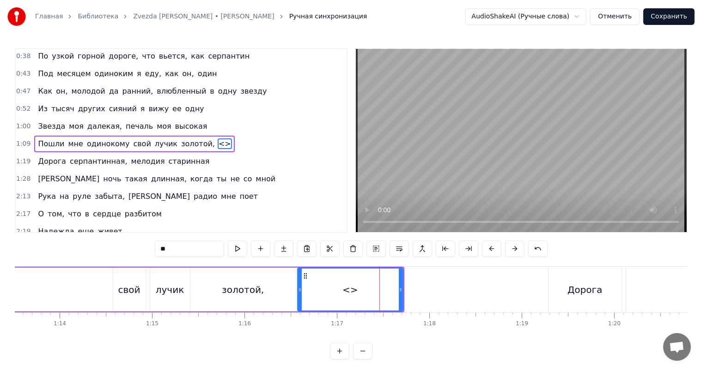
click at [196, 249] on input "**" at bounding box center [189, 249] width 69 height 17
paste input "******"
click at [251, 285] on div "золотой," at bounding box center [243, 290] width 42 height 14
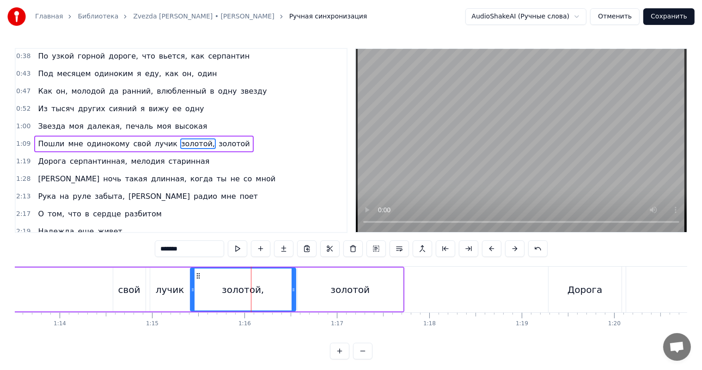
type input "********"
click at [498, 155] on video at bounding box center [521, 140] width 331 height 183
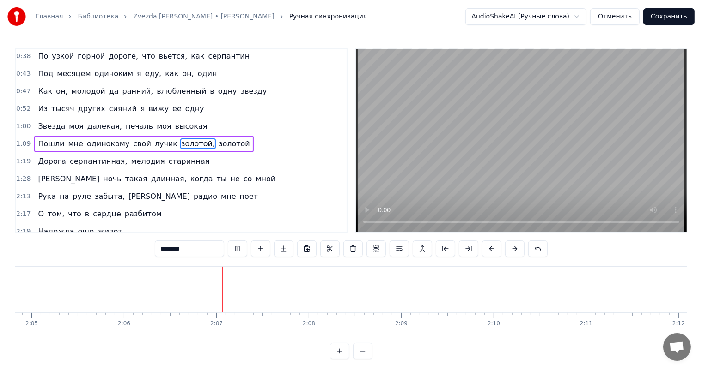
scroll to position [0, 11656]
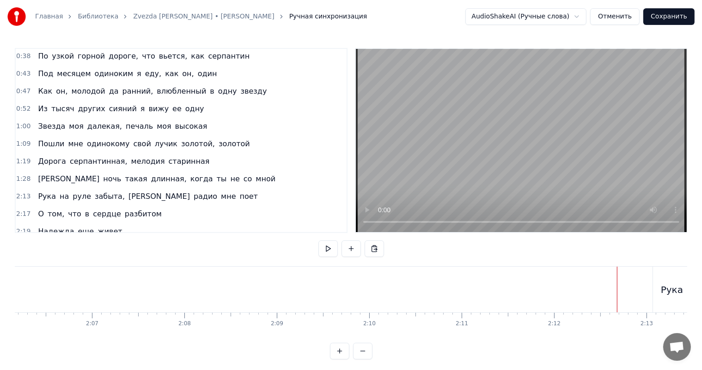
click at [550, 182] on video at bounding box center [521, 140] width 331 height 183
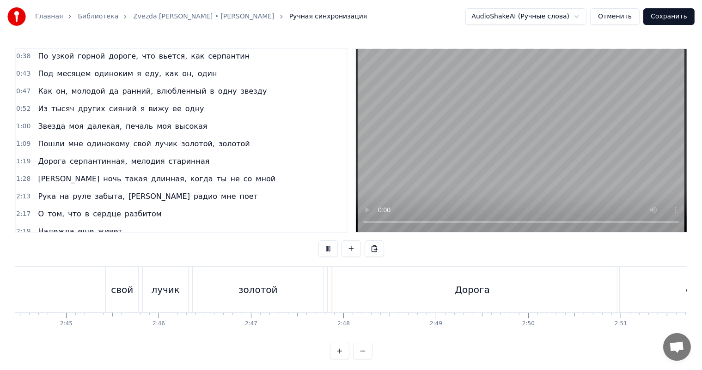
scroll to position [0, 15259]
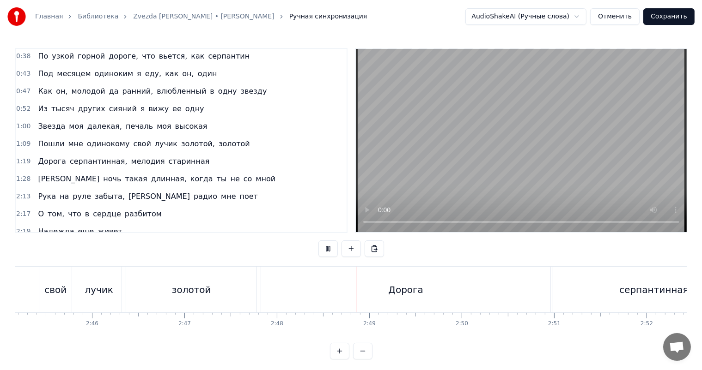
click at [411, 291] on div "Дорога" at bounding box center [405, 290] width 35 height 14
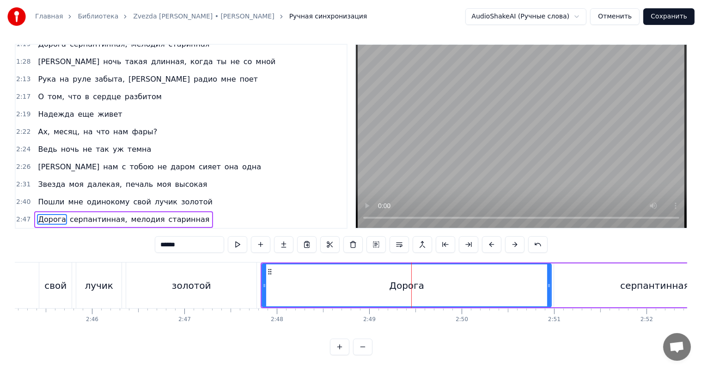
scroll to position [122, 0]
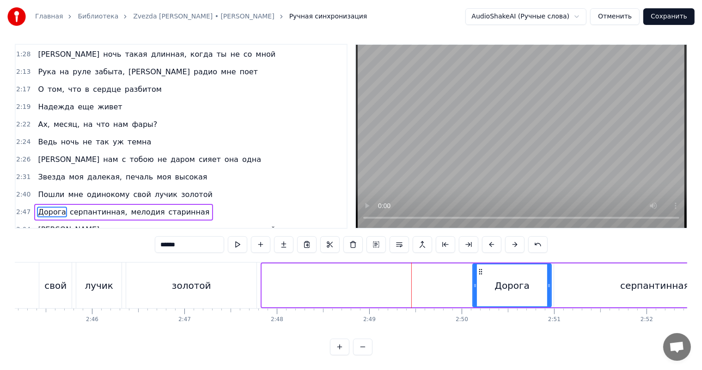
drag, startPoint x: 262, startPoint y: 285, endPoint x: 478, endPoint y: 279, distance: 215.8
click at [477, 279] on div at bounding box center [475, 286] width 4 height 42
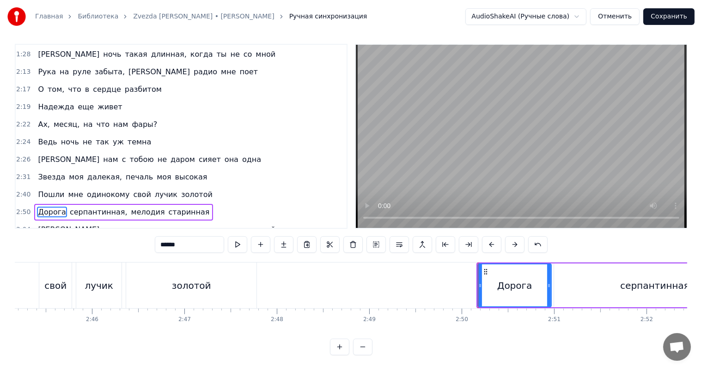
click at [241, 278] on div "золотой" at bounding box center [191, 286] width 130 height 46
type input "*******"
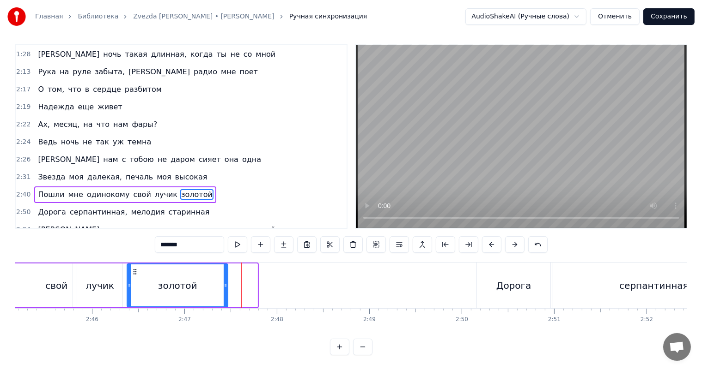
drag, startPoint x: 256, startPoint y: 278, endPoint x: 227, endPoint y: 282, distance: 29.8
click at [227, 282] on div at bounding box center [226, 286] width 4 height 42
click at [264, 247] on button at bounding box center [260, 245] width 19 height 17
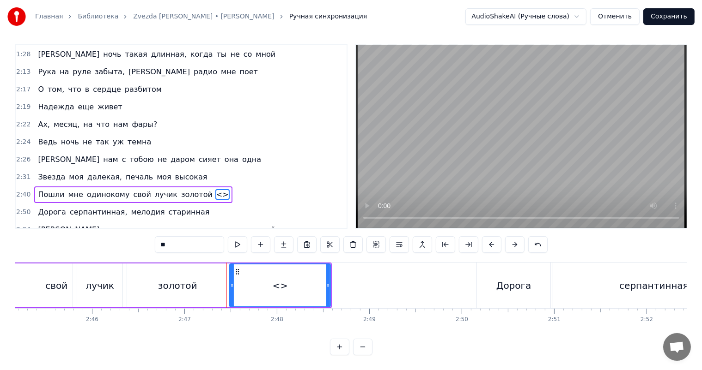
click at [198, 247] on input "**" at bounding box center [189, 245] width 69 height 17
paste input "******"
click at [282, 281] on div "золотой," at bounding box center [280, 286] width 42 height 14
click at [198, 249] on input "********" at bounding box center [189, 245] width 69 height 17
click at [195, 280] on div "золотой" at bounding box center [177, 286] width 101 height 44
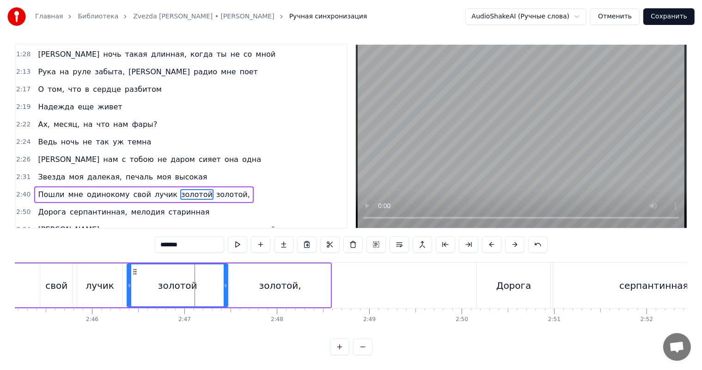
click at [201, 249] on input "*******" at bounding box center [189, 245] width 69 height 17
click at [100, 279] on div "лучик" at bounding box center [99, 286] width 29 height 14
type input "*****"
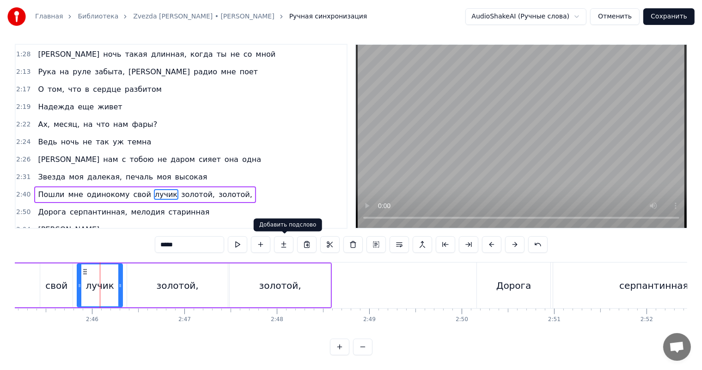
click at [577, 100] on video at bounding box center [521, 136] width 331 height 183
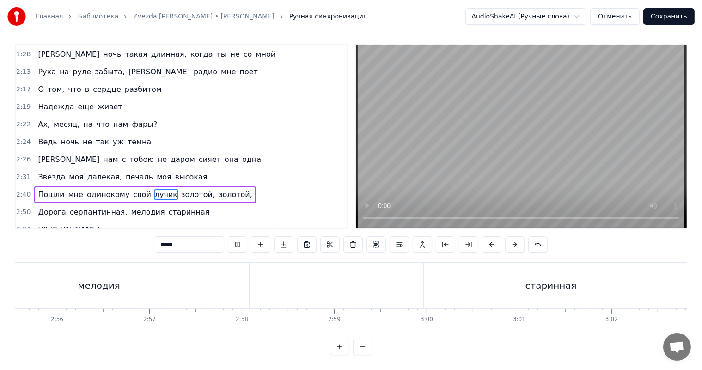
scroll to position [0, 16202]
click at [514, 182] on video at bounding box center [521, 136] width 331 height 183
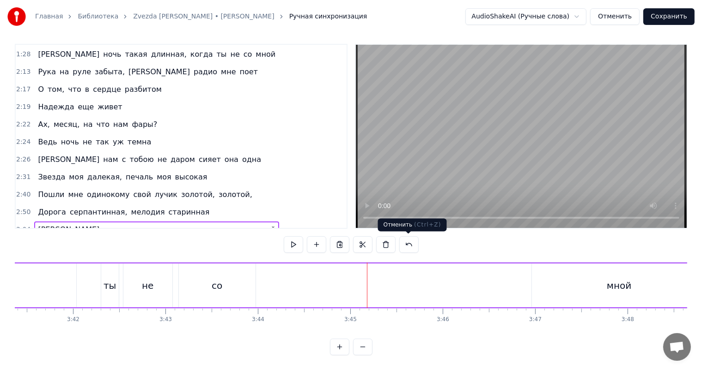
click at [574, 160] on video at bounding box center [521, 136] width 331 height 183
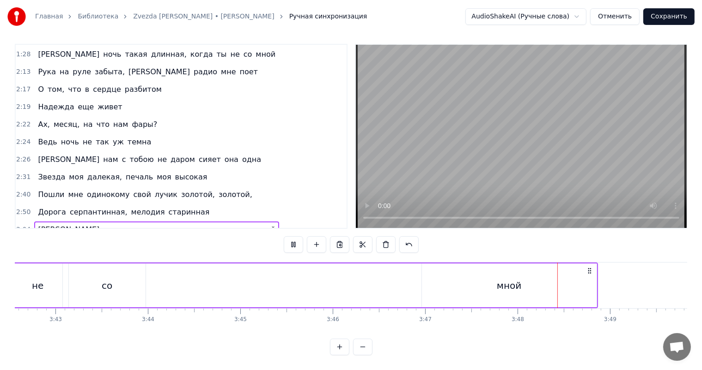
click at [594, 166] on video at bounding box center [521, 136] width 331 height 183
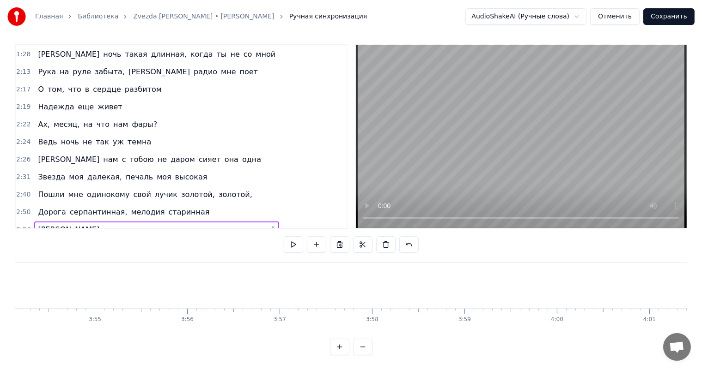
scroll to position [0, 21415]
click at [602, 181] on video at bounding box center [521, 136] width 331 height 183
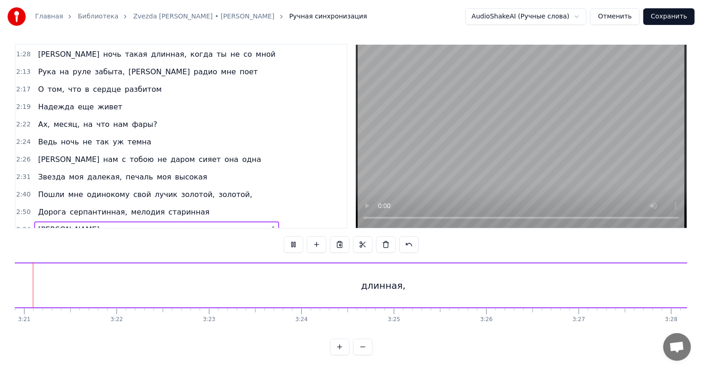
click at [591, 177] on video at bounding box center [521, 136] width 331 height 183
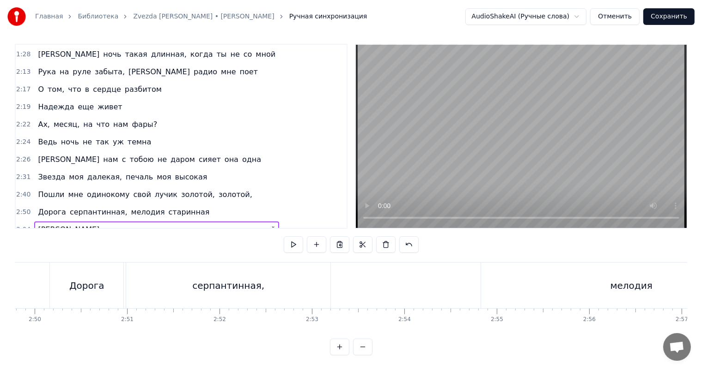
scroll to position [0, 15811]
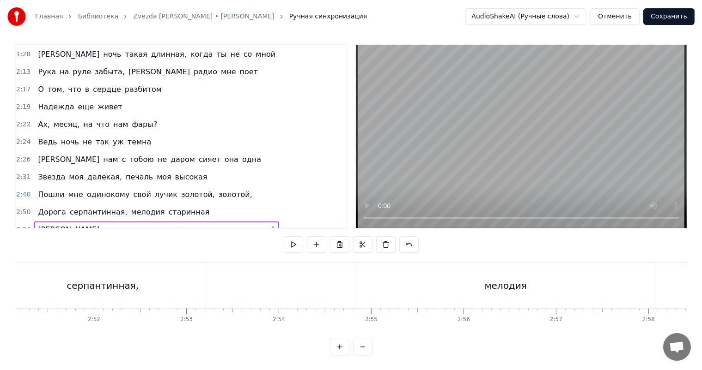
click at [404, 279] on div "мелодия" at bounding box center [505, 286] width 300 height 46
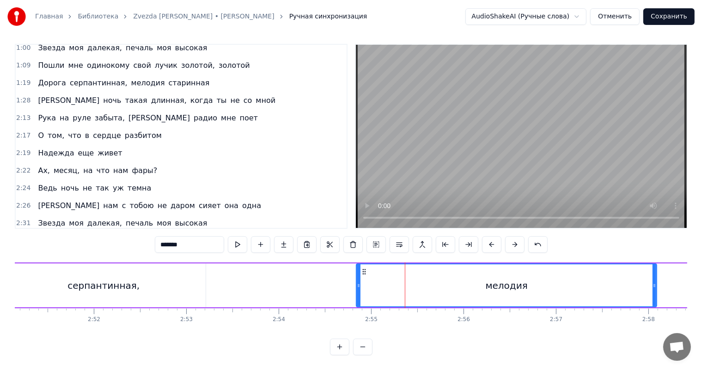
scroll to position [30, 0]
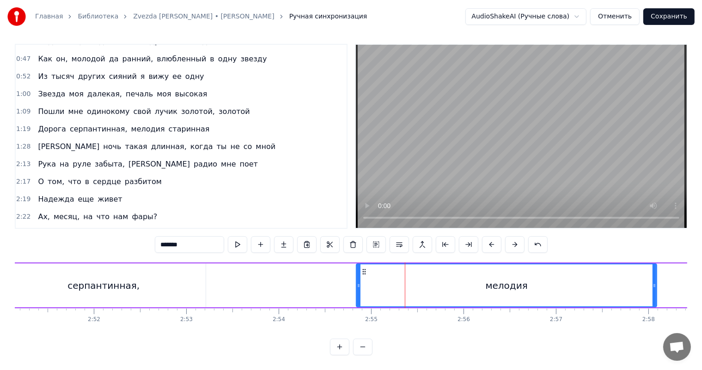
click at [14, 115] on div "Главная Библиотека Zvezda [PERSON_NAME] • [PERSON_NAME] Ручная синхронизация Au…" at bounding box center [351, 176] width 702 height 360
click at [25, 125] on span "1:19" at bounding box center [23, 129] width 14 height 9
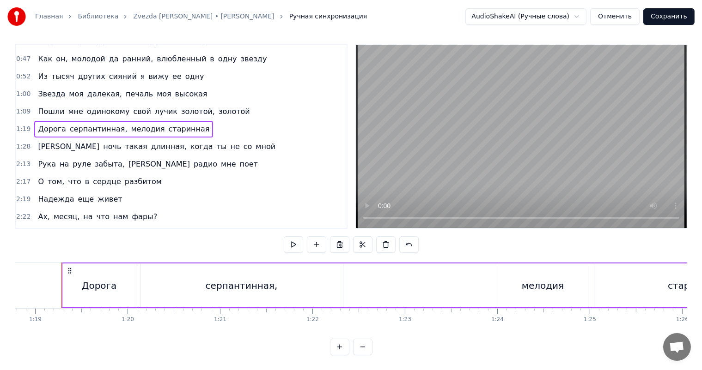
scroll to position [122, 0]
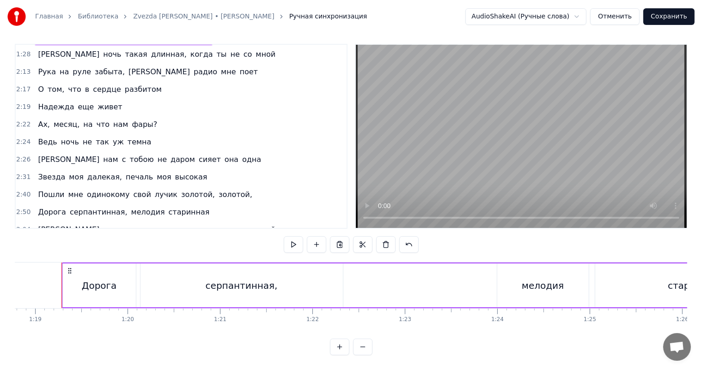
click at [24, 208] on span "2:50" at bounding box center [23, 212] width 14 height 9
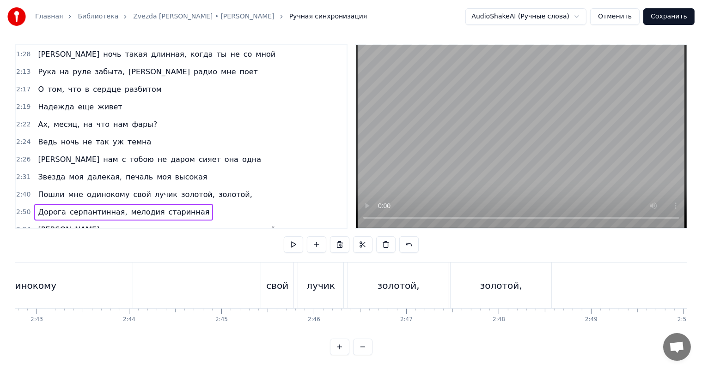
scroll to position [105, 0]
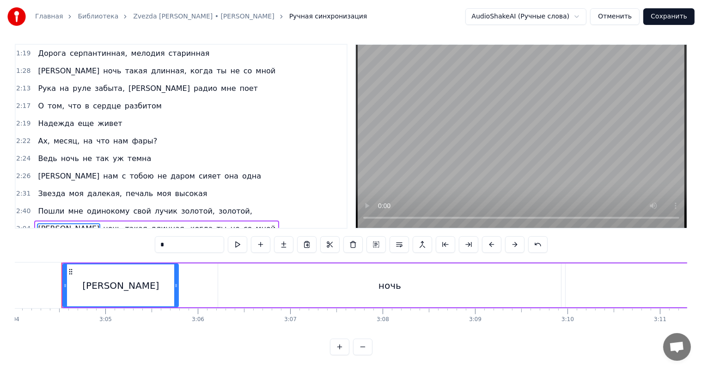
click at [24, 207] on span "2:40" at bounding box center [23, 211] width 14 height 9
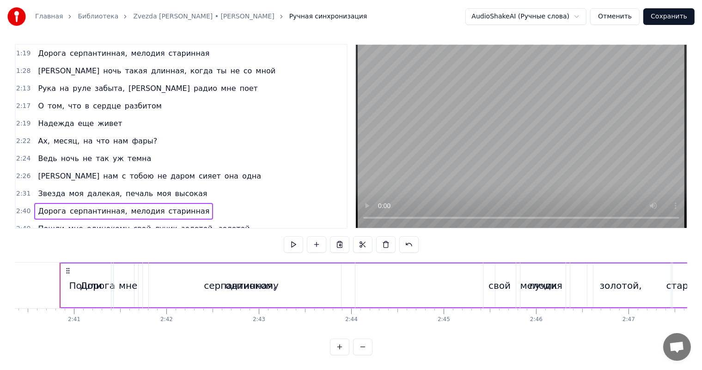
scroll to position [0, 14813]
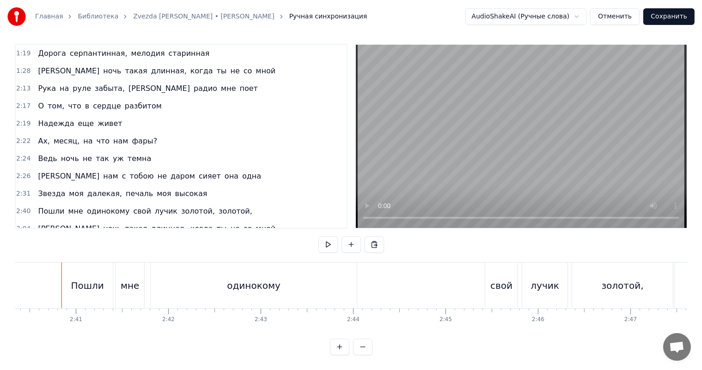
click at [24, 207] on span "2:40" at bounding box center [23, 211] width 14 height 9
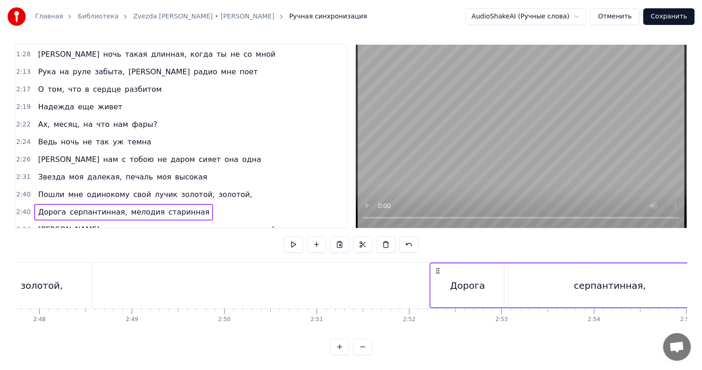
scroll to position [0, 15501]
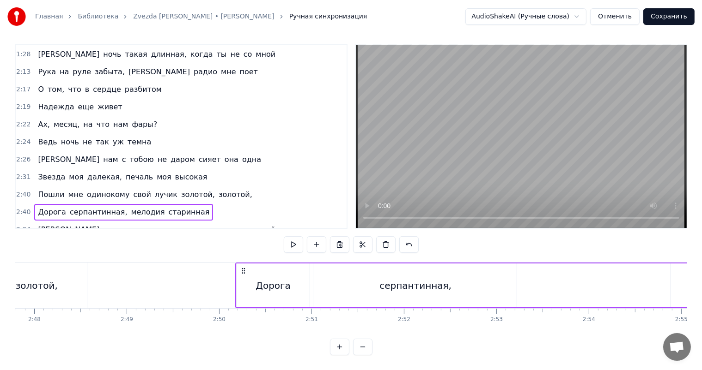
drag, startPoint x: 67, startPoint y: 261, endPoint x: 241, endPoint y: 278, distance: 175.0
click at [241, 278] on div "Дорога серпантинная, мелодия старинная" at bounding box center [602, 286] width 732 height 46
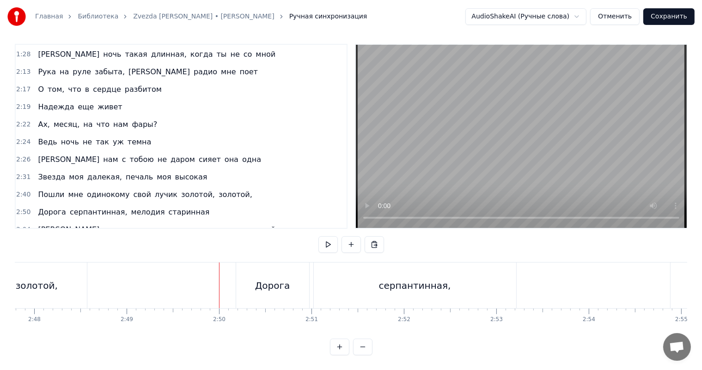
click at [448, 151] on video at bounding box center [521, 136] width 331 height 183
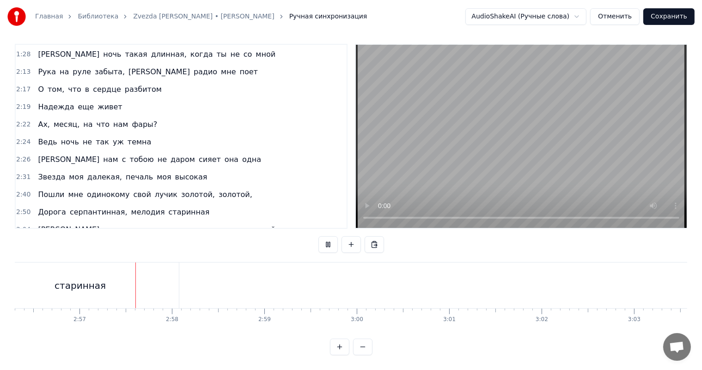
scroll to position [0, 16289]
click at [534, 162] on video at bounding box center [521, 136] width 331 height 183
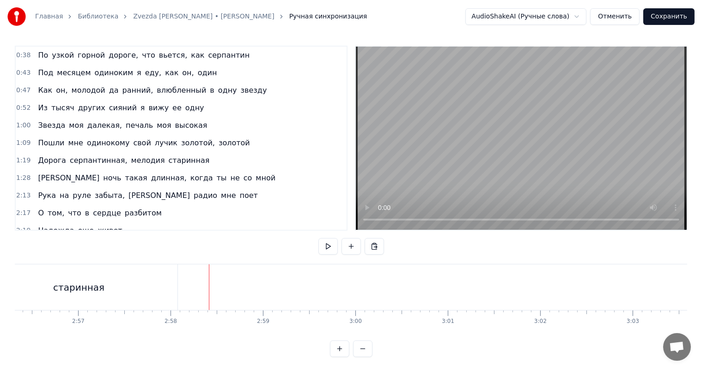
scroll to position [0, 0]
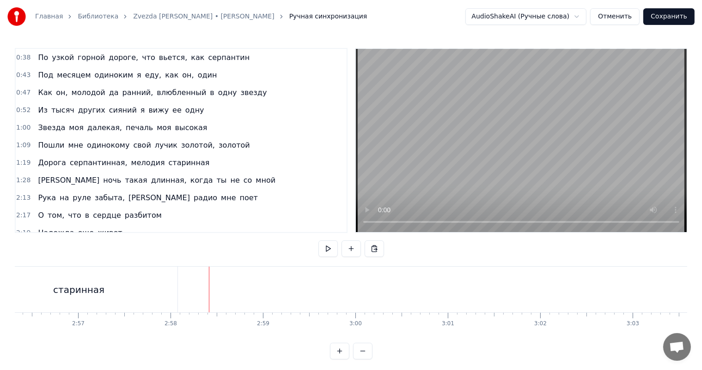
click at [17, 176] on span "1:28" at bounding box center [23, 180] width 14 height 9
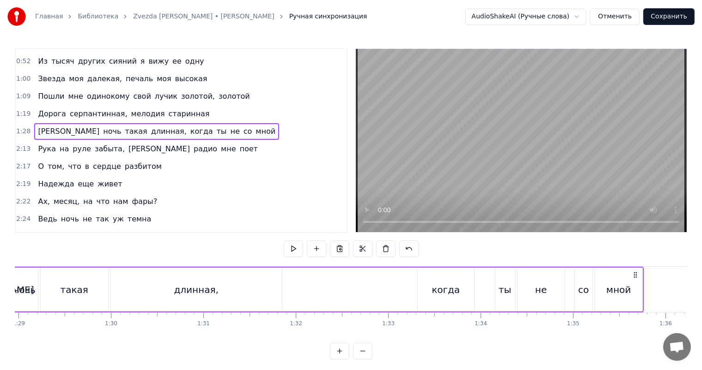
scroll to position [122, 0]
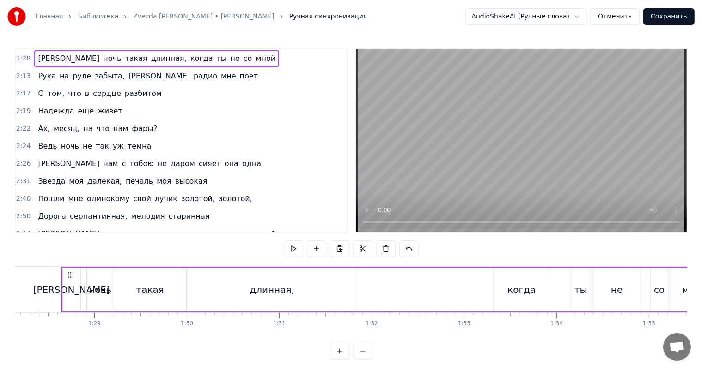
click at [24, 230] on span "3:04" at bounding box center [23, 234] width 14 height 9
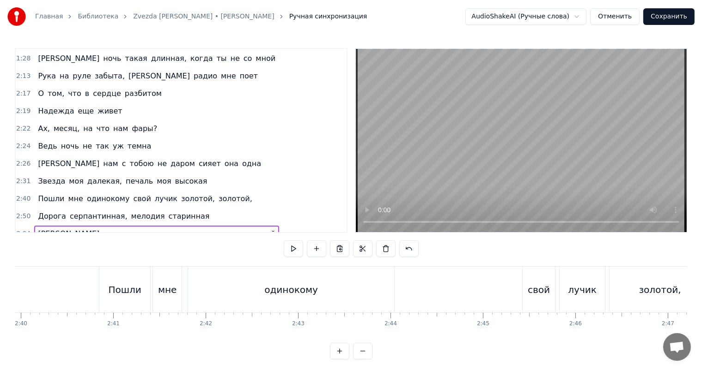
scroll to position [0, 0]
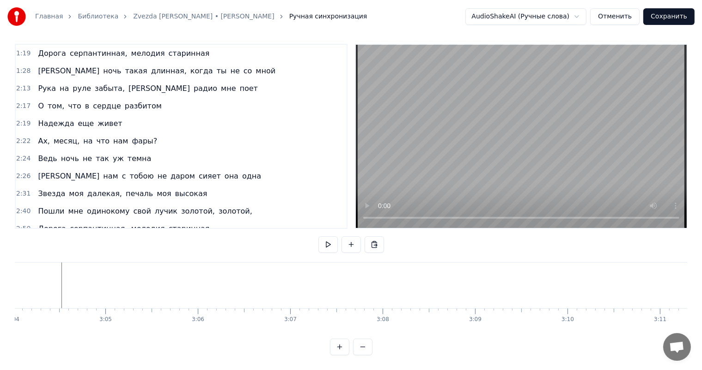
click at [19, 224] on span "2:50" at bounding box center [23, 228] width 14 height 9
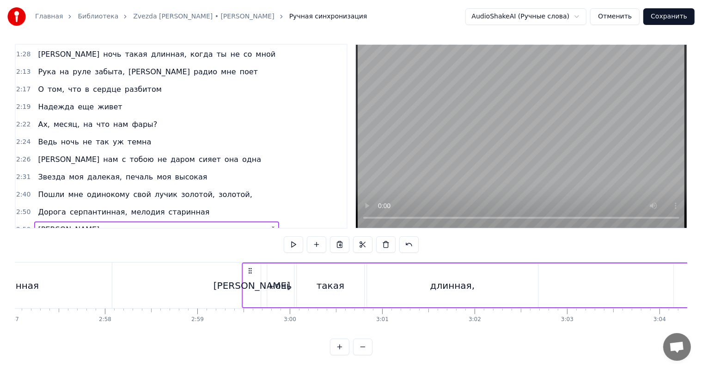
drag, startPoint x: 69, startPoint y: 260, endPoint x: 249, endPoint y: 252, distance: 180.3
click at [249, 252] on div "0:38 По узкой горной дороге, что вьется, как серпантин 0:43 Под месяцем одиноки…" at bounding box center [351, 200] width 672 height 312
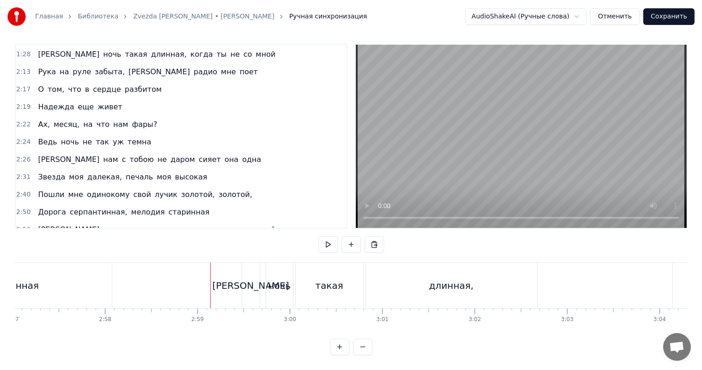
click at [421, 164] on video at bounding box center [521, 136] width 331 height 183
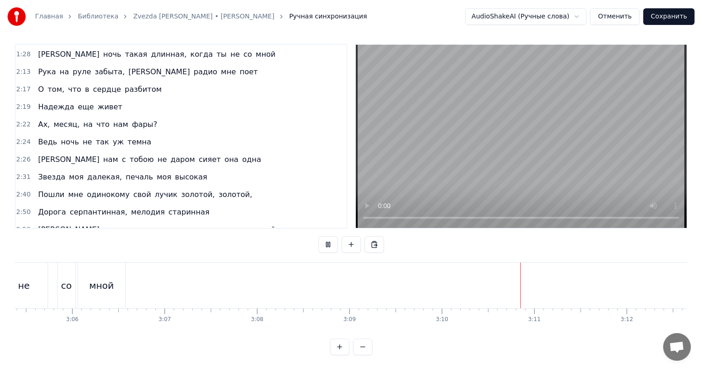
click at [446, 153] on video at bounding box center [521, 136] width 331 height 183
click at [16, 173] on span "2:31" at bounding box center [23, 177] width 14 height 9
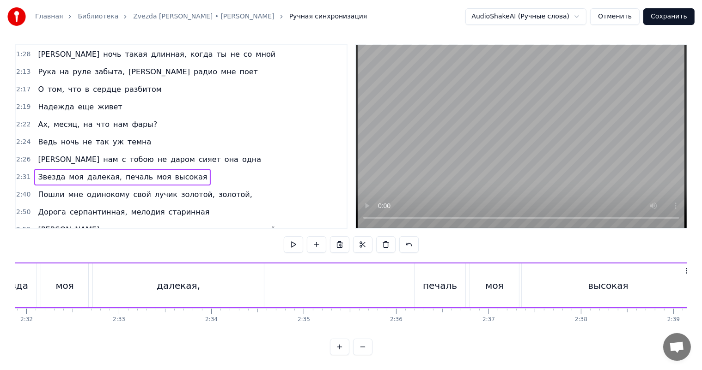
click at [22, 225] on span "2:59" at bounding box center [23, 229] width 14 height 9
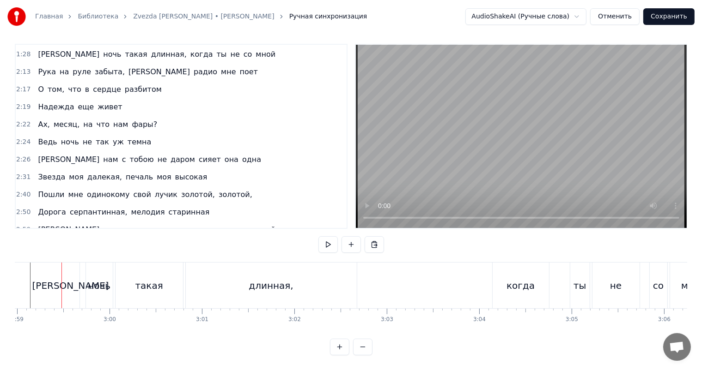
click at [20, 225] on span "2:59" at bounding box center [23, 229] width 14 height 9
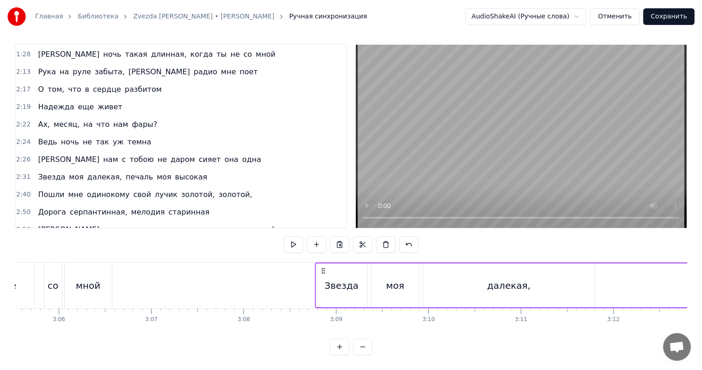
drag, startPoint x: 70, startPoint y: 260, endPoint x: 320, endPoint y: 281, distance: 250.8
click at [320, 281] on div "Звезда моя далекая, печаль моя высокая" at bounding box center [670, 286] width 711 height 46
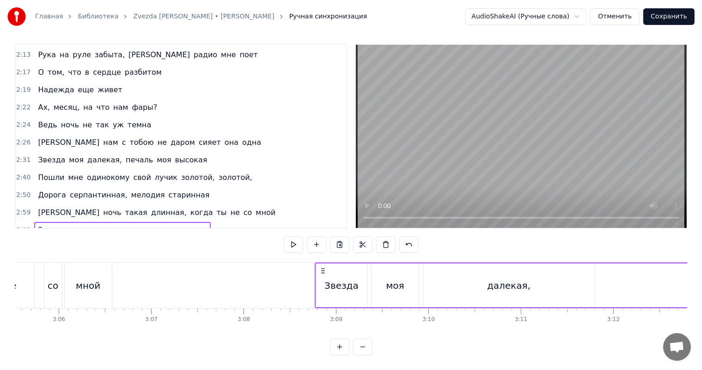
click at [23, 173] on span "2:40" at bounding box center [23, 177] width 14 height 9
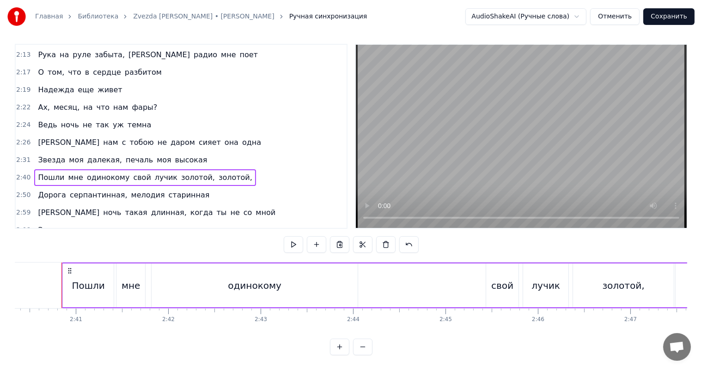
click at [25, 226] on span "3:08" at bounding box center [23, 230] width 14 height 9
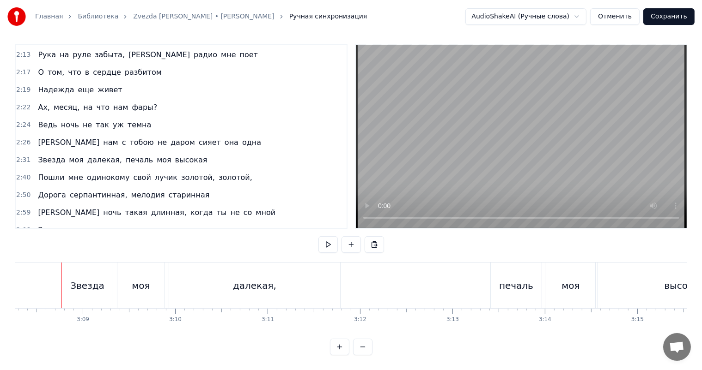
click at [25, 226] on span "3:08" at bounding box center [23, 230] width 14 height 9
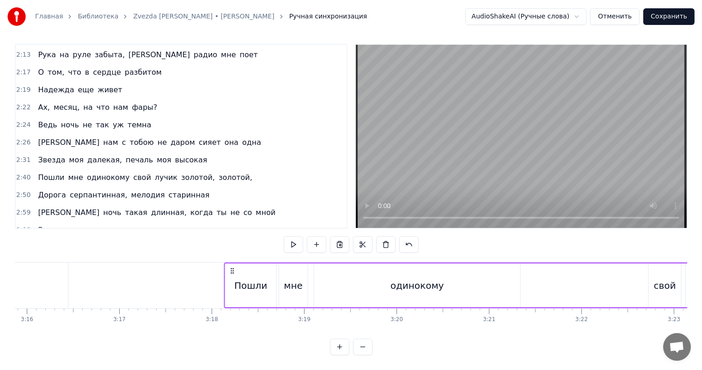
drag, startPoint x: 67, startPoint y: 264, endPoint x: 230, endPoint y: 272, distance: 162.8
click at [230, 272] on div "Пошли мне одинокому свой лучик золотой, золотой," at bounding box center [582, 286] width 716 height 46
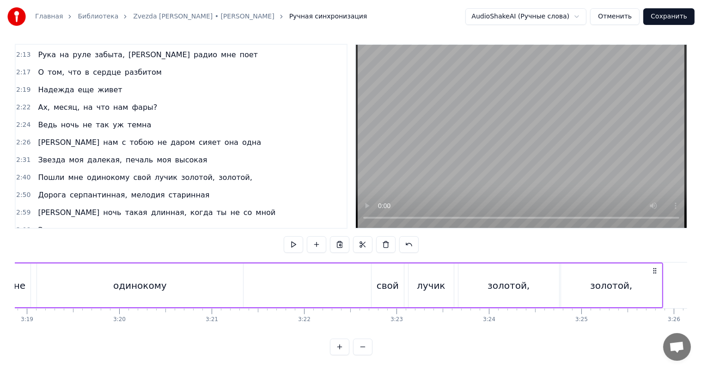
scroll to position [156, 0]
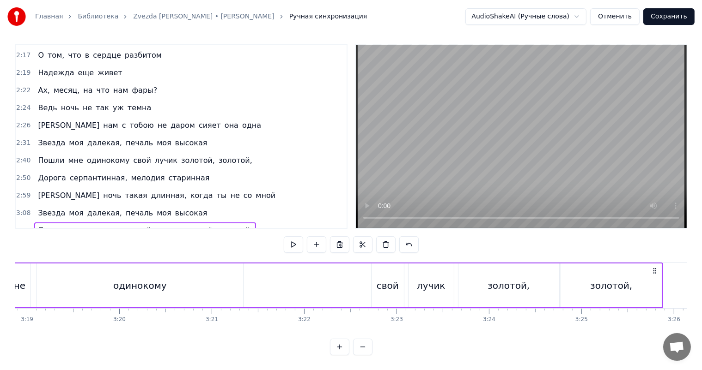
click at [19, 174] on span "2:50" at bounding box center [23, 178] width 14 height 9
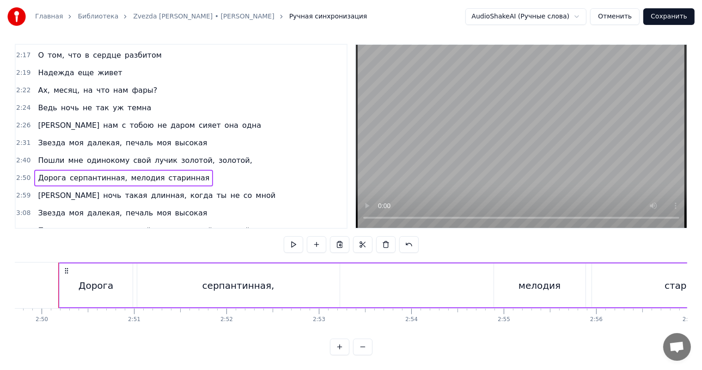
click at [22, 226] on span "3:18" at bounding box center [23, 230] width 14 height 9
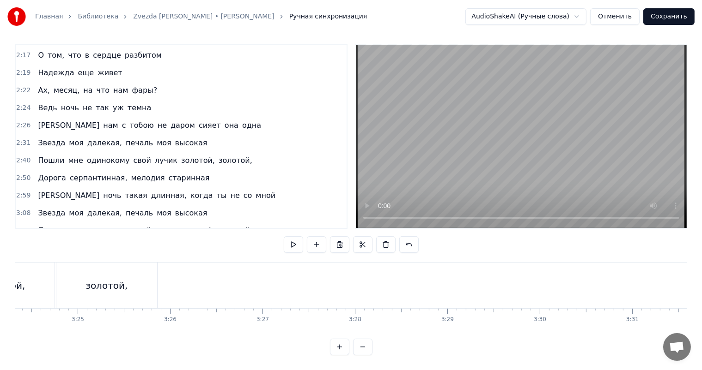
scroll to position [0, 18950]
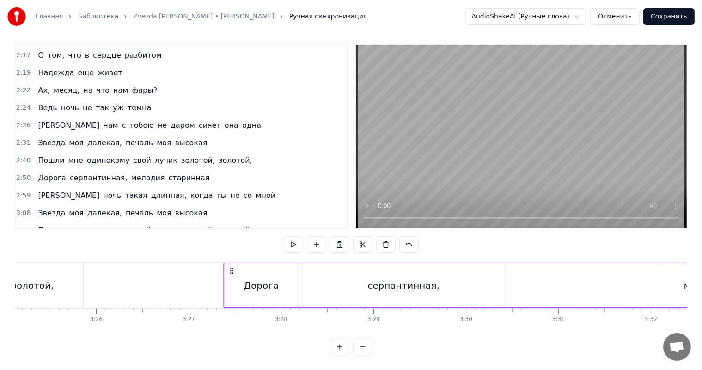
drag, startPoint x: 69, startPoint y: 262, endPoint x: 231, endPoint y: 285, distance: 163.6
click at [231, 285] on div "Дорога серпантинная, мелодия старинная" at bounding box center [590, 286] width 732 height 46
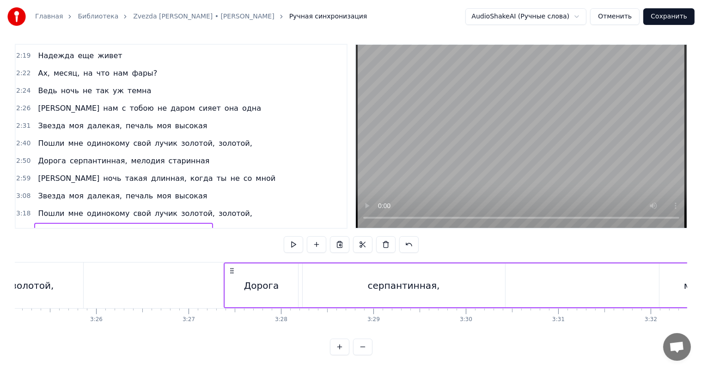
click at [24, 174] on span "2:59" at bounding box center [23, 178] width 14 height 9
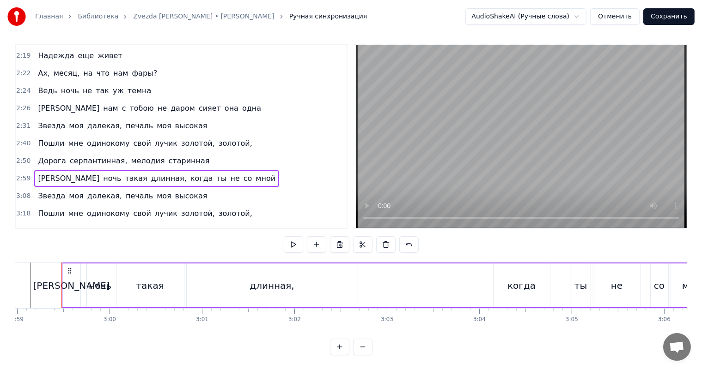
click at [17, 227] on span "3:27" at bounding box center [23, 231] width 14 height 9
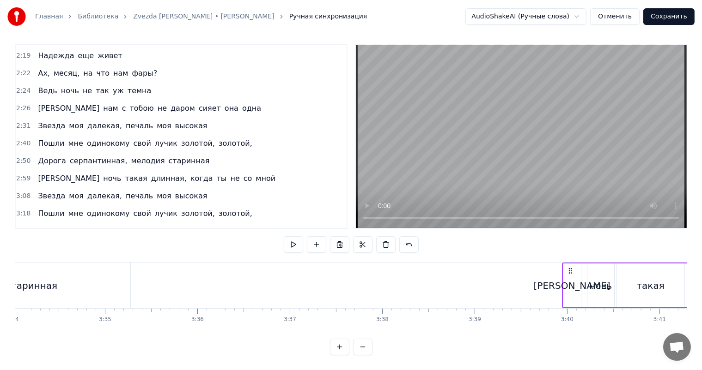
scroll to position [0, 19773]
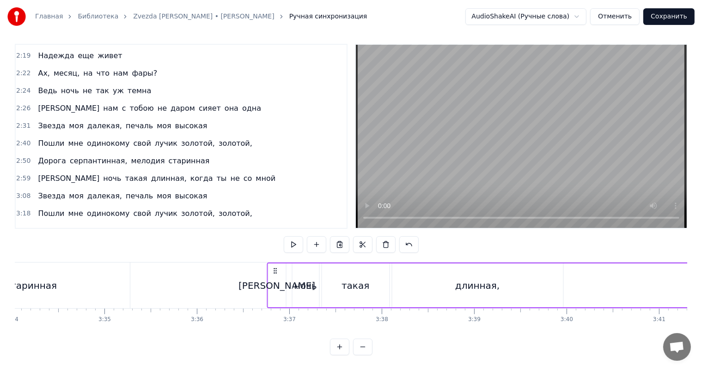
drag, startPoint x: 70, startPoint y: 262, endPoint x: 275, endPoint y: 279, distance: 205.8
click at [275, 279] on div "А ночь такая длинная, когда ты не со мной" at bounding box center [596, 286] width 658 height 46
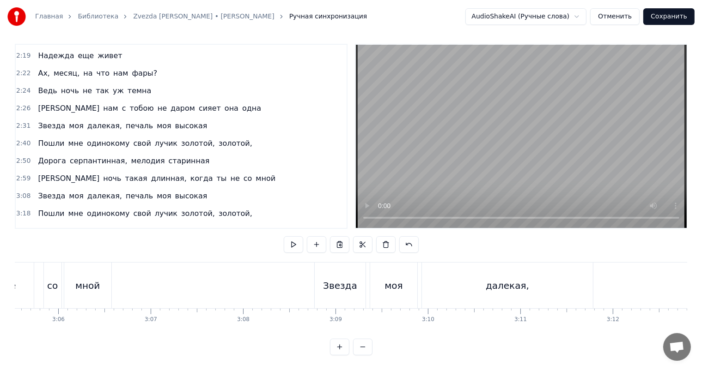
scroll to position [0, 16725]
click at [269, 273] on div "А ночь такая длинная, когда ты не со мной" at bounding box center [201, 286] width 658 height 46
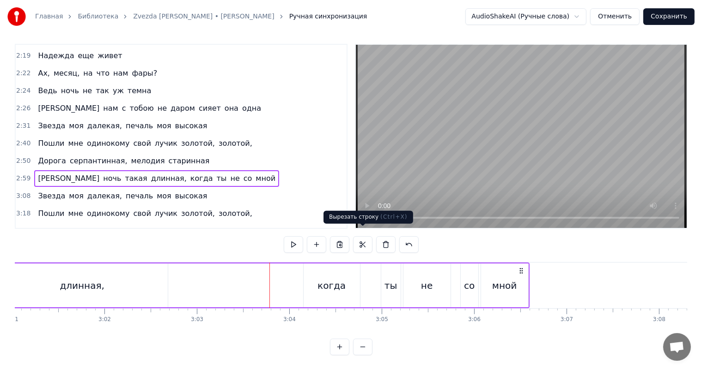
click at [500, 173] on video at bounding box center [521, 136] width 331 height 183
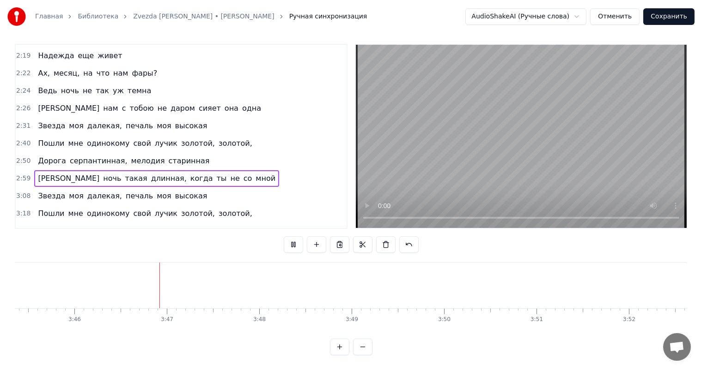
scroll to position [0, 20855]
click at [491, 130] on video at bounding box center [521, 136] width 331 height 183
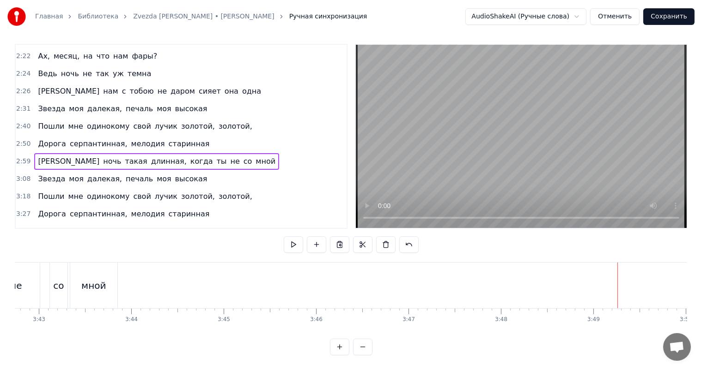
scroll to position [0, 20347]
click at [22, 227] on span "3:36" at bounding box center [23, 231] width 14 height 9
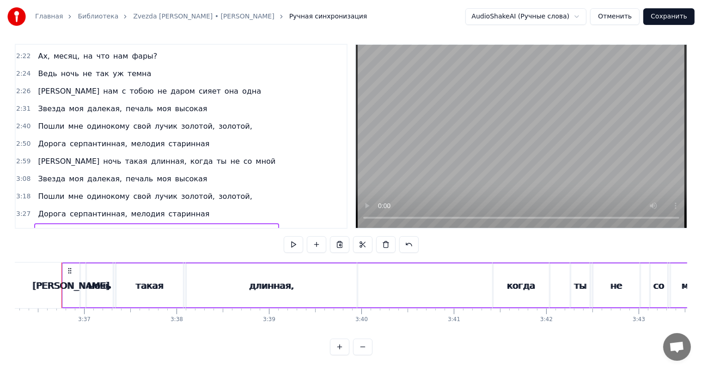
scroll to position [207, 0]
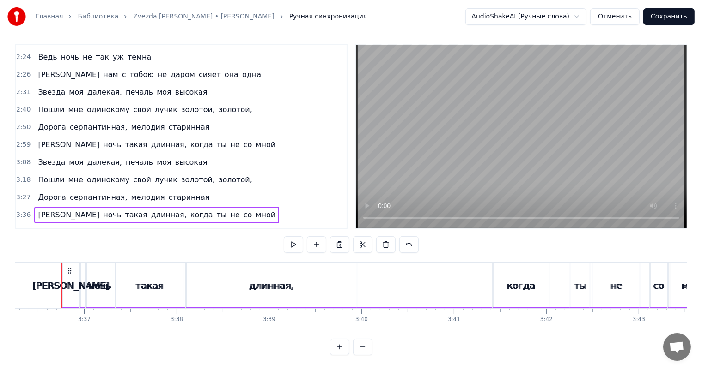
drag, startPoint x: 68, startPoint y: 259, endPoint x: 138, endPoint y: 259, distance: 69.8
click at [138, 263] on div "А ночь такая длинная, когда ты не со мной" at bounding box center [390, 286] width 658 height 46
click at [38, 227] on span "[PERSON_NAME]" at bounding box center [68, 232] width 63 height 11
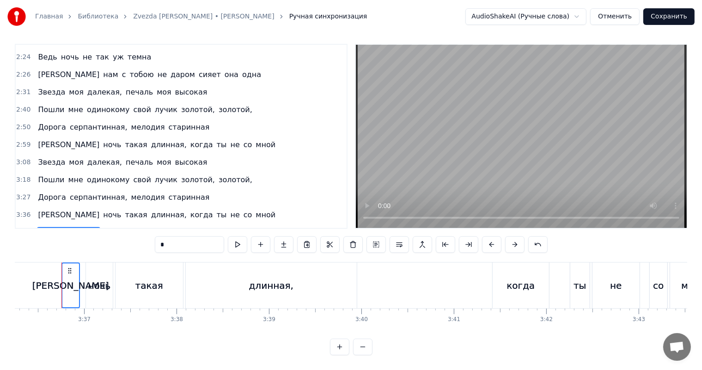
click at [102, 227] on span "ночь" at bounding box center [112, 232] width 20 height 11
click at [124, 227] on span "такая" at bounding box center [136, 232] width 24 height 11
click at [150, 227] on span "длинная," at bounding box center [168, 232] width 37 height 11
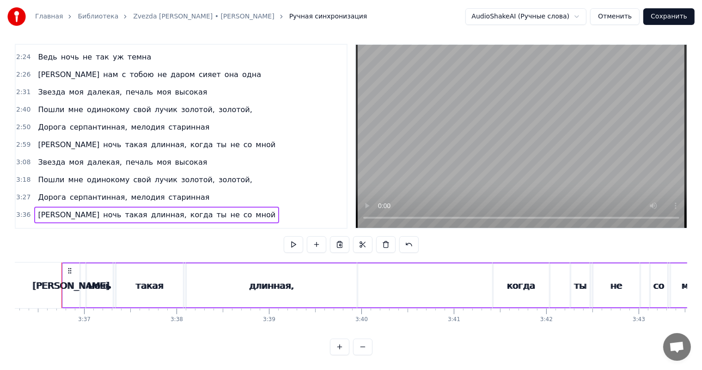
click at [20, 228] on span "3:36" at bounding box center [23, 232] width 14 height 9
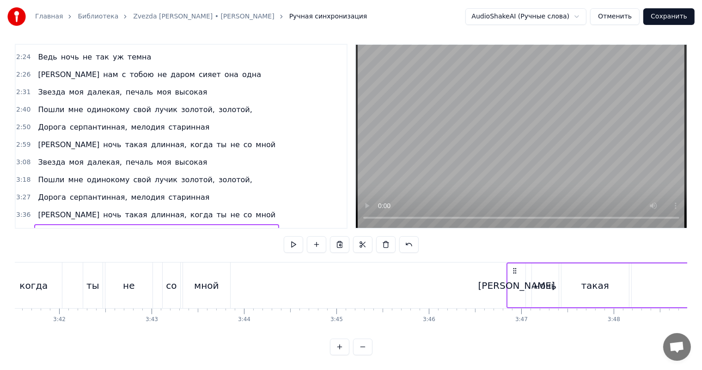
scroll to position [0, 20495]
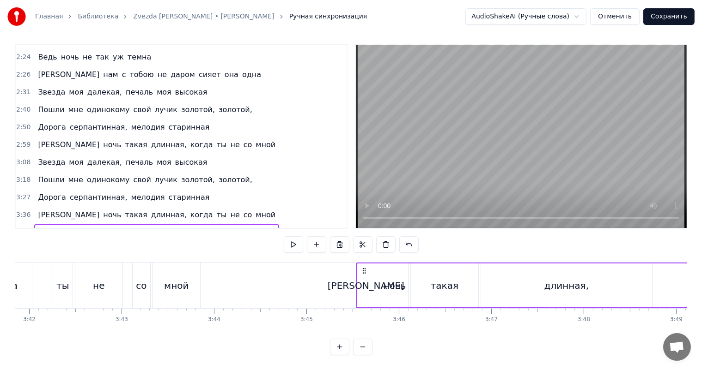
drag, startPoint x: 68, startPoint y: 261, endPoint x: 353, endPoint y: 260, distance: 284.6
click at [360, 267] on icon at bounding box center [363, 270] width 7 height 7
click at [37, 227] on span "[PERSON_NAME]" at bounding box center [68, 232] width 63 height 11
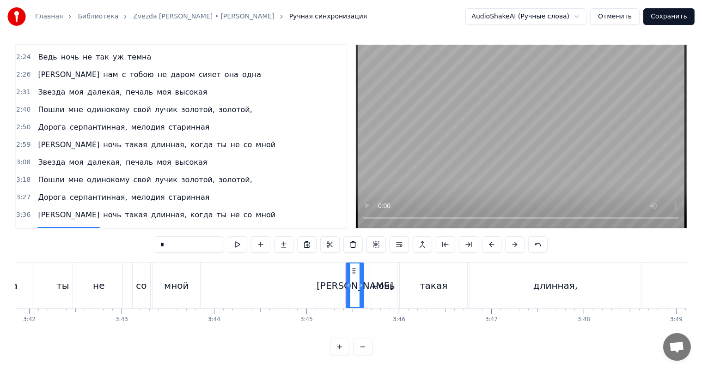
click at [102, 227] on span "ночь" at bounding box center [112, 232] width 20 height 11
click at [124, 227] on span "такая" at bounding box center [136, 232] width 24 height 11
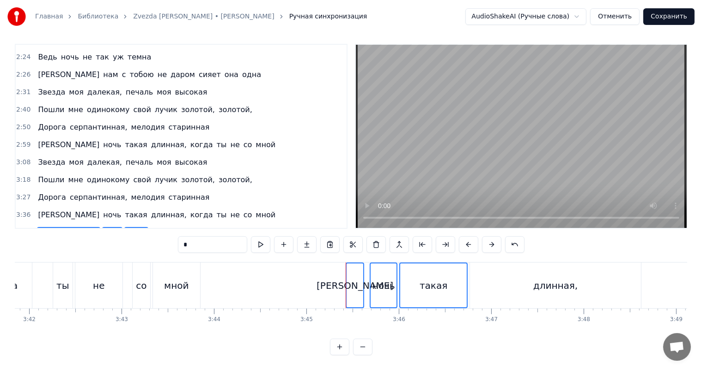
click at [150, 227] on span "длинная," at bounding box center [168, 232] width 37 height 11
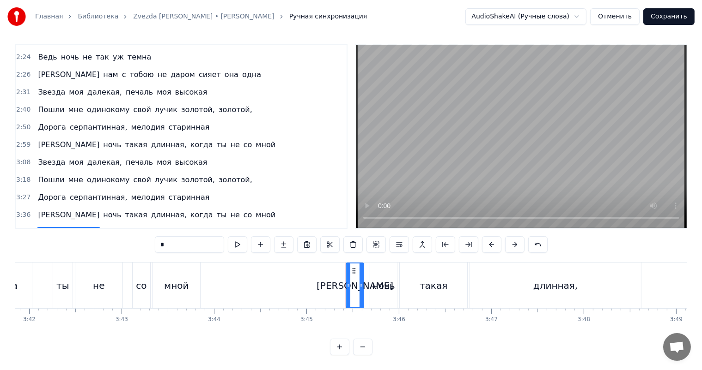
click at [37, 227] on span "[PERSON_NAME]" at bounding box center [68, 232] width 63 height 11
drag, startPoint x: 194, startPoint y: 236, endPoint x: 98, endPoint y: 235, distance: 96.1
click at [105, 234] on div "0:38 По узкой горной дороге, что вьется, как серпантин 0:43 Под месяцем одиноки…" at bounding box center [351, 200] width 672 height 312
drag, startPoint x: 49, startPoint y: 218, endPoint x: 87, endPoint y: 221, distance: 37.6
click at [49, 224] on div "ночь такая длинная, когда ты не со мной" at bounding box center [125, 232] width 183 height 17
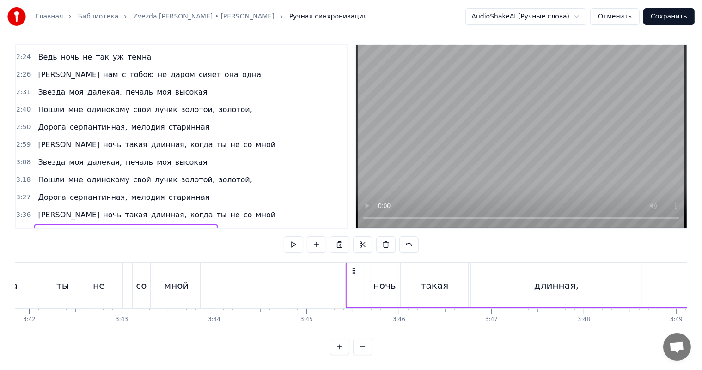
click at [393, 279] on div "ночь" at bounding box center [384, 286] width 23 height 14
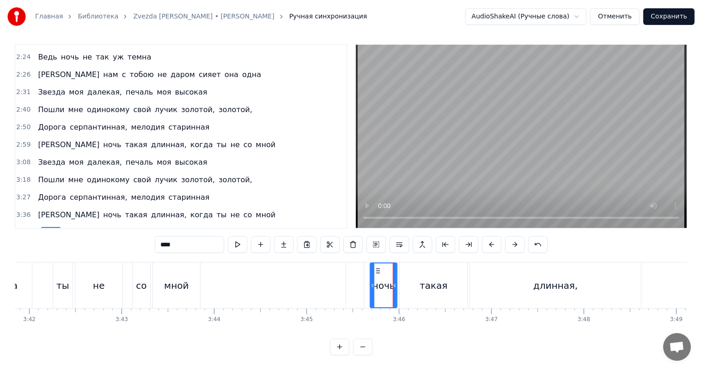
click at [170, 237] on input "****" at bounding box center [189, 245] width 69 height 17
drag, startPoint x: 170, startPoint y: 236, endPoint x: 132, endPoint y: 240, distance: 38.6
click at [131, 238] on div "0:38 По узкой горной дороге, что вьется, как серпантин 0:43 Под месяцем одиноки…" at bounding box center [351, 200] width 672 height 312
click at [430, 269] on div "такая" at bounding box center [433, 286] width 67 height 46
type input "*****"
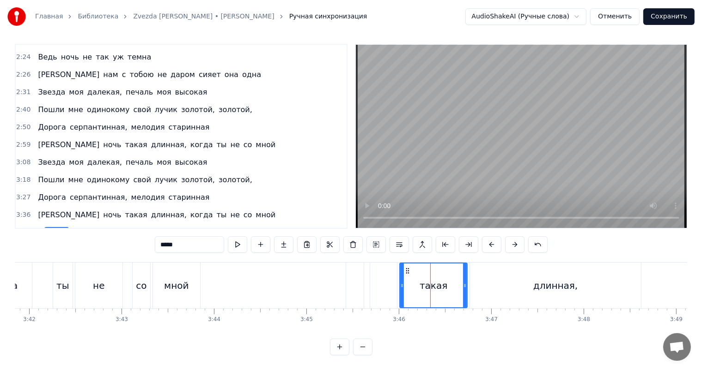
drag, startPoint x: 178, startPoint y: 233, endPoint x: 124, endPoint y: 235, distance: 54.1
click at [132, 235] on div "0:38 По узкой горной дороге, что вьется, как серпантин 0:43 Под месяцем одиноки…" at bounding box center [351, 200] width 672 height 312
drag, startPoint x: 511, startPoint y: 270, endPoint x: 488, endPoint y: 271, distance: 23.6
click at [512, 270] on div "длинная," at bounding box center [555, 286] width 171 height 46
type input "********"
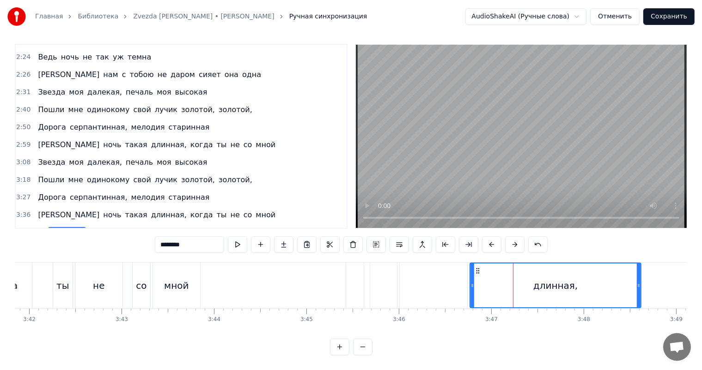
drag, startPoint x: 222, startPoint y: 233, endPoint x: 142, endPoint y: 231, distance: 79.5
click at [143, 231] on div "0:38 По узкой горной дороге, что вьется, как серпантин 0:43 Под месяцем одиноки…" at bounding box center [351, 200] width 672 height 312
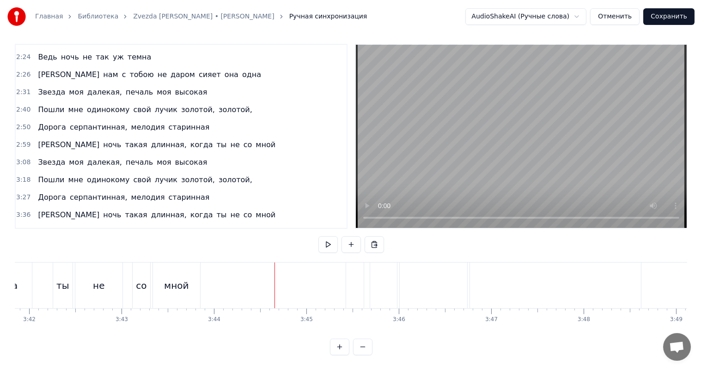
click at [352, 272] on div at bounding box center [355, 286] width 18 height 46
type input "*****"
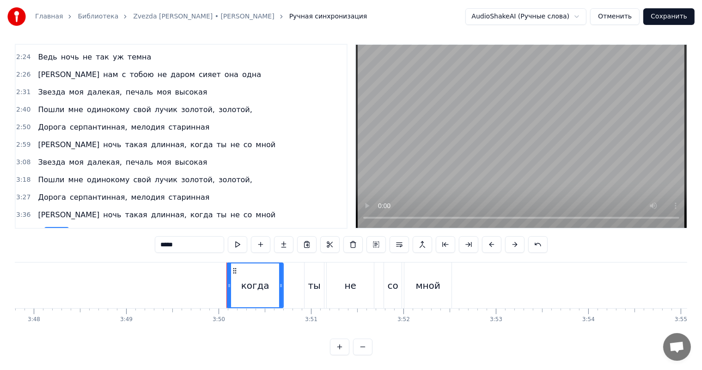
scroll to position [0, 21210]
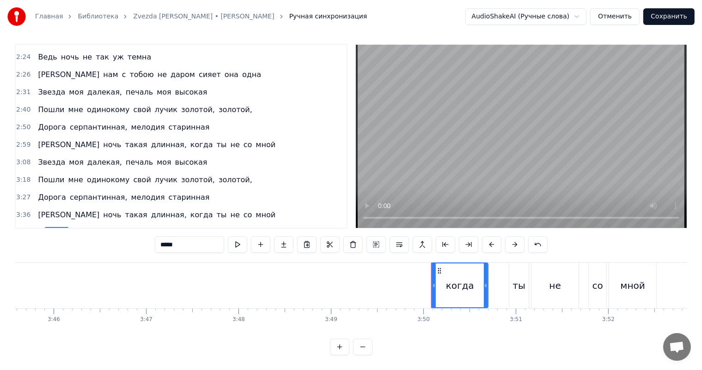
click at [24, 228] on span "3:45" at bounding box center [23, 232] width 14 height 9
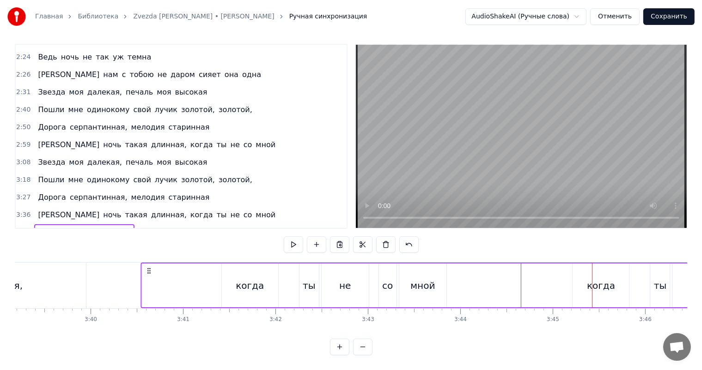
scroll to position [0, 20248]
drag, startPoint x: 68, startPoint y: 262, endPoint x: 235, endPoint y: 260, distance: 166.3
click at [235, 267] on icon at bounding box center [234, 270] width 7 height 7
click at [415, 290] on div "когда ты не со мной" at bounding box center [557, 286] width 658 height 46
click at [453, 154] on video at bounding box center [521, 136] width 331 height 183
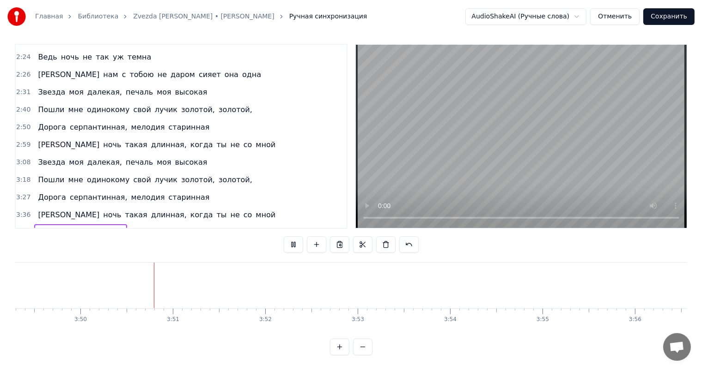
scroll to position [0, 21210]
click at [669, 21] on button "Сохранить" at bounding box center [668, 16] width 51 height 17
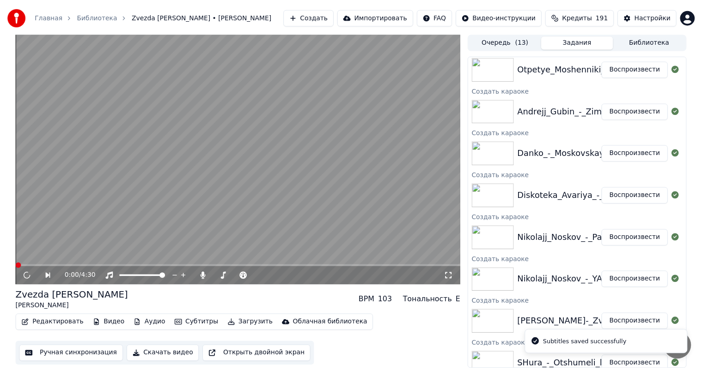
scroll to position [237, 0]
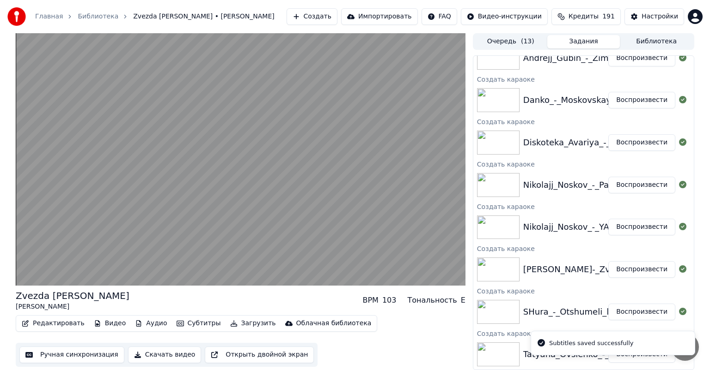
click at [631, 225] on button "Воспроизвести" at bounding box center [641, 227] width 67 height 17
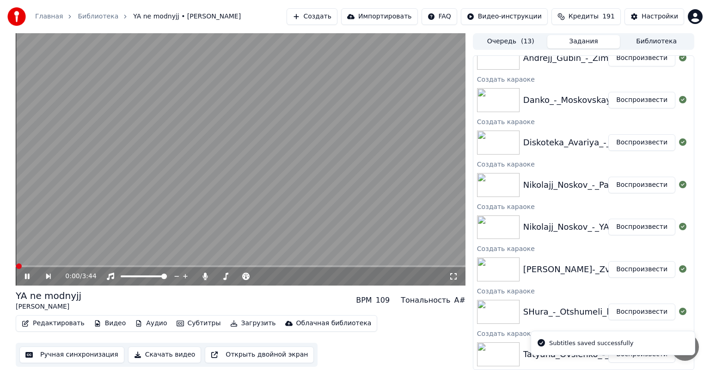
click at [79, 351] on button "Ручная синхронизация" at bounding box center [71, 355] width 105 height 17
click at [79, 351] on html "Главная Библиотека YA ne modnyjj • [PERSON_NAME] Создать Импортировать FAQ Виде…" at bounding box center [355, 185] width 710 height 370
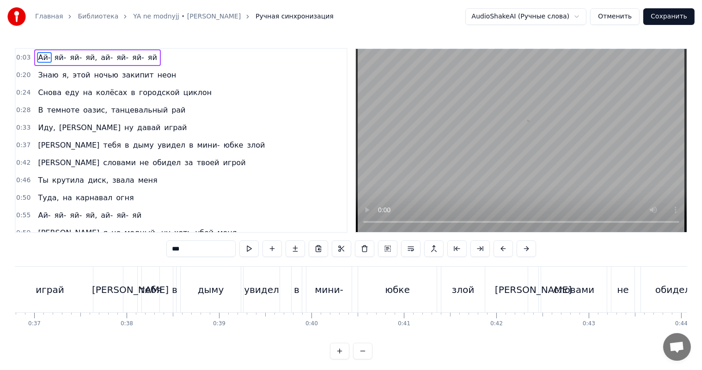
scroll to position [0, 242]
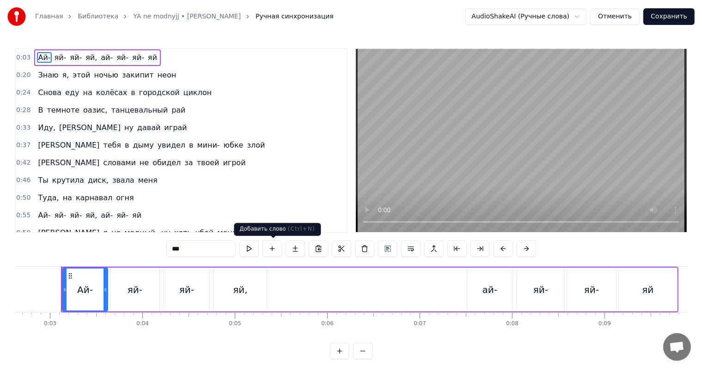
click at [471, 179] on video at bounding box center [521, 140] width 331 height 183
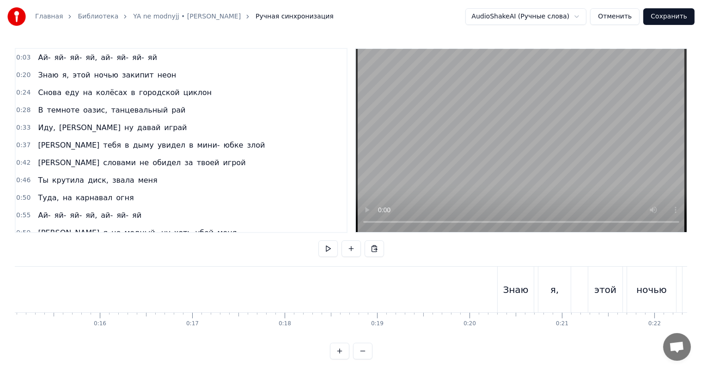
scroll to position [0, 1479]
click at [464, 162] on video at bounding box center [521, 140] width 331 height 183
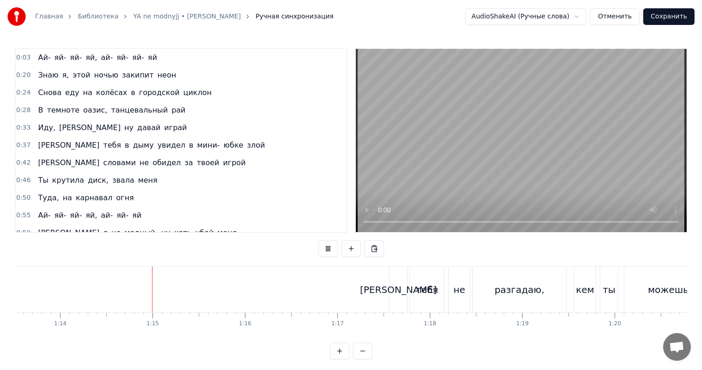
scroll to position [0, 6818]
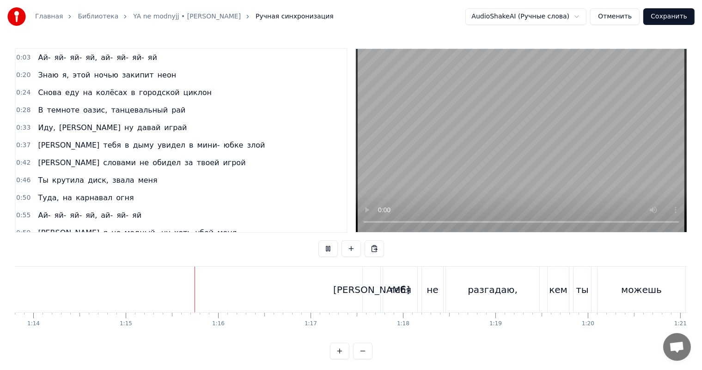
click at [535, 174] on video at bounding box center [521, 140] width 331 height 183
click at [488, 140] on video at bounding box center [521, 140] width 331 height 183
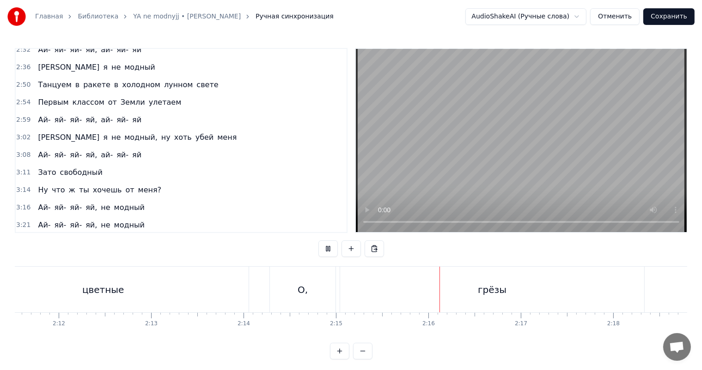
scroll to position [564, 0]
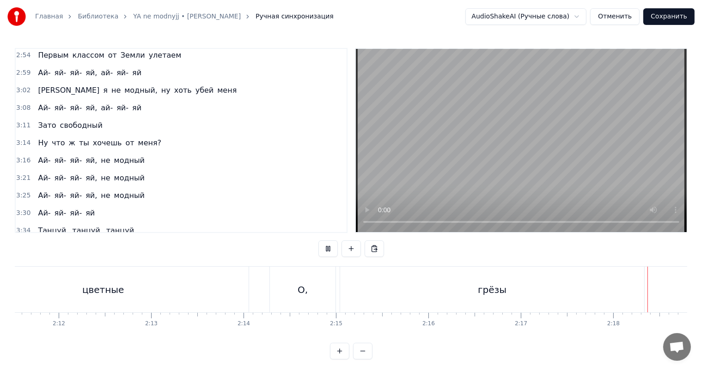
click at [498, 283] on div "грёзы" at bounding box center [492, 290] width 29 height 14
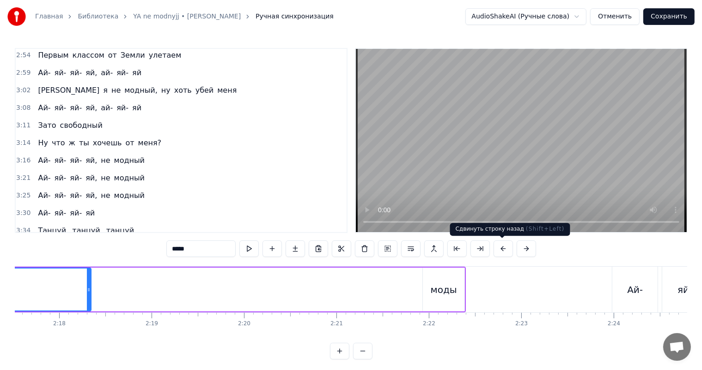
scroll to position [0, 12742]
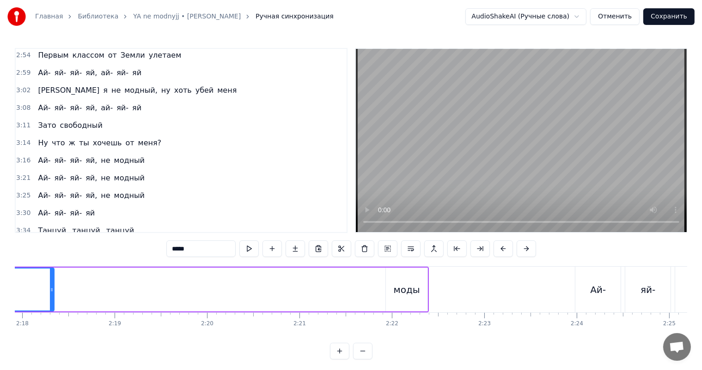
click at [473, 146] on video at bounding box center [521, 140] width 331 height 183
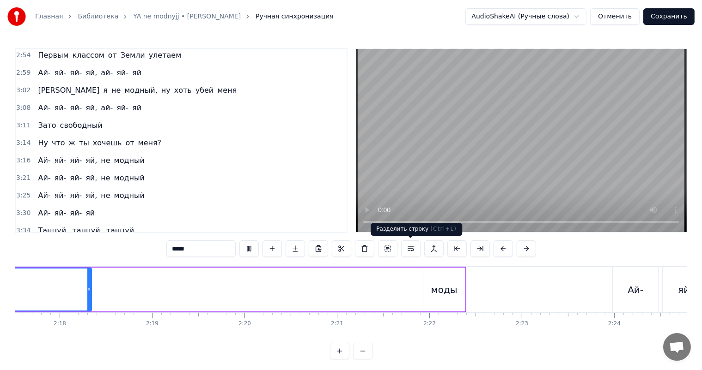
click at [370, 279] on div "О, грёзы моды" at bounding box center [91, 290] width 750 height 46
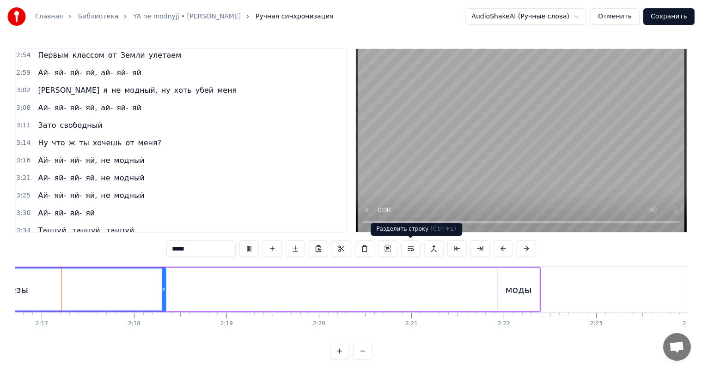
scroll to position [0, 12634]
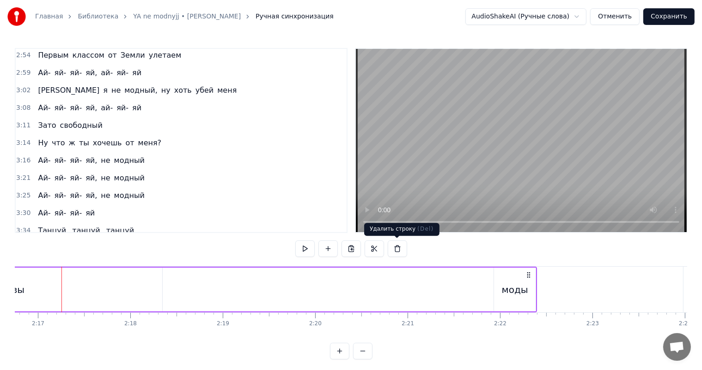
click at [552, 130] on video at bounding box center [521, 140] width 331 height 183
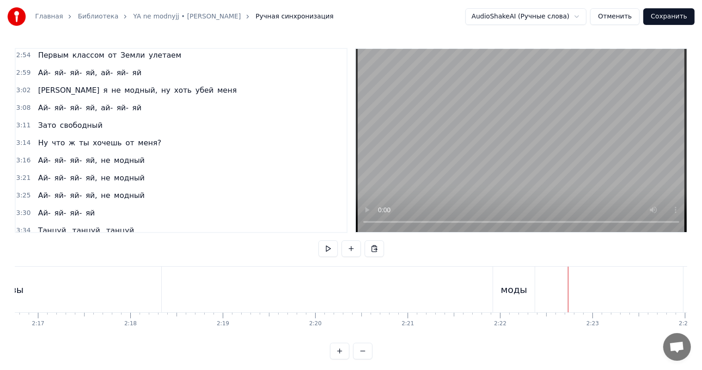
click at [576, 152] on video at bounding box center [521, 140] width 331 height 183
click at [470, 135] on video at bounding box center [521, 140] width 331 height 183
click at [514, 276] on div "моды" at bounding box center [514, 290] width 42 height 46
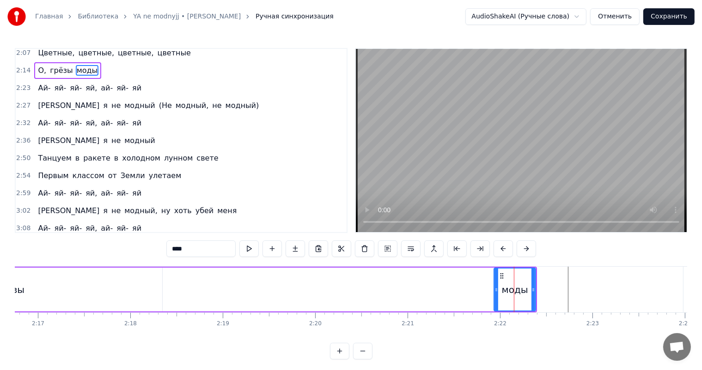
scroll to position [358, 0]
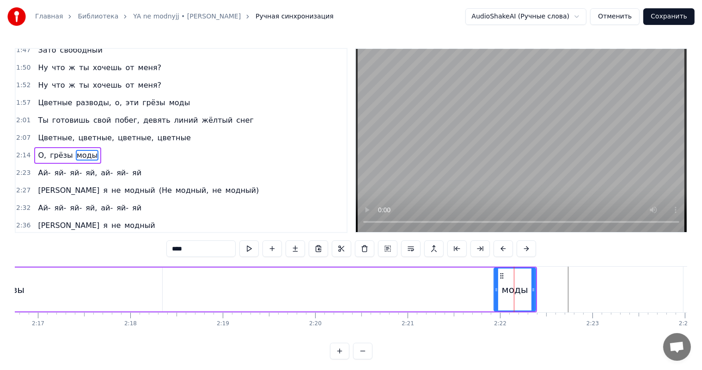
click at [21, 129] on div "2:07 Цветные, цветные, цветные, цветные" at bounding box center [181, 138] width 331 height 18
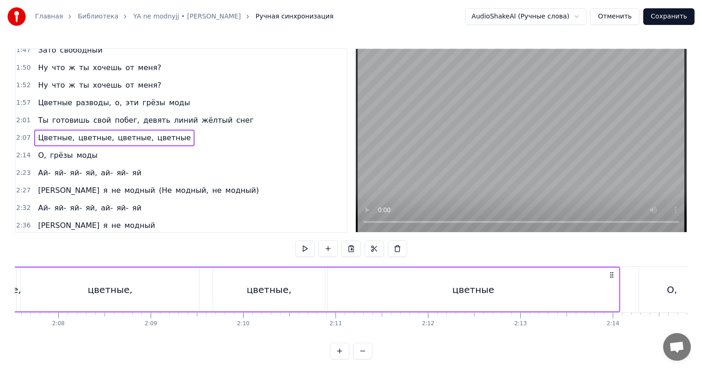
click at [27, 151] on span "2:14" at bounding box center [23, 155] width 14 height 9
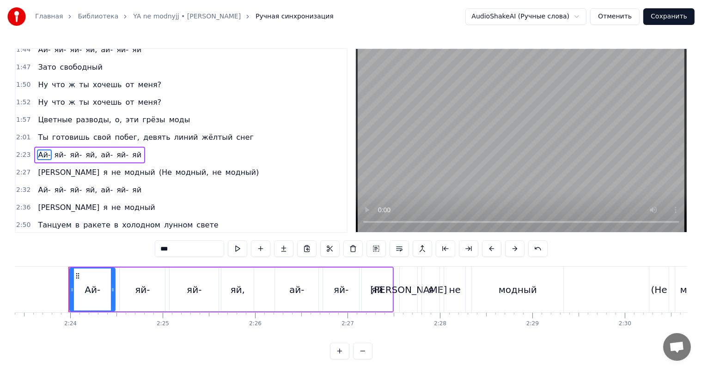
scroll to position [0, 13256]
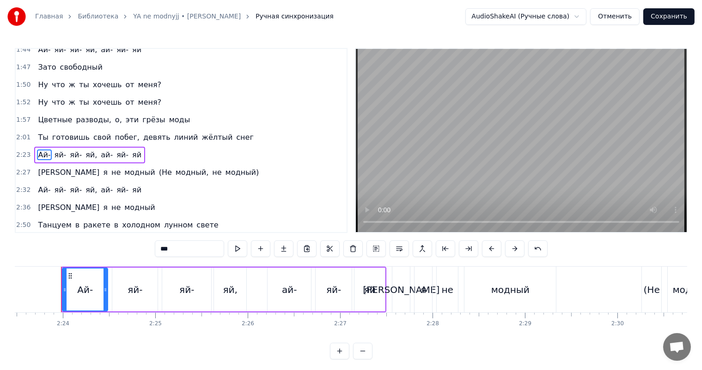
click at [486, 109] on video at bounding box center [521, 140] width 331 height 183
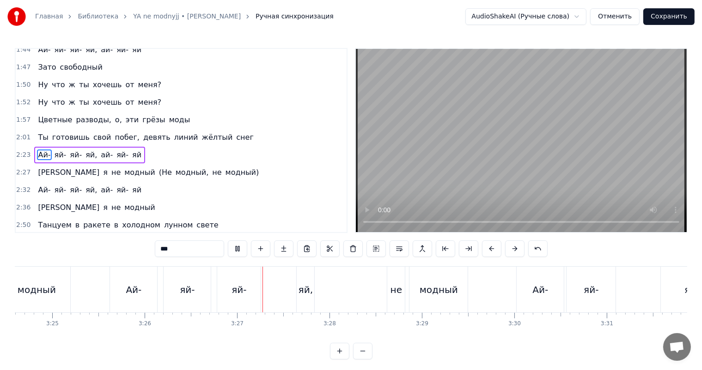
scroll to position [0, 19052]
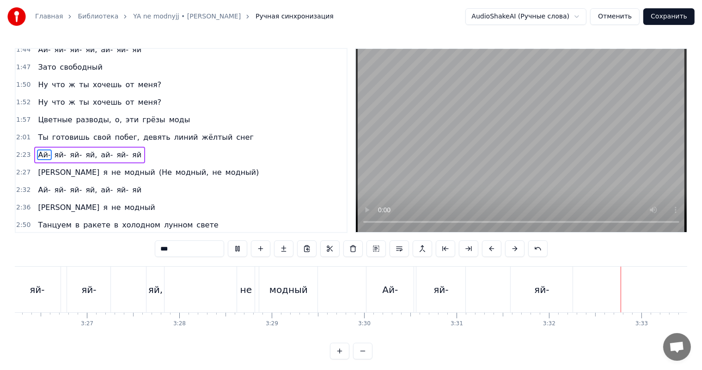
click at [504, 165] on video at bounding box center [521, 140] width 331 height 183
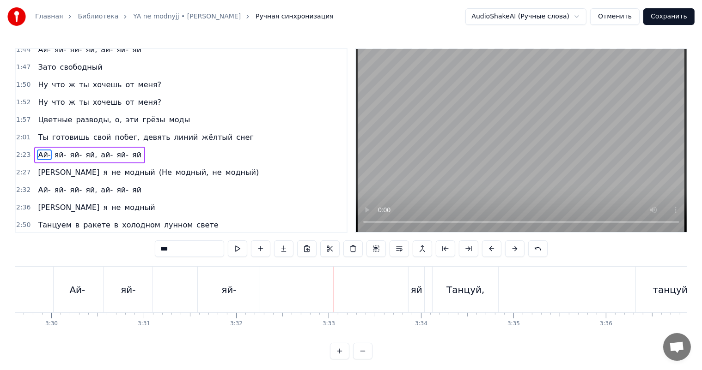
scroll to position [0, 19314]
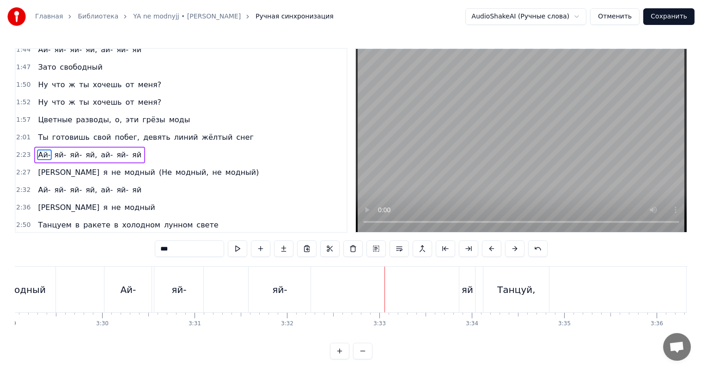
click at [296, 292] on div "яй-" at bounding box center [280, 290] width 62 height 46
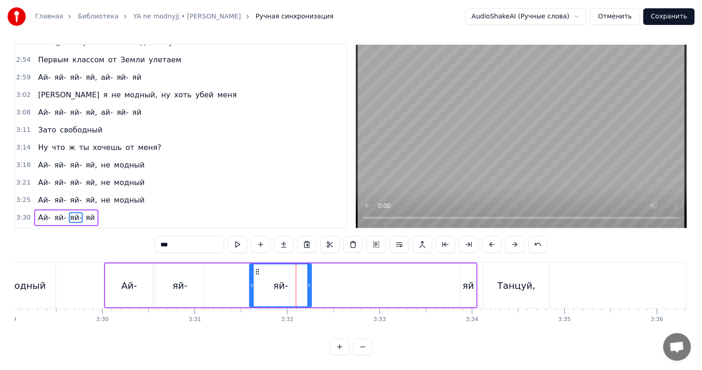
scroll to position [530, 0]
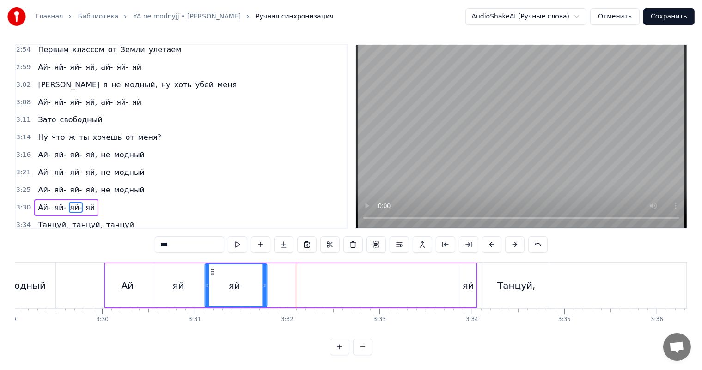
drag, startPoint x: 258, startPoint y: 270, endPoint x: 231, endPoint y: 273, distance: 26.5
click at [213, 278] on div "яй-" at bounding box center [236, 286] width 61 height 42
click at [470, 273] on div "яй" at bounding box center [468, 286] width 16 height 44
type input "**"
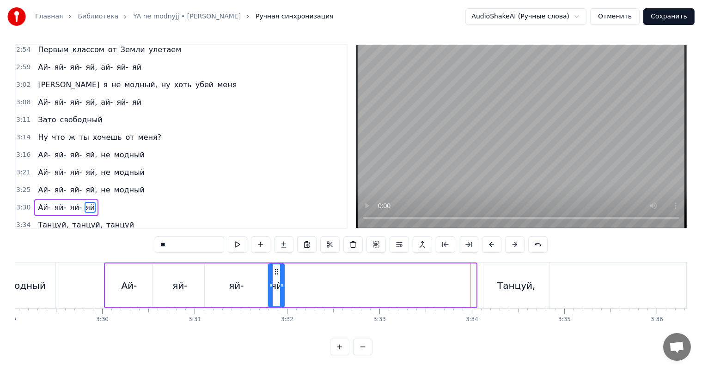
drag, startPoint x: 467, startPoint y: 268, endPoint x: 275, endPoint y: 272, distance: 191.7
click at [275, 272] on icon at bounding box center [276, 271] width 7 height 7
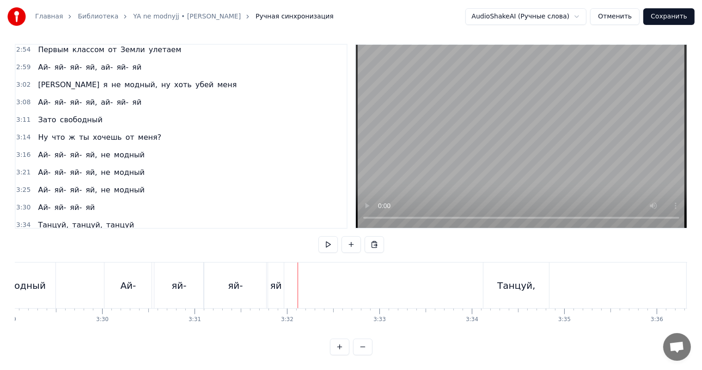
click at [279, 279] on div "яй" at bounding box center [276, 286] width 12 height 14
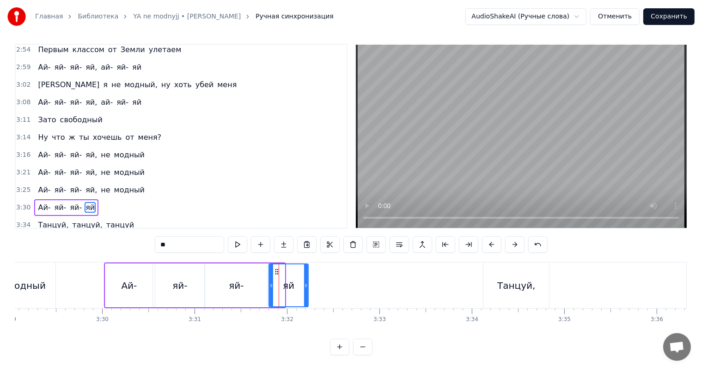
drag, startPoint x: 283, startPoint y: 277, endPoint x: 306, endPoint y: 276, distance: 23.6
click at [306, 276] on div at bounding box center [306, 286] width 4 height 42
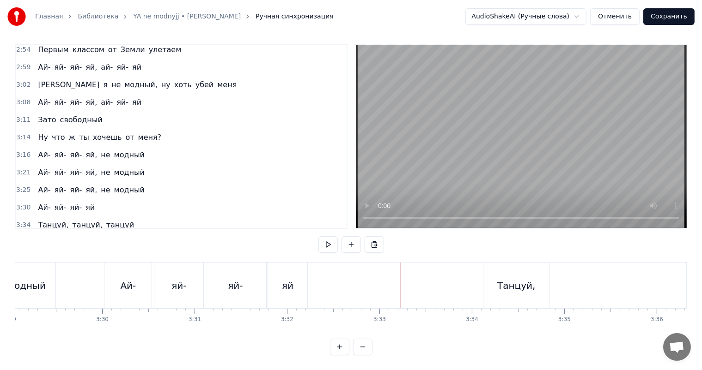
click at [534, 187] on video at bounding box center [521, 136] width 331 height 183
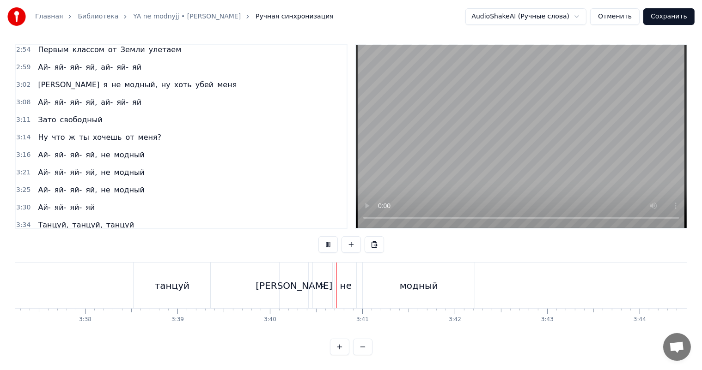
scroll to position [0, 20071]
click at [674, 16] on button "Сохранить" at bounding box center [668, 16] width 51 height 17
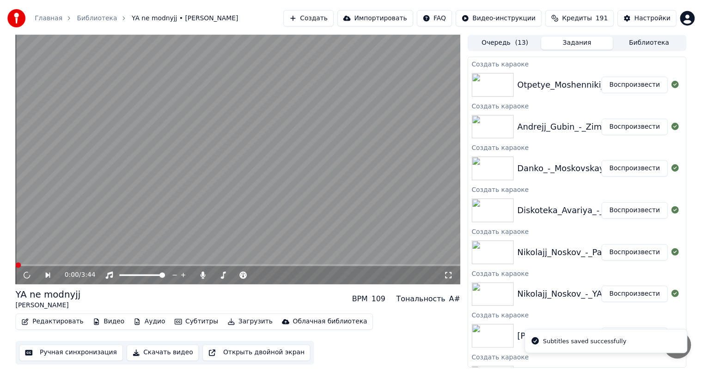
scroll to position [237, 0]
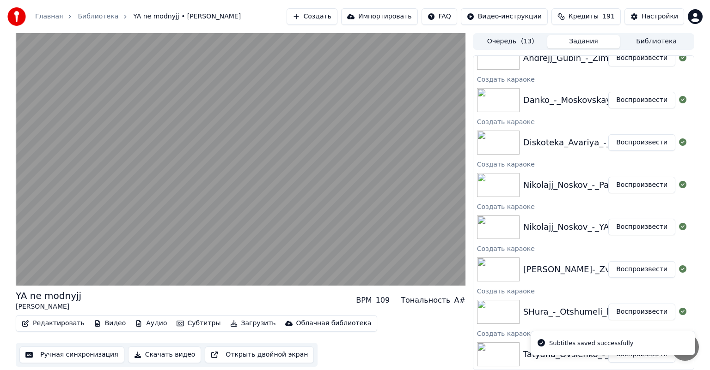
click at [624, 181] on button "Воспроизвести" at bounding box center [641, 185] width 67 height 17
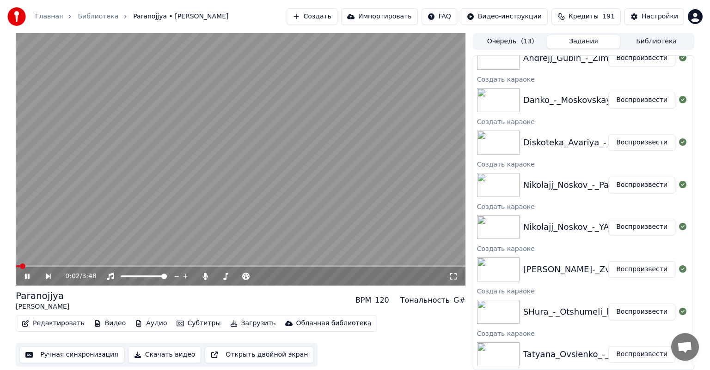
click at [62, 352] on button "Ручная синхронизация" at bounding box center [71, 355] width 105 height 17
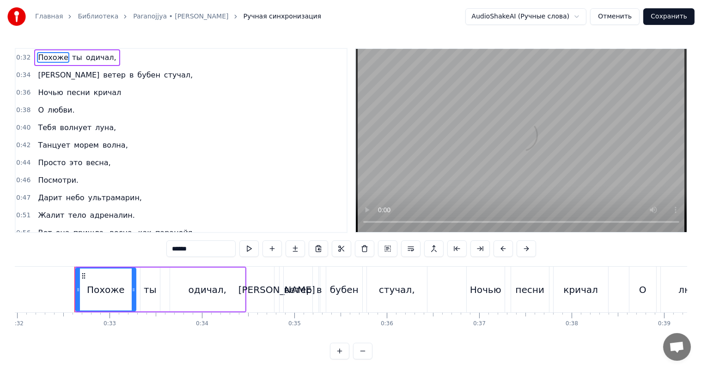
scroll to position [0, 2967]
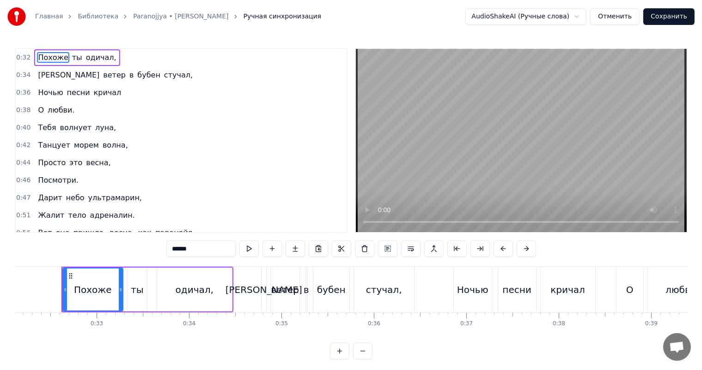
click at [467, 129] on video at bounding box center [521, 140] width 331 height 183
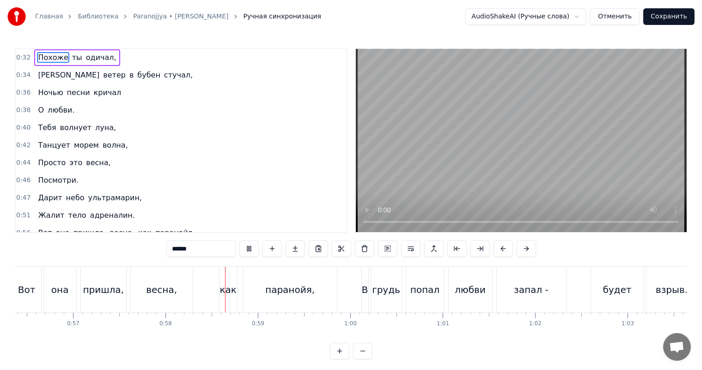
scroll to position [0, 5317]
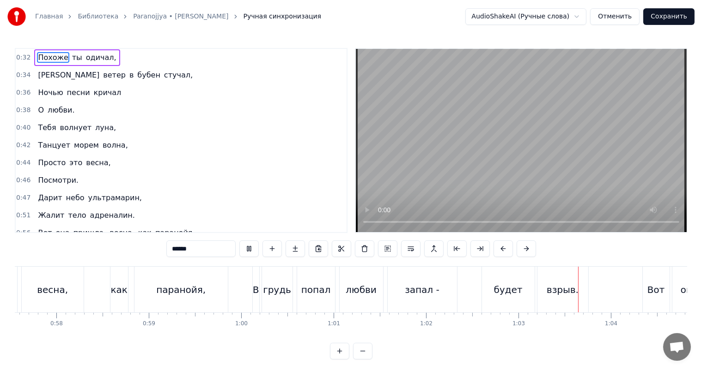
click at [576, 150] on video at bounding box center [521, 140] width 331 height 183
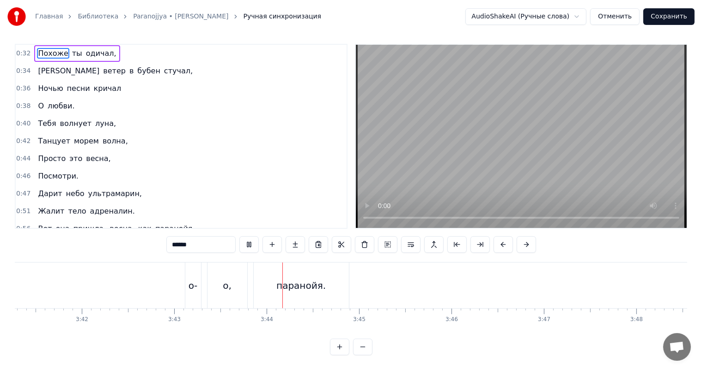
scroll to position [0, 20449]
click at [478, 133] on video at bounding box center [521, 136] width 331 height 183
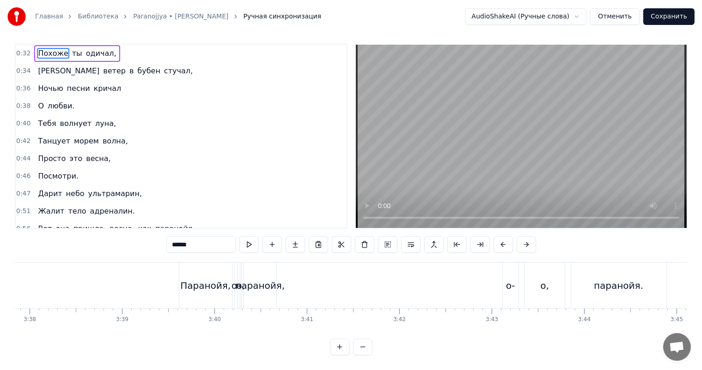
scroll to position [0, 20079]
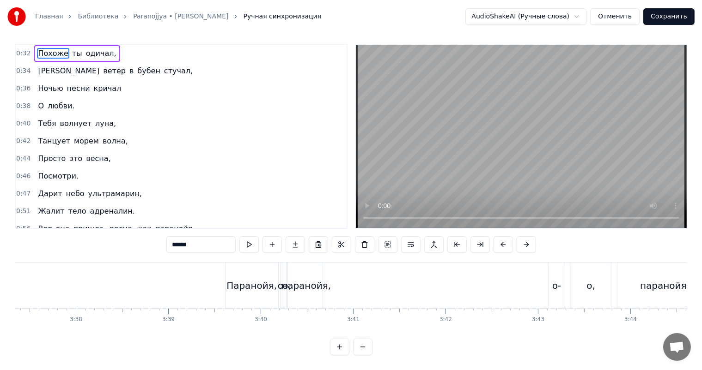
click at [301, 267] on div "паранойя," at bounding box center [306, 286] width 32 height 46
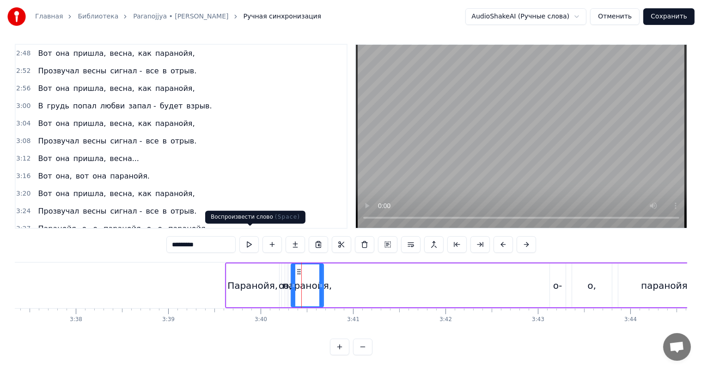
scroll to position [598, 0]
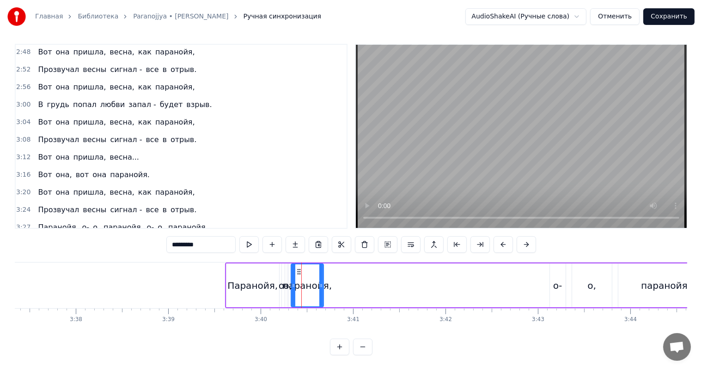
click at [81, 240] on span "о-" at bounding box center [85, 245] width 9 height 11
type input "**"
click at [82, 237] on div "Паранойя, о- о, паранойя, о- о, паранойя." at bounding box center [122, 245] width 177 height 17
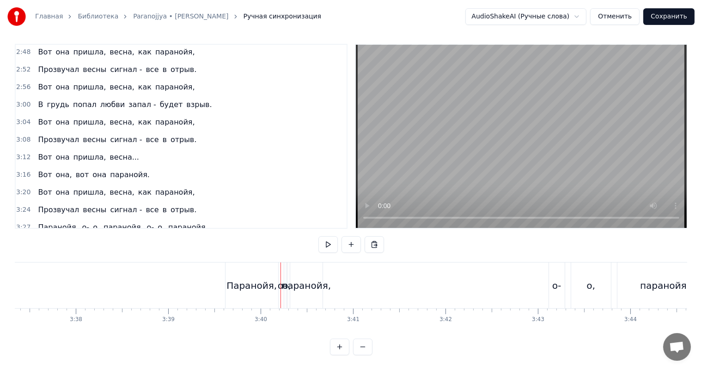
click at [92, 240] on span "о," at bounding box center [96, 245] width 9 height 11
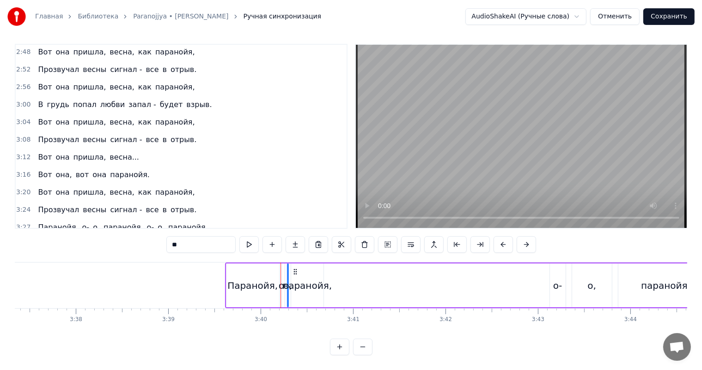
click at [81, 240] on span "о-" at bounding box center [85, 245] width 9 height 11
click at [103, 240] on span "паранойя," at bounding box center [124, 245] width 42 height 11
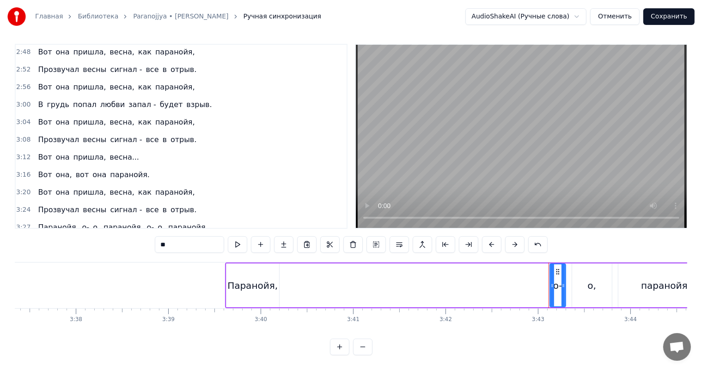
drag, startPoint x: 268, startPoint y: 270, endPoint x: 273, endPoint y: 270, distance: 5.1
click at [268, 270] on div "Паранойя," at bounding box center [252, 286] width 53 height 44
type input "*********"
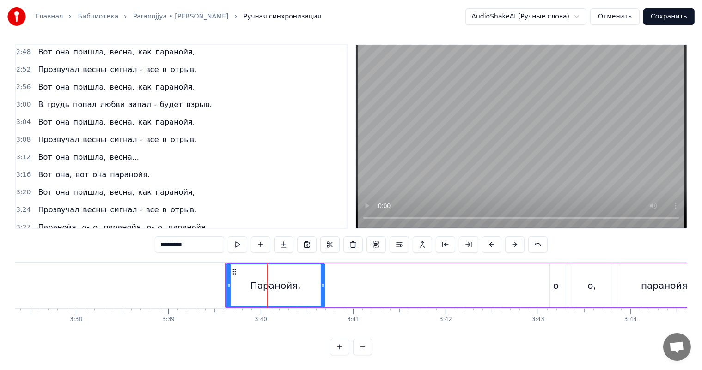
drag, startPoint x: 277, startPoint y: 269, endPoint x: 325, endPoint y: 269, distance: 47.6
click at [324, 269] on div at bounding box center [323, 286] width 4 height 42
click at [225, 284] on div "Паранойя, о- о, паранойя." at bounding box center [470, 286] width 490 height 46
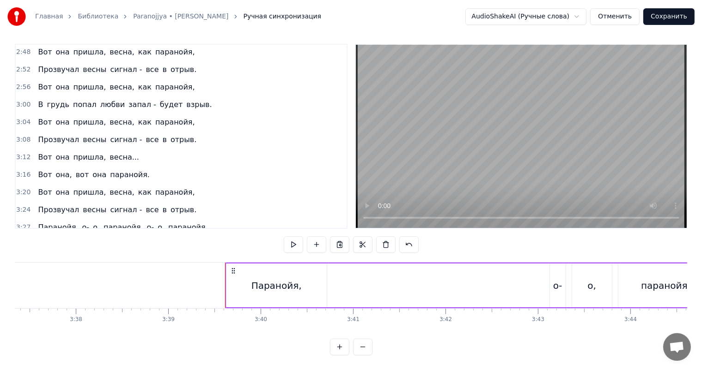
click at [473, 166] on video at bounding box center [521, 136] width 331 height 183
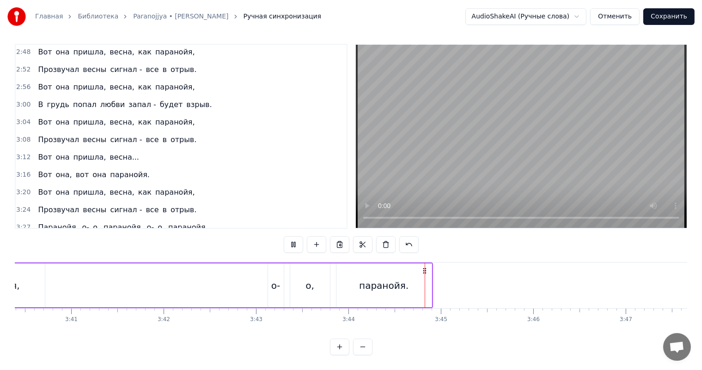
scroll to position [0, 20449]
click at [683, 22] on button "Сохранить" at bounding box center [668, 16] width 51 height 17
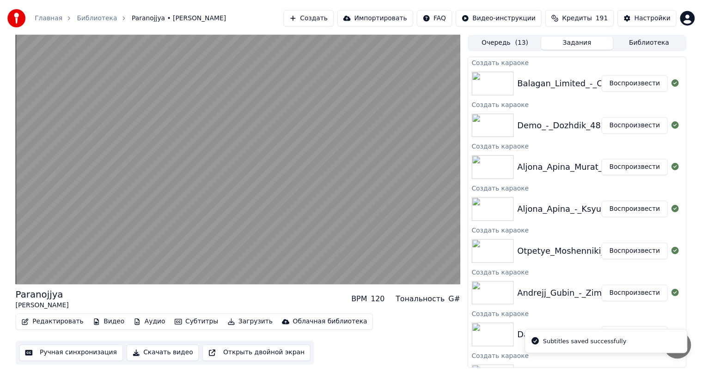
scroll to position [185, 0]
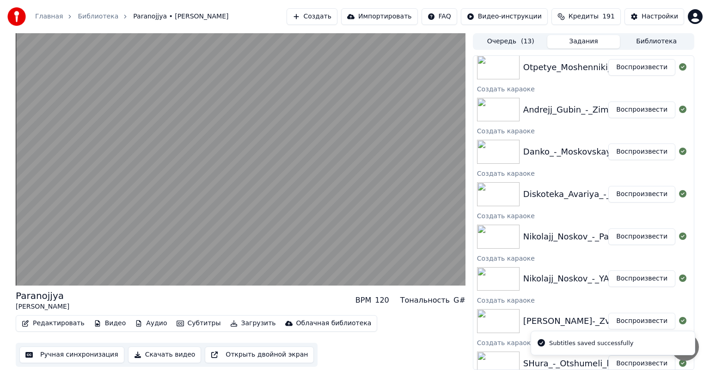
click at [632, 194] on button "Воспроизвести" at bounding box center [641, 194] width 67 height 17
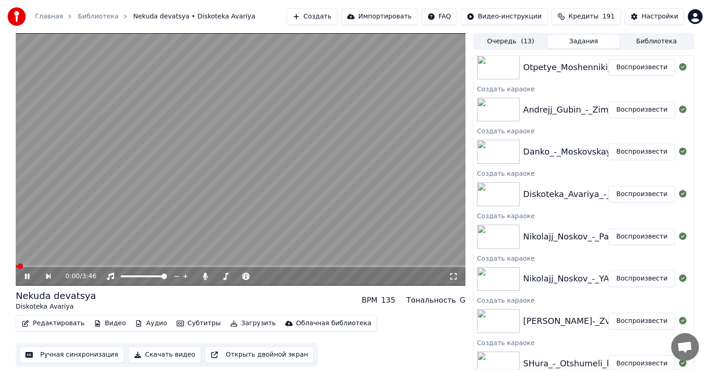
click at [48, 351] on button "Ручная синхронизация" at bounding box center [71, 355] width 105 height 17
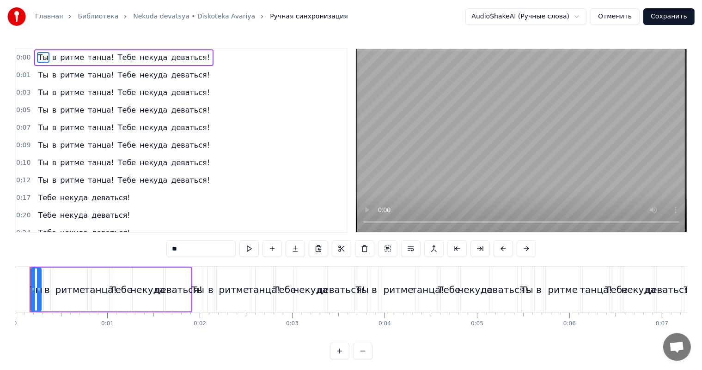
click at [518, 139] on video at bounding box center [521, 140] width 331 height 183
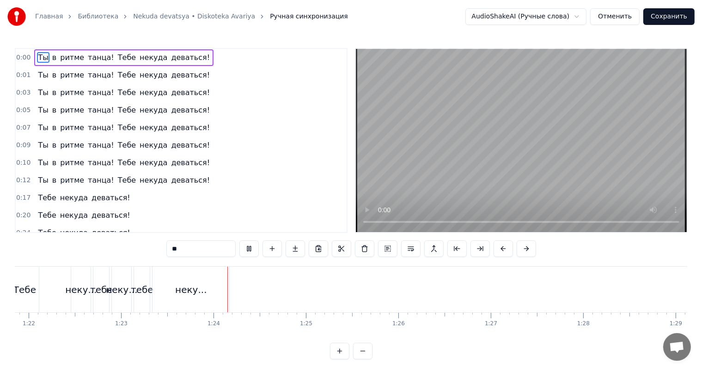
scroll to position [0, 7673]
click at [517, 126] on video at bounding box center [521, 140] width 331 height 183
click at [72, 279] on div "неку..." at bounding box center [79, 290] width 77 height 46
type input "*******"
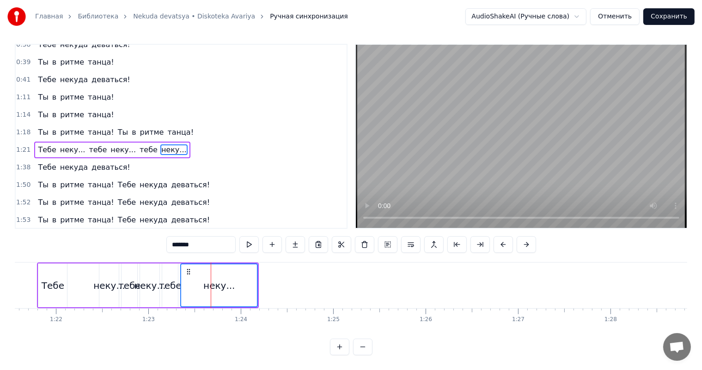
scroll to position [0, 7350]
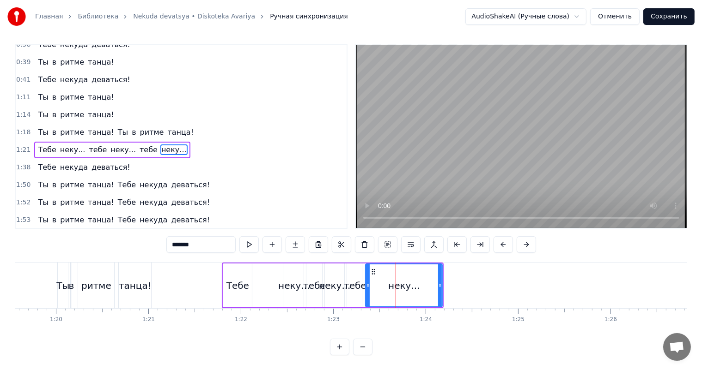
click at [259, 279] on div "Тебе неку... тебе неку... тебе неку..." at bounding box center [333, 286] width 222 height 46
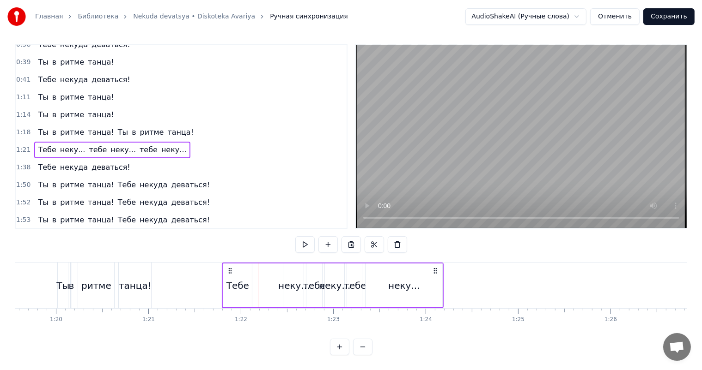
click at [243, 279] on div "Тебе" at bounding box center [237, 286] width 23 height 14
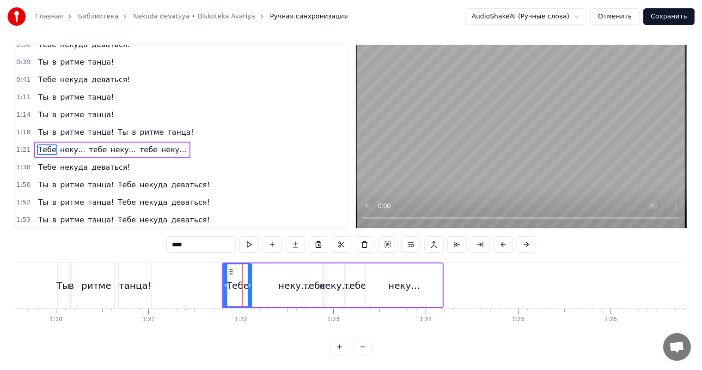
scroll to position [0, 0]
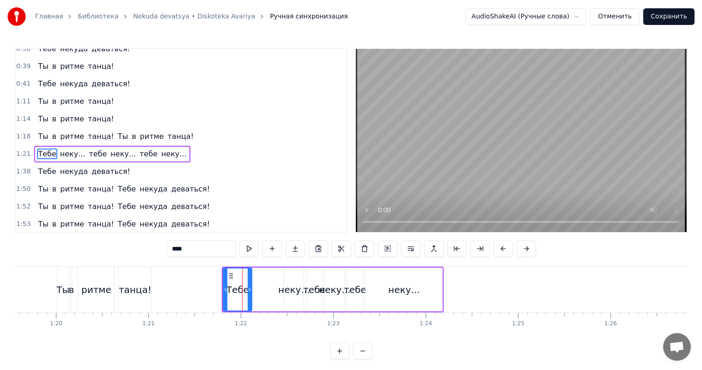
click at [24, 150] on span "1:21" at bounding box center [23, 154] width 14 height 9
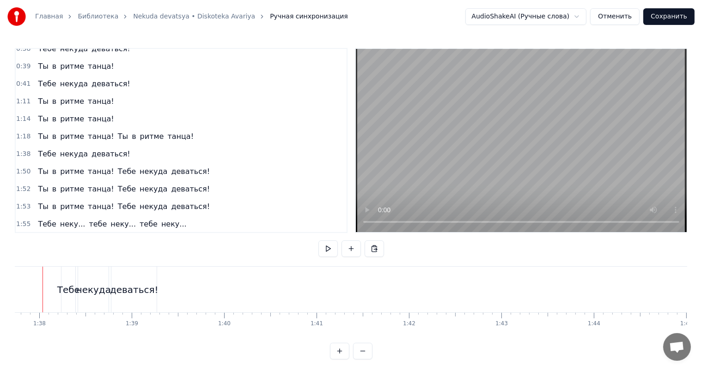
scroll to position [0, 9011]
click at [617, 109] on video at bounding box center [521, 140] width 331 height 183
click at [535, 78] on video at bounding box center [521, 140] width 331 height 183
click at [606, 115] on video at bounding box center [521, 140] width 331 height 183
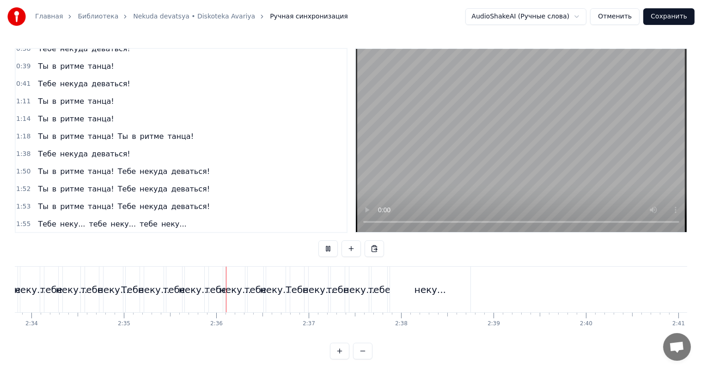
scroll to position [0, 14321]
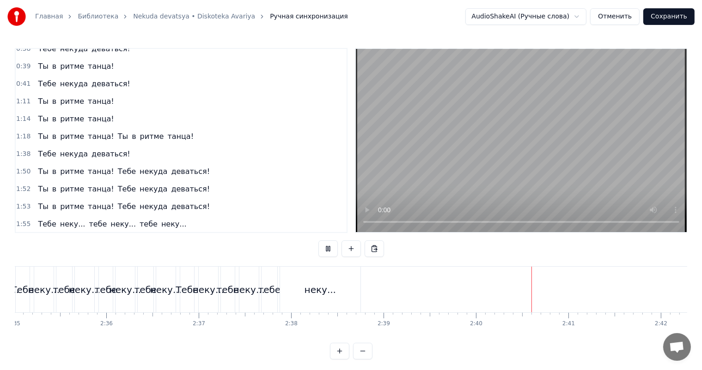
click at [517, 113] on video at bounding box center [521, 140] width 331 height 183
click at [327, 285] on div "неку..." at bounding box center [319, 290] width 31 height 14
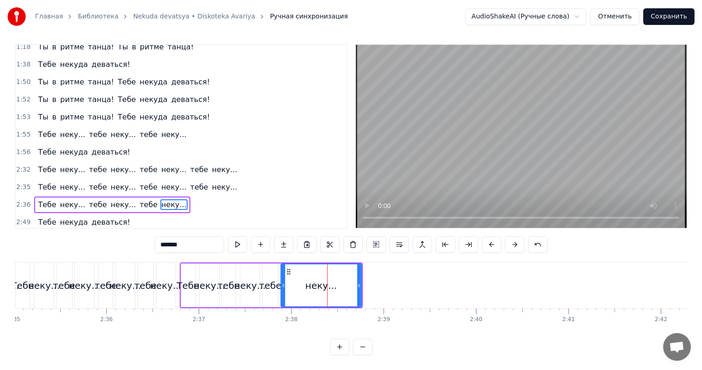
scroll to position [394, 0]
drag, startPoint x: 360, startPoint y: 280, endPoint x: 310, endPoint y: 283, distance: 50.0
click at [310, 283] on div "неку..." at bounding box center [320, 286] width 81 height 44
click at [336, 279] on div "неку..." at bounding box center [320, 286] width 79 height 42
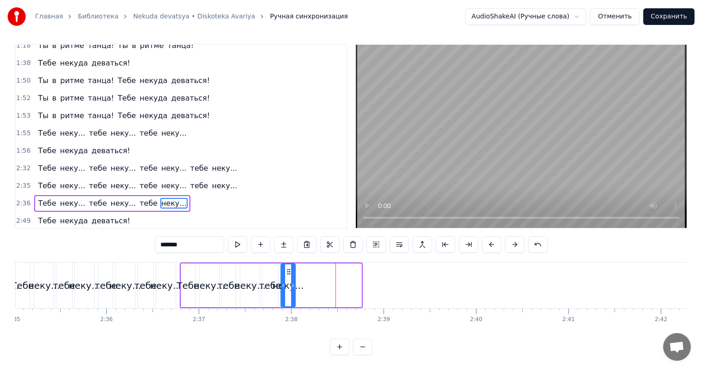
drag, startPoint x: 358, startPoint y: 277, endPoint x: 292, endPoint y: 282, distance: 66.7
click at [292, 282] on div at bounding box center [293, 286] width 4 height 42
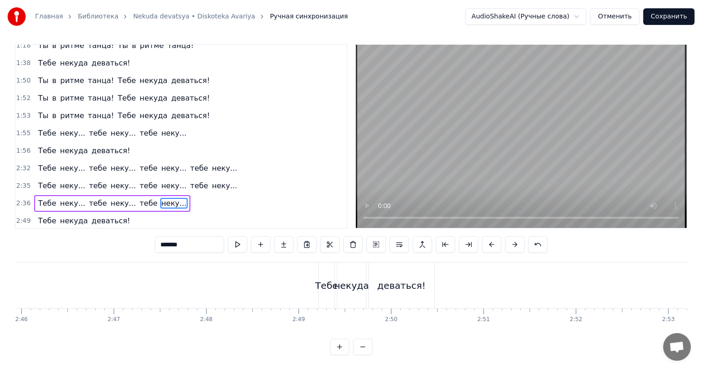
scroll to position [0, 15337]
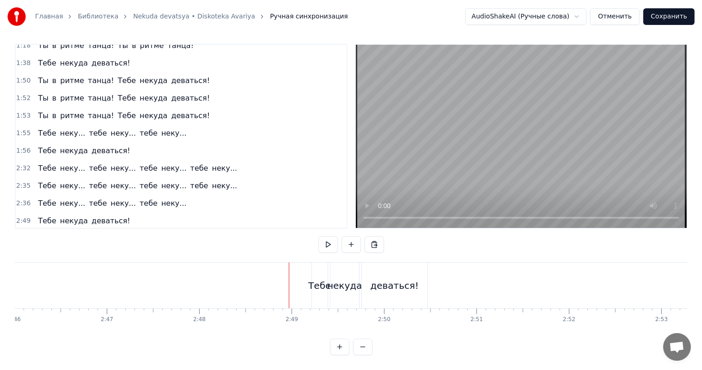
click at [499, 159] on video at bounding box center [521, 136] width 331 height 183
click at [332, 296] on div "некуда" at bounding box center [344, 286] width 29 height 46
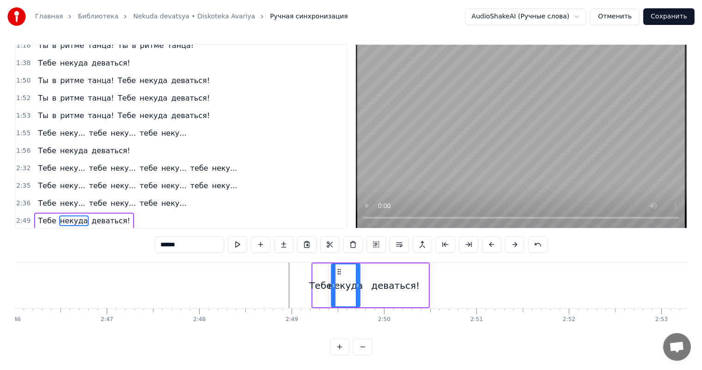
click at [22, 217] on span "2:49" at bounding box center [23, 221] width 14 height 9
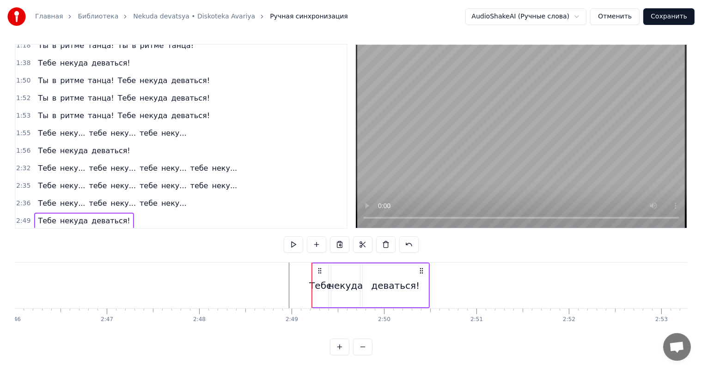
click at [24, 199] on span "2:36" at bounding box center [23, 203] width 14 height 9
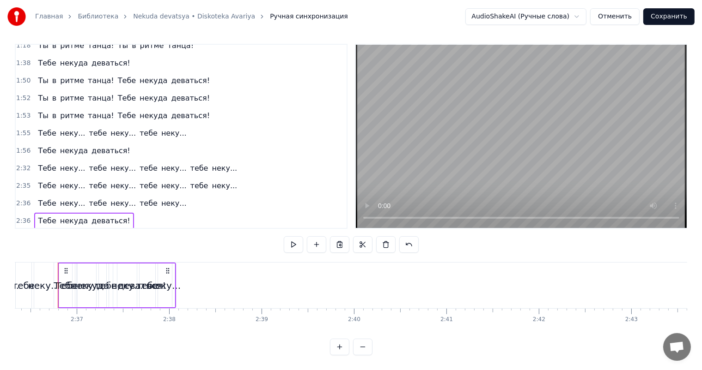
scroll to position [0, 14439]
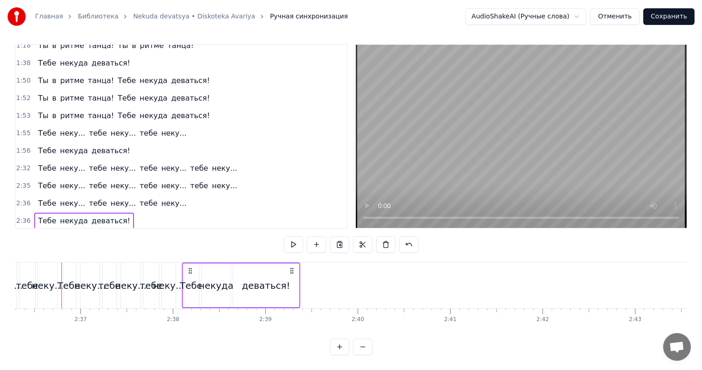
drag, startPoint x: 68, startPoint y: 262, endPoint x: 188, endPoint y: 273, distance: 120.5
click at [188, 273] on div "Тебе некуда деваться!" at bounding box center [241, 286] width 118 height 46
click at [126, 279] on div "неку..." at bounding box center [130, 286] width 31 height 14
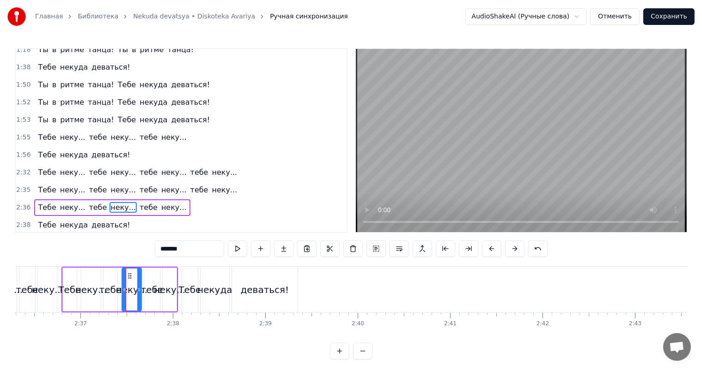
scroll to position [411, 0]
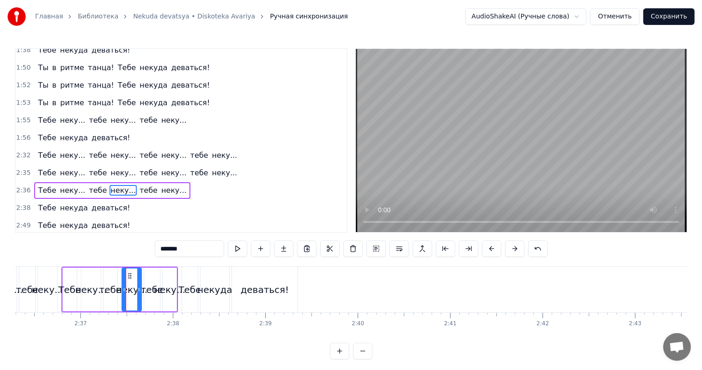
click at [514, 153] on video at bounding box center [521, 140] width 331 height 183
click at [255, 288] on div "деваться!" at bounding box center [265, 290] width 49 height 14
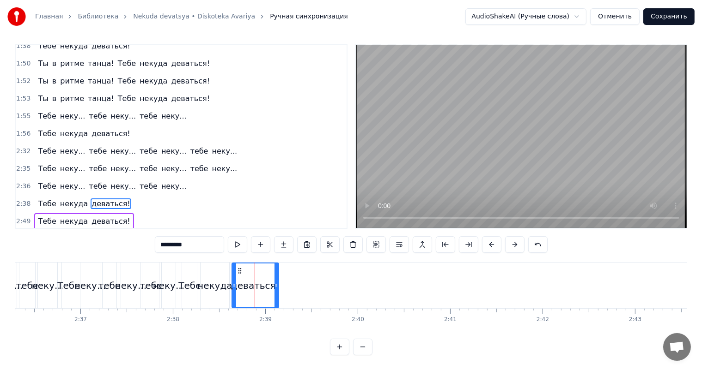
drag, startPoint x: 294, startPoint y: 281, endPoint x: 264, endPoint y: 283, distance: 30.1
click at [274, 283] on div at bounding box center [276, 286] width 4 height 44
click at [173, 281] on div "неку..." at bounding box center [168, 286] width 31 height 14
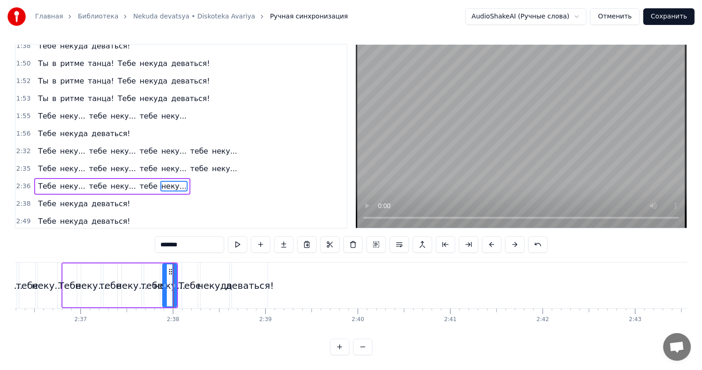
scroll to position [0, 0]
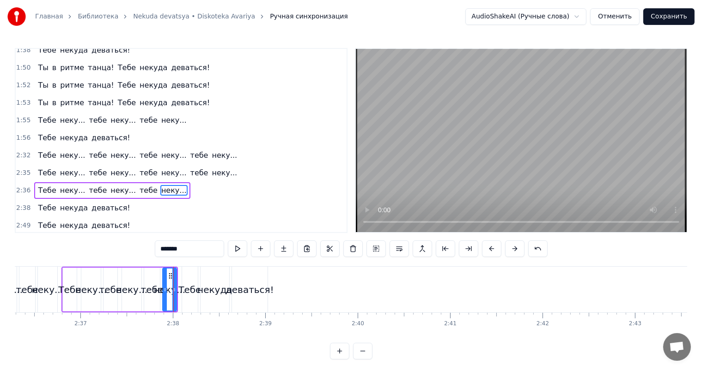
click at [506, 140] on video at bounding box center [521, 140] width 331 height 183
click at [159, 281] on div "тебе" at bounding box center [152, 290] width 17 height 44
click at [160, 185] on span "неку..." at bounding box center [173, 190] width 27 height 11
type input "****"
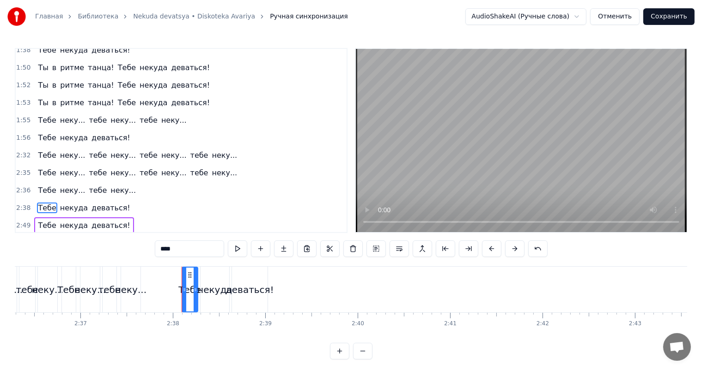
scroll to position [4, 0]
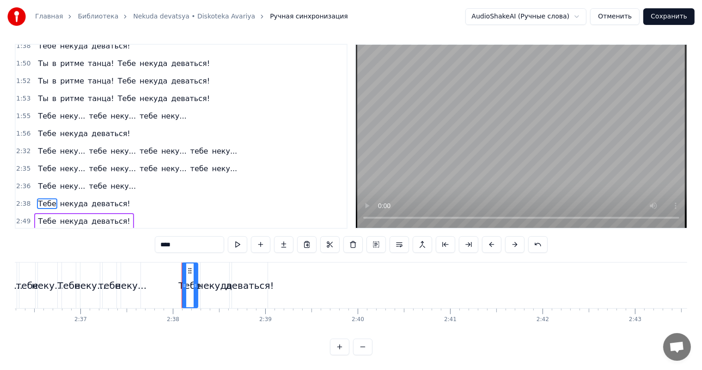
click at [27, 200] on span "2:38" at bounding box center [23, 204] width 14 height 9
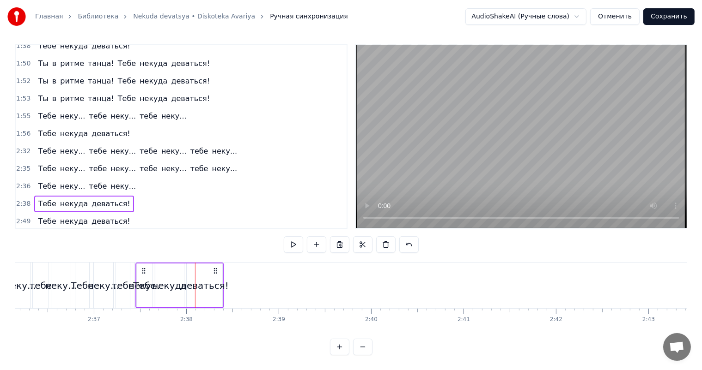
scroll to position [0, 14421]
drag, startPoint x: 189, startPoint y: 268, endPoint x: 178, endPoint y: 269, distance: 11.1
click at [178, 269] on icon at bounding box center [178, 270] width 7 height 7
click at [158, 285] on div "неку..." at bounding box center [148, 286] width 31 height 14
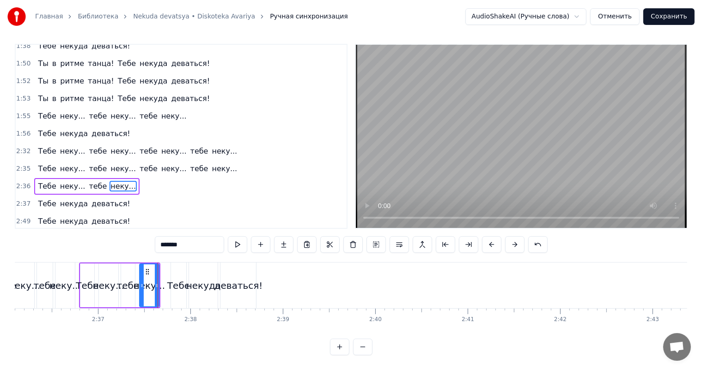
scroll to position [0, 0]
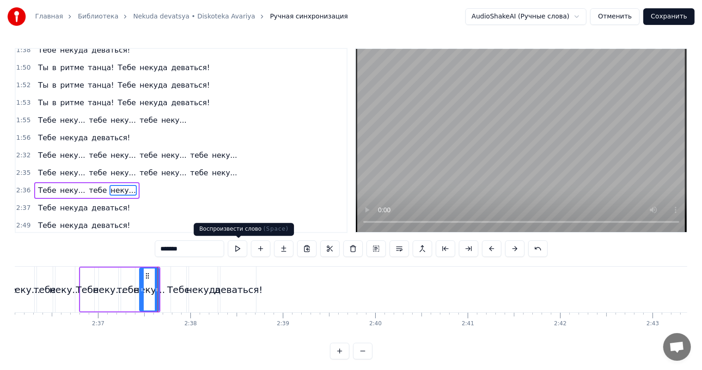
click at [509, 140] on video at bounding box center [521, 140] width 331 height 183
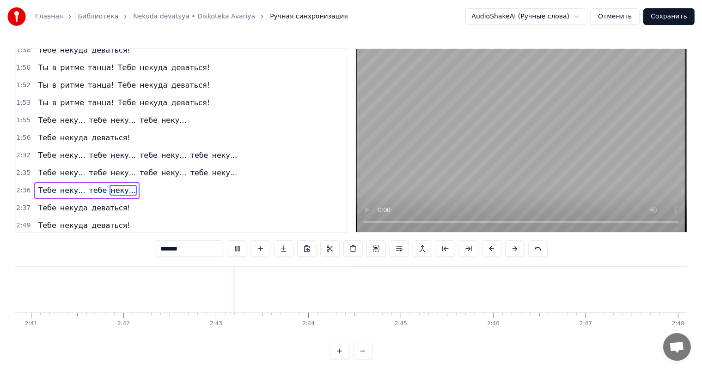
scroll to position [0, 15002]
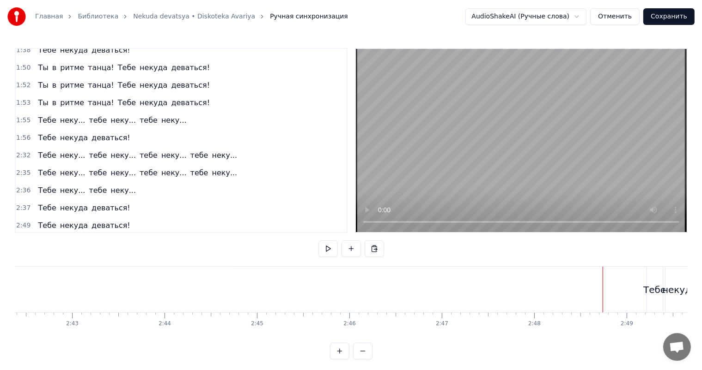
click at [598, 161] on video at bounding box center [521, 140] width 331 height 183
click at [548, 174] on video at bounding box center [521, 140] width 331 height 183
click at [582, 126] on video at bounding box center [521, 140] width 331 height 183
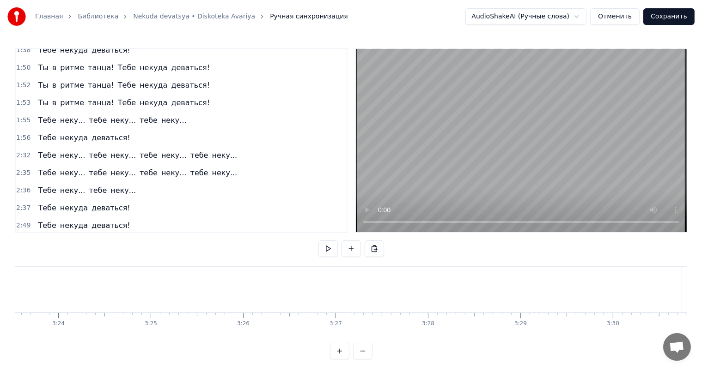
scroll to position [0, 18686]
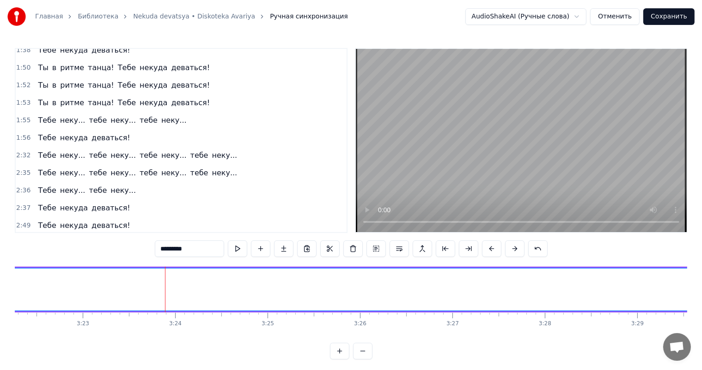
scroll to position [12, 0]
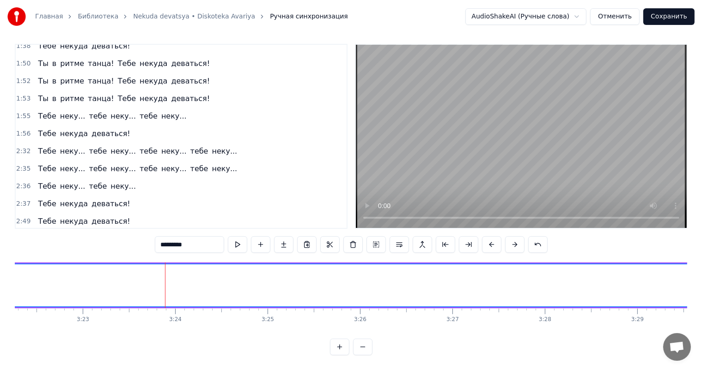
click at [24, 235] on span "3:03" at bounding box center [23, 239] width 14 height 9
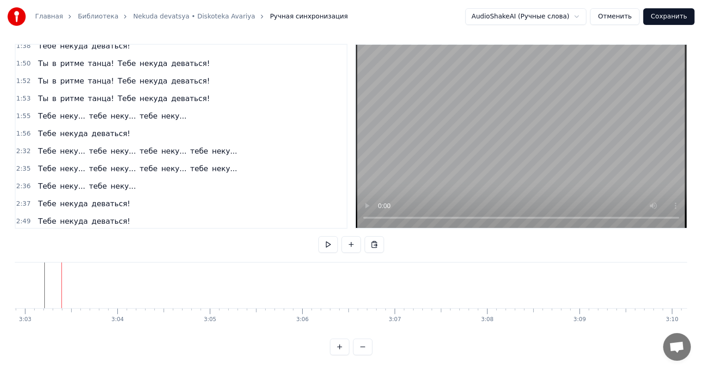
scroll to position [394, 0]
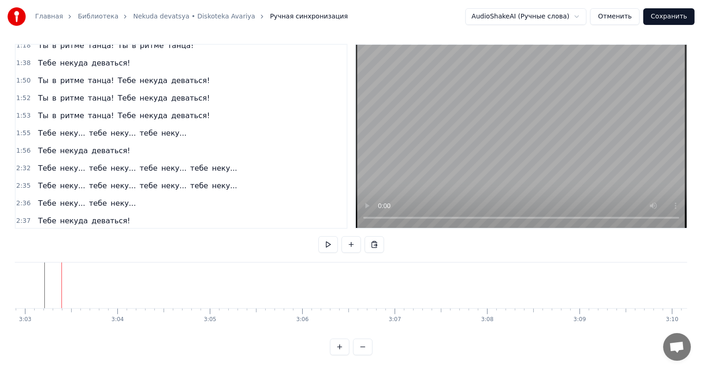
click at [24, 234] on span "2:49" at bounding box center [23, 238] width 14 height 9
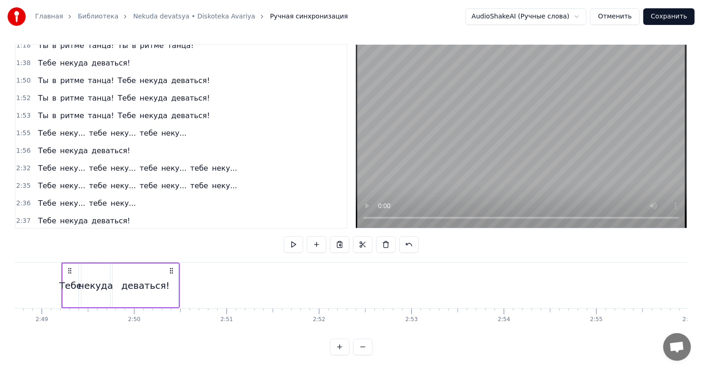
scroll to position [411, 0]
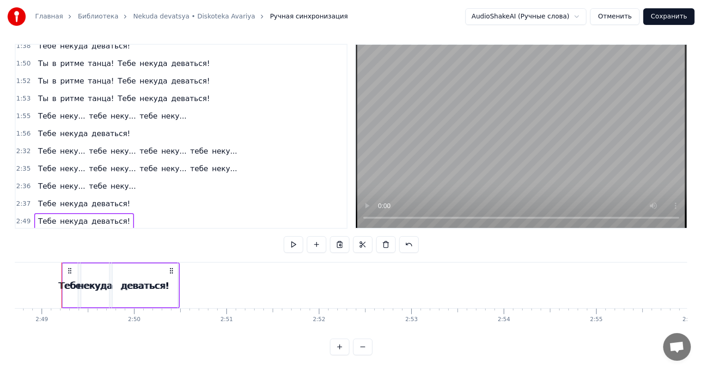
click at [24, 235] on span "2:49" at bounding box center [23, 239] width 14 height 9
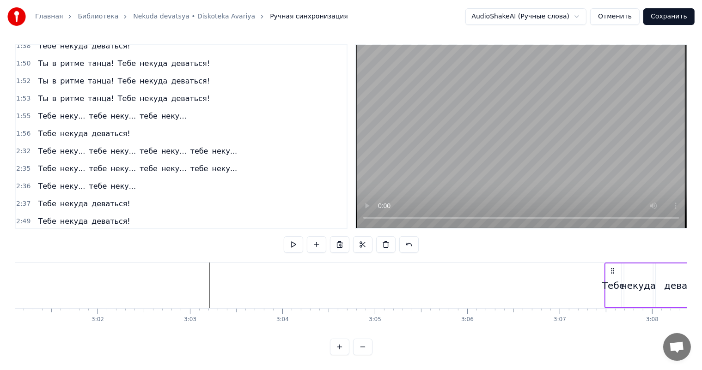
scroll to position [0, 16735]
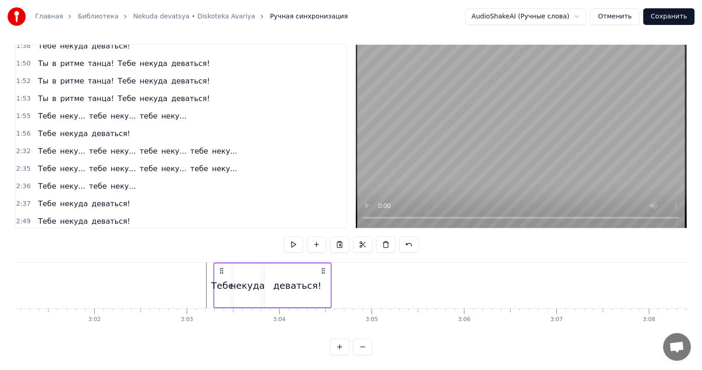
drag, startPoint x: 68, startPoint y: 261, endPoint x: 220, endPoint y: 281, distance: 153.3
click at [220, 281] on div "Тебе некуда деваться!" at bounding box center [272, 286] width 118 height 46
click at [532, 146] on video at bounding box center [521, 136] width 331 height 183
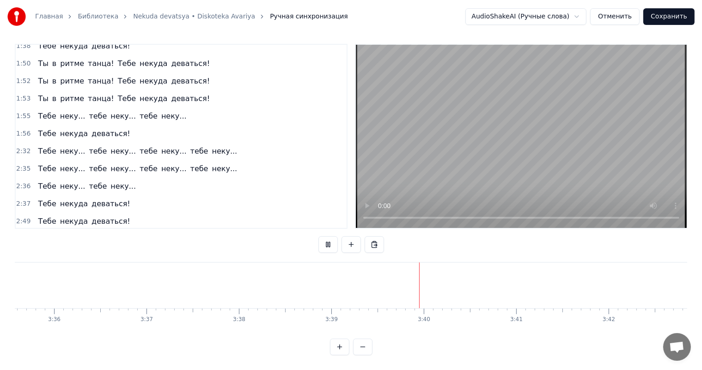
scroll to position [0, 20205]
click at [670, 23] on button "Сохранить" at bounding box center [668, 16] width 51 height 17
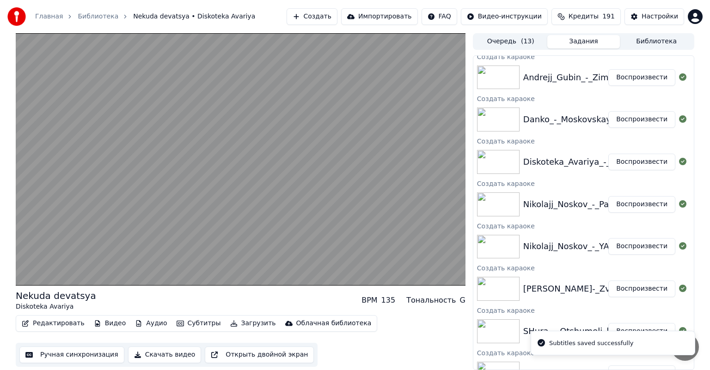
scroll to position [237, 0]
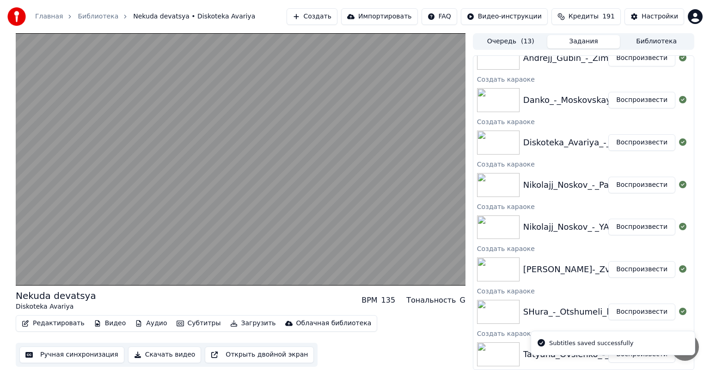
click at [628, 105] on button "Воспроизвести" at bounding box center [641, 100] width 67 height 17
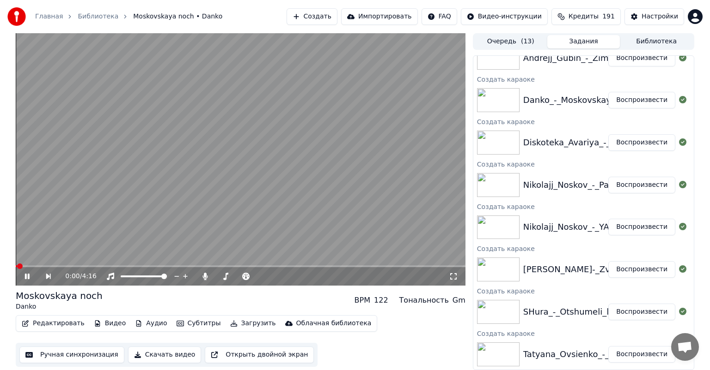
click at [166, 165] on video at bounding box center [240, 159] width 449 height 253
